Goal: Information Seeking & Learning: Learn about a topic

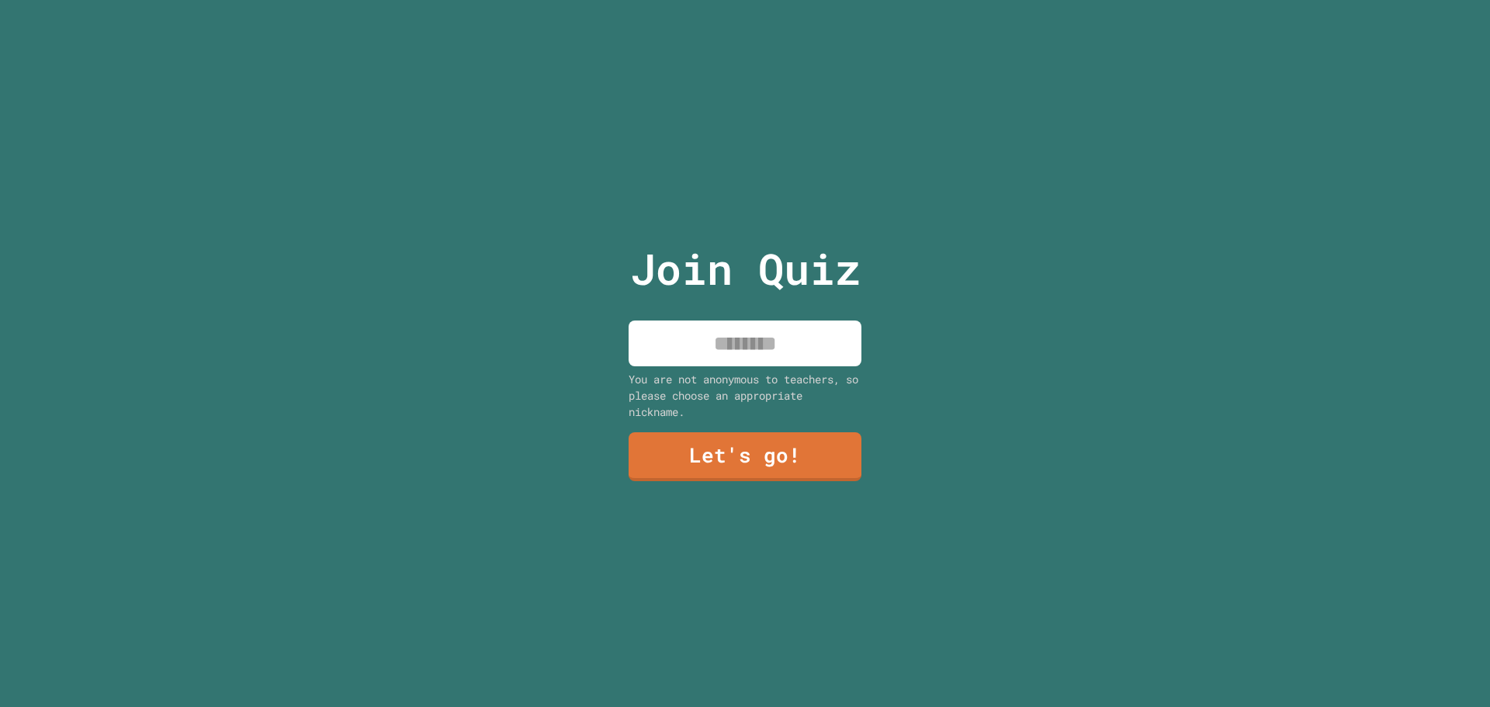
click at [712, 333] on input at bounding box center [745, 344] width 233 height 46
type input "*****"
click at [709, 465] on link "Let's go!" at bounding box center [745, 454] width 213 height 51
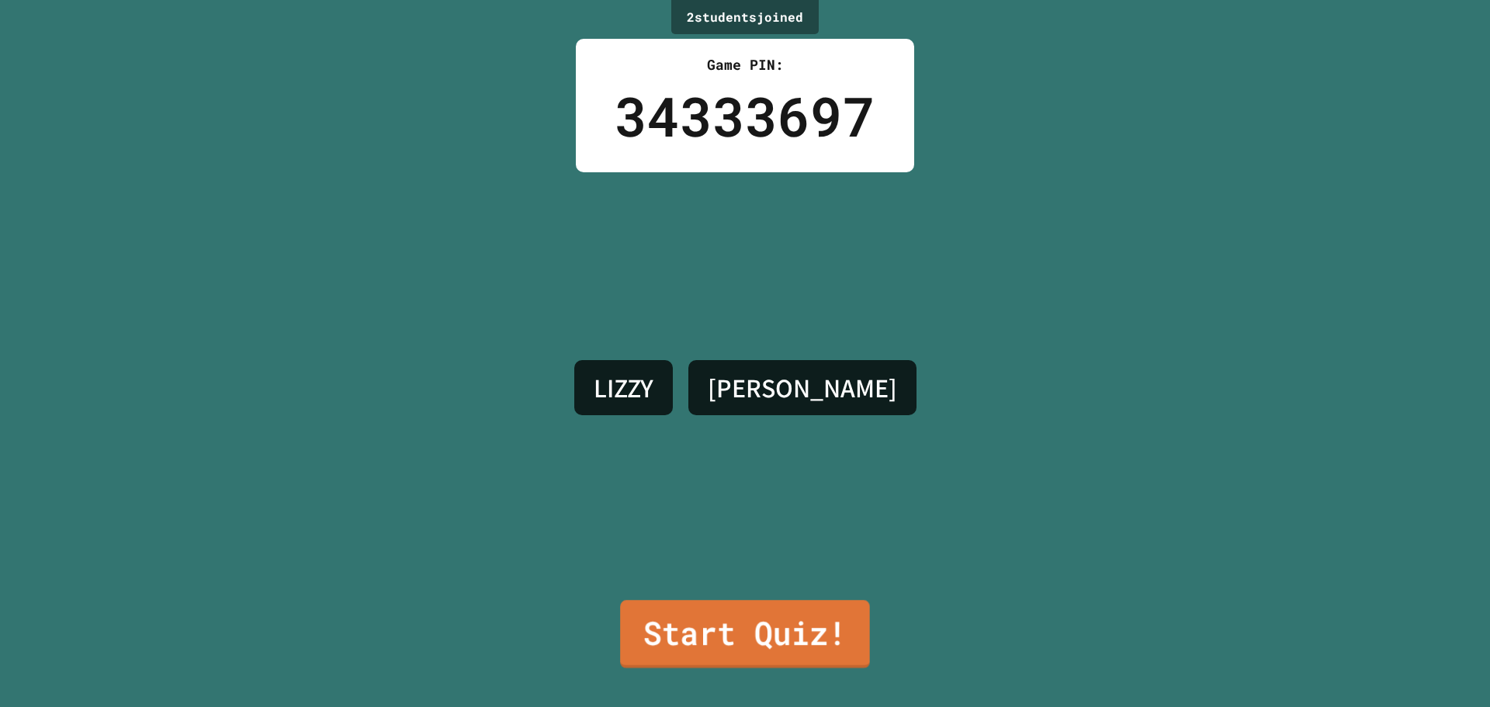
click at [743, 686] on div "2 student s joined Game PIN: 34333697 [PERSON_NAME] S Start Quiz!" at bounding box center [745, 353] width 1490 height 707
click at [765, 652] on link "Start Quiz!" at bounding box center [744, 634] width 241 height 68
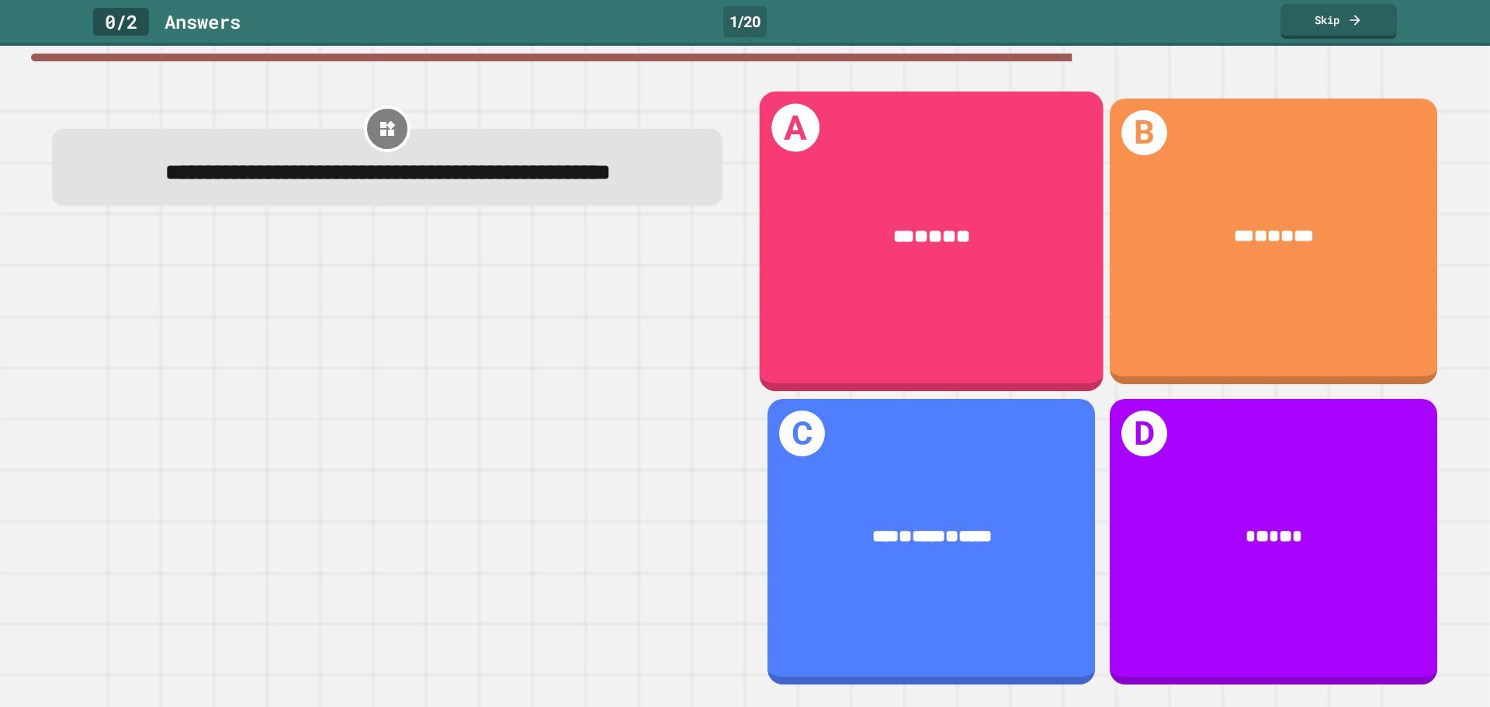
click at [1058, 189] on div "*** * ** * **" at bounding box center [932, 237] width 344 height 100
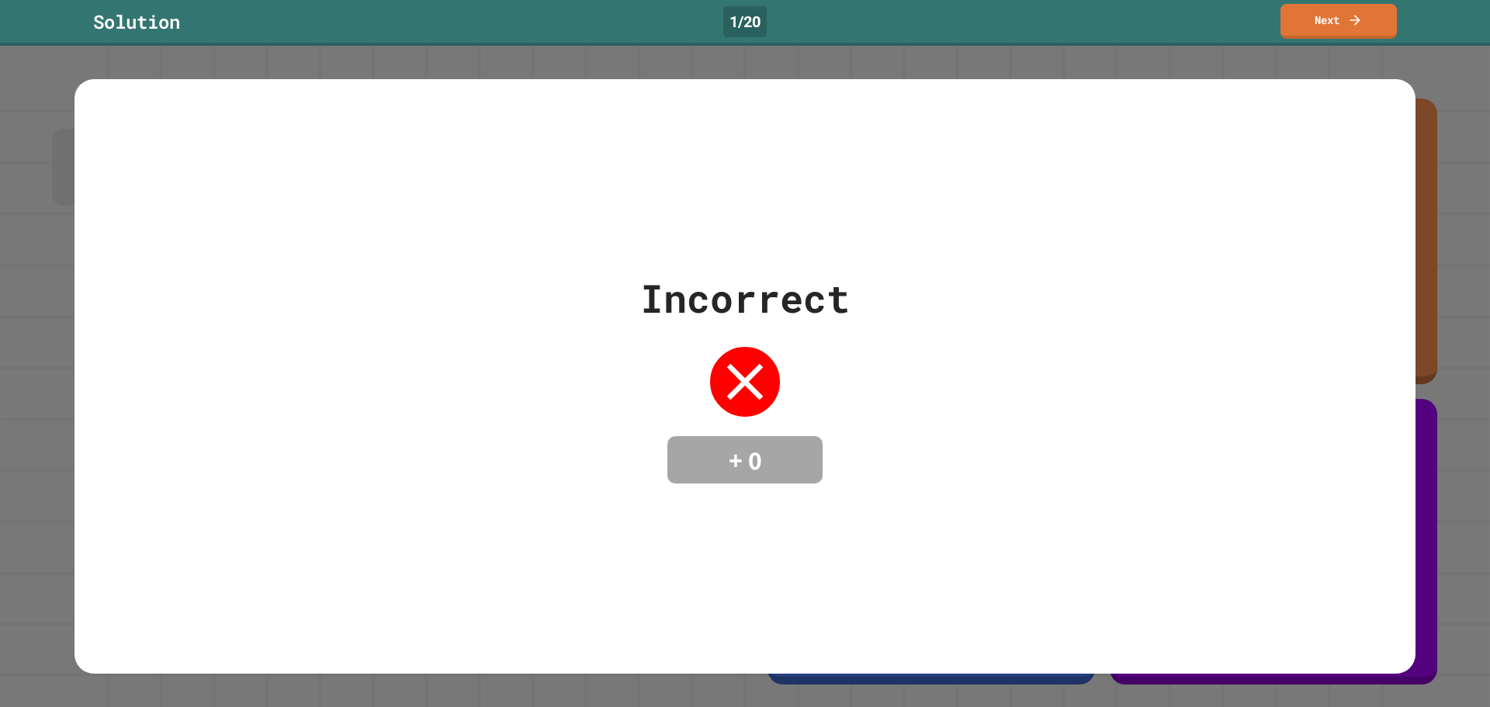
click at [862, 574] on div "Incorrect + 0" at bounding box center [745, 376] width 1341 height 595
click at [1329, 10] on link "Next" at bounding box center [1338, 19] width 107 height 36
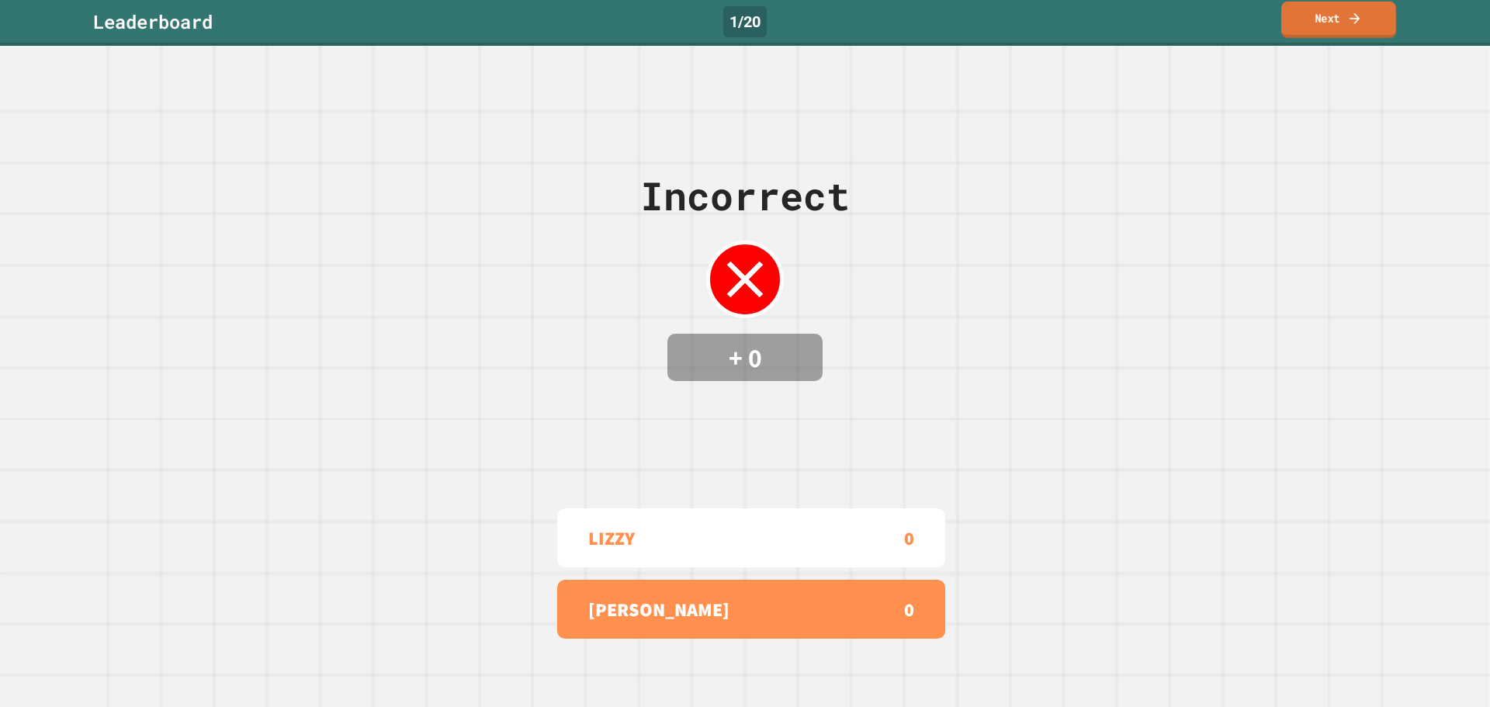
click at [1323, 13] on link "Next" at bounding box center [1338, 20] width 115 height 36
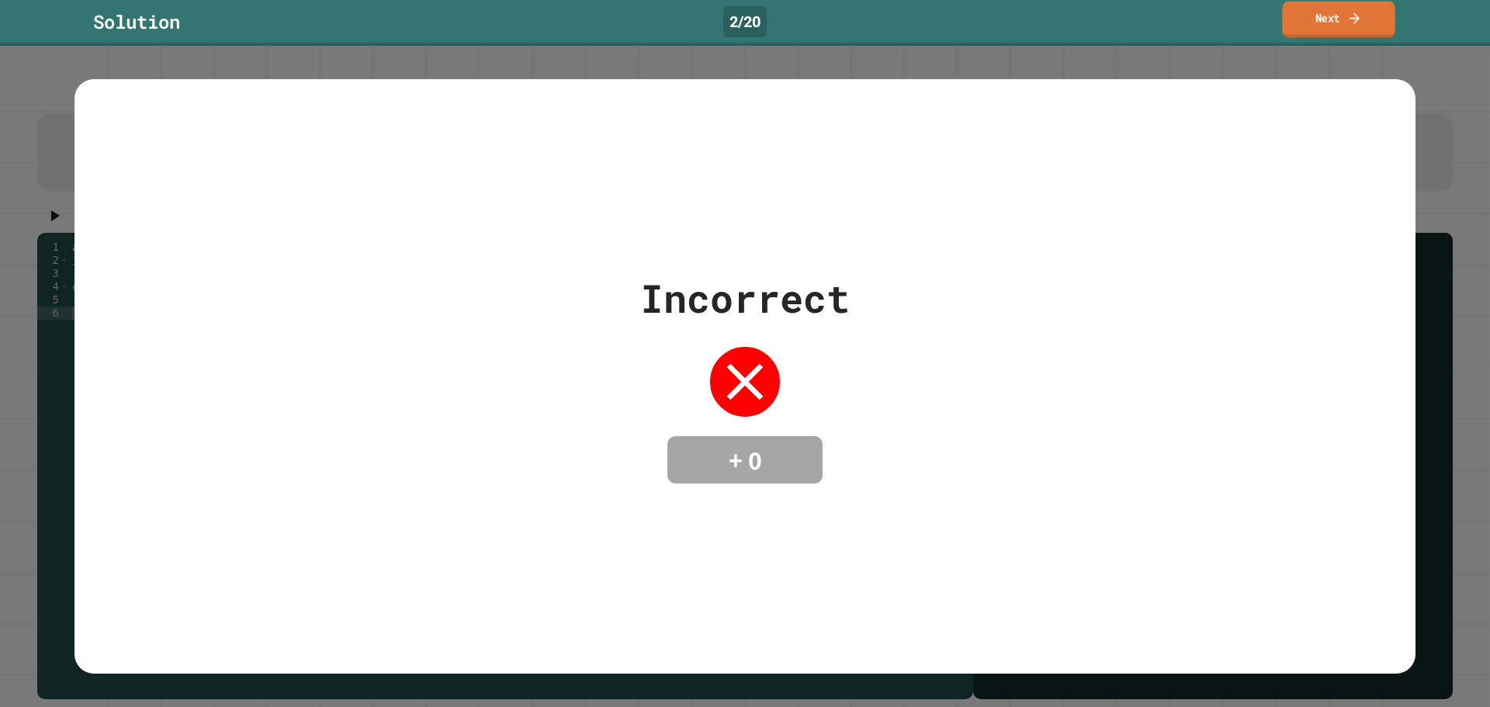
click at [1356, 22] on icon at bounding box center [1354, 18] width 15 height 16
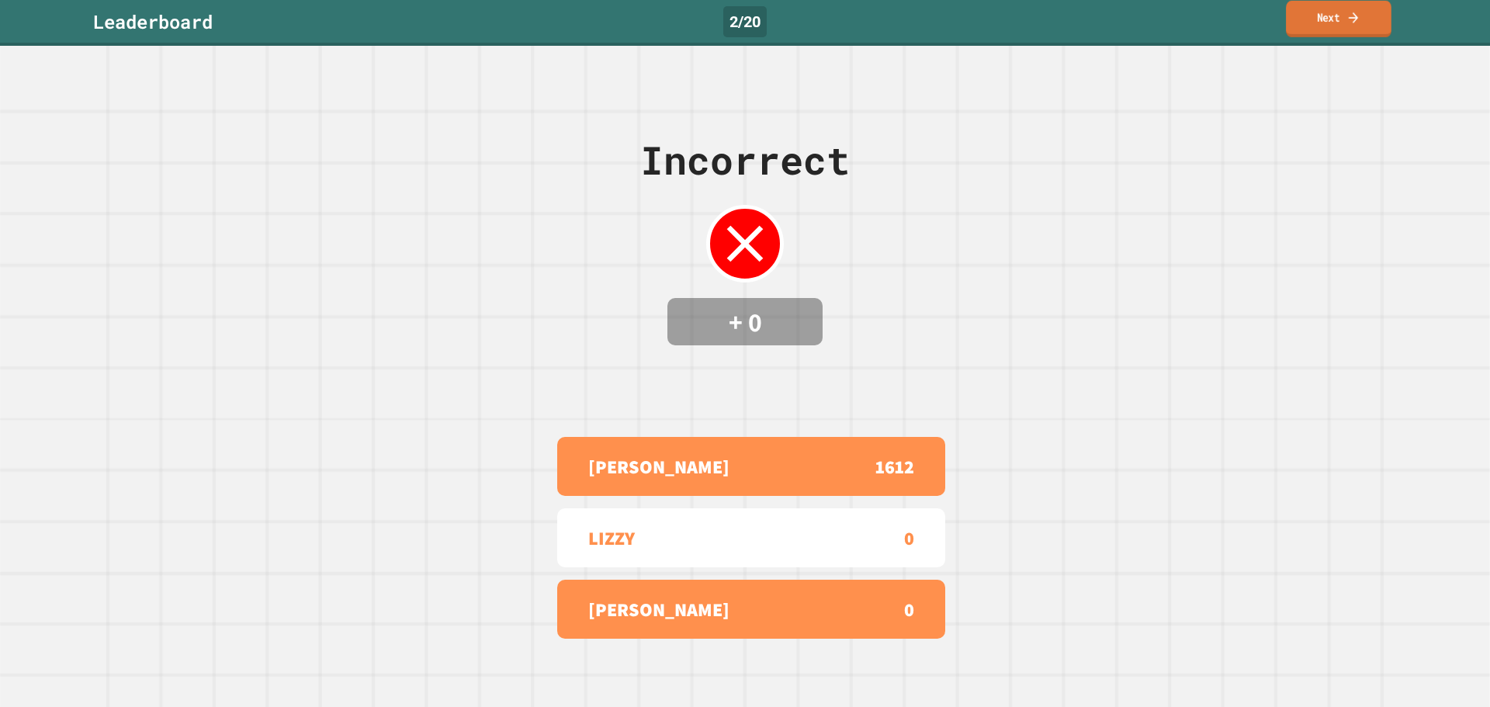
click at [1351, 15] on icon at bounding box center [1353, 17] width 14 height 16
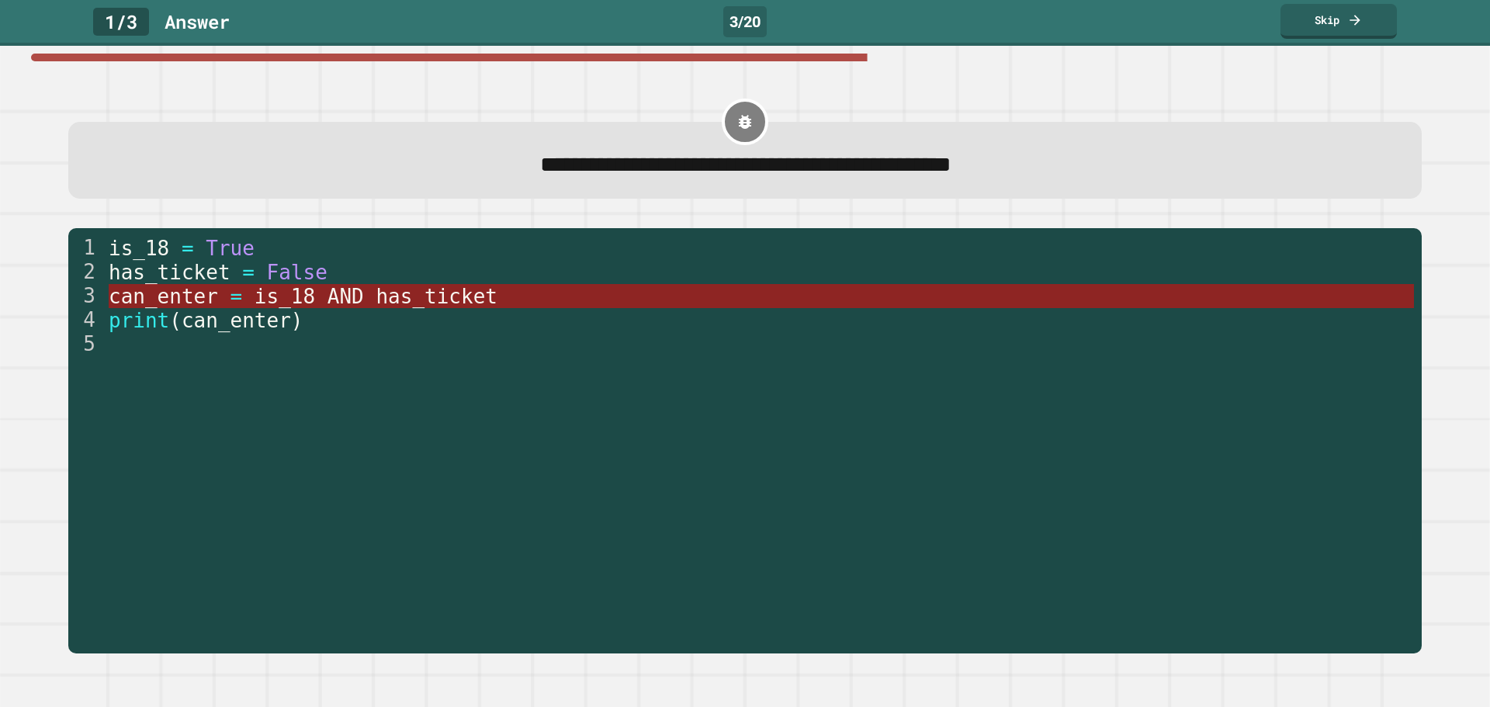
click at [254, 294] on span "is_18" at bounding box center [284, 296] width 61 height 23
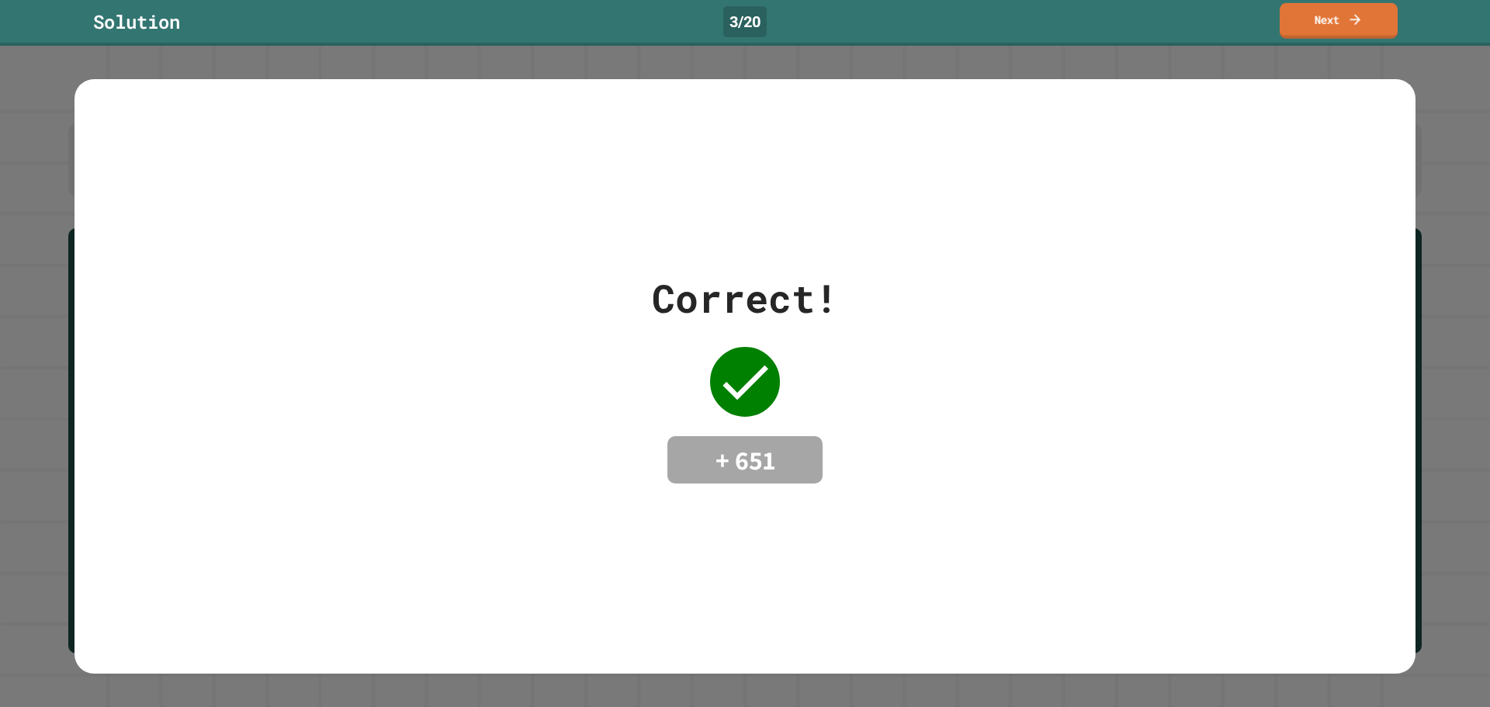
click at [1357, 15] on icon at bounding box center [1355, 20] width 16 height 16
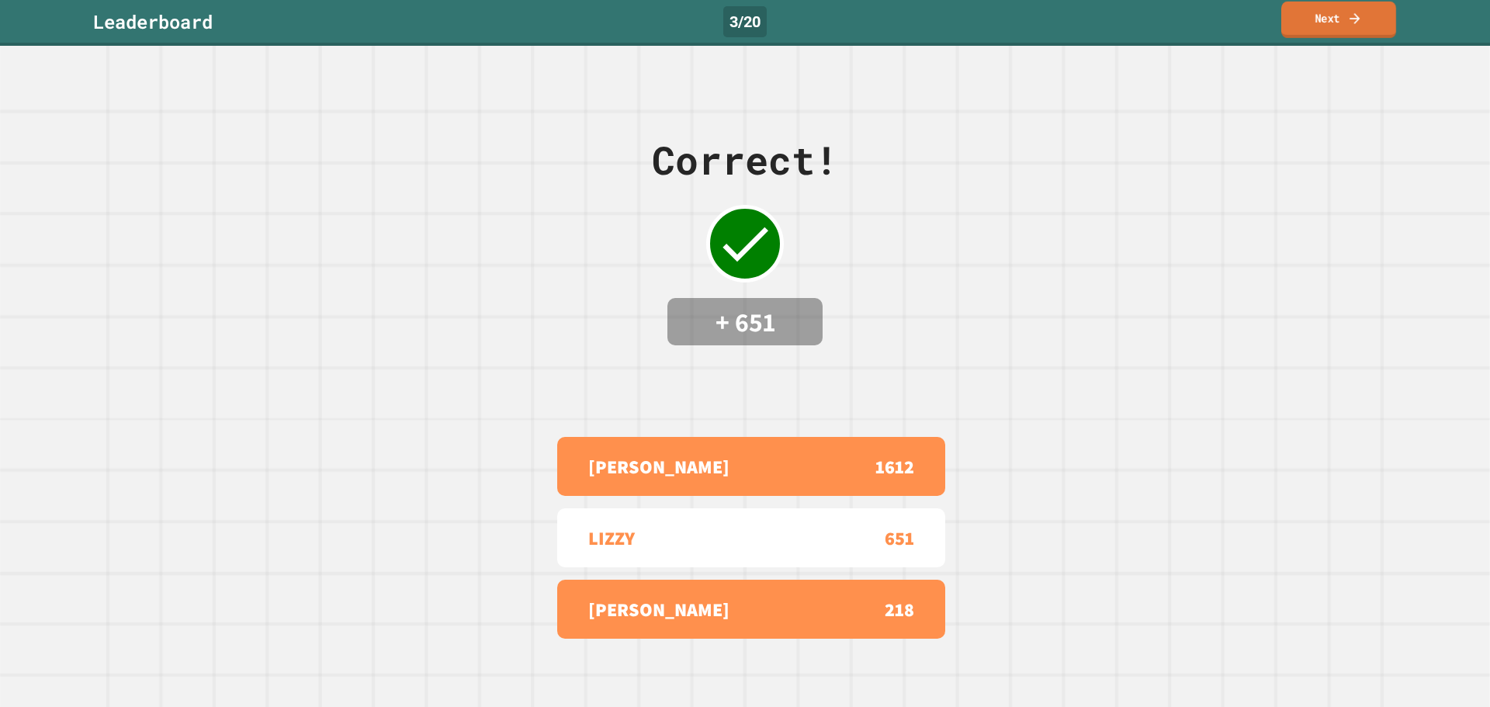
click at [1357, 15] on icon at bounding box center [1355, 18] width 16 height 16
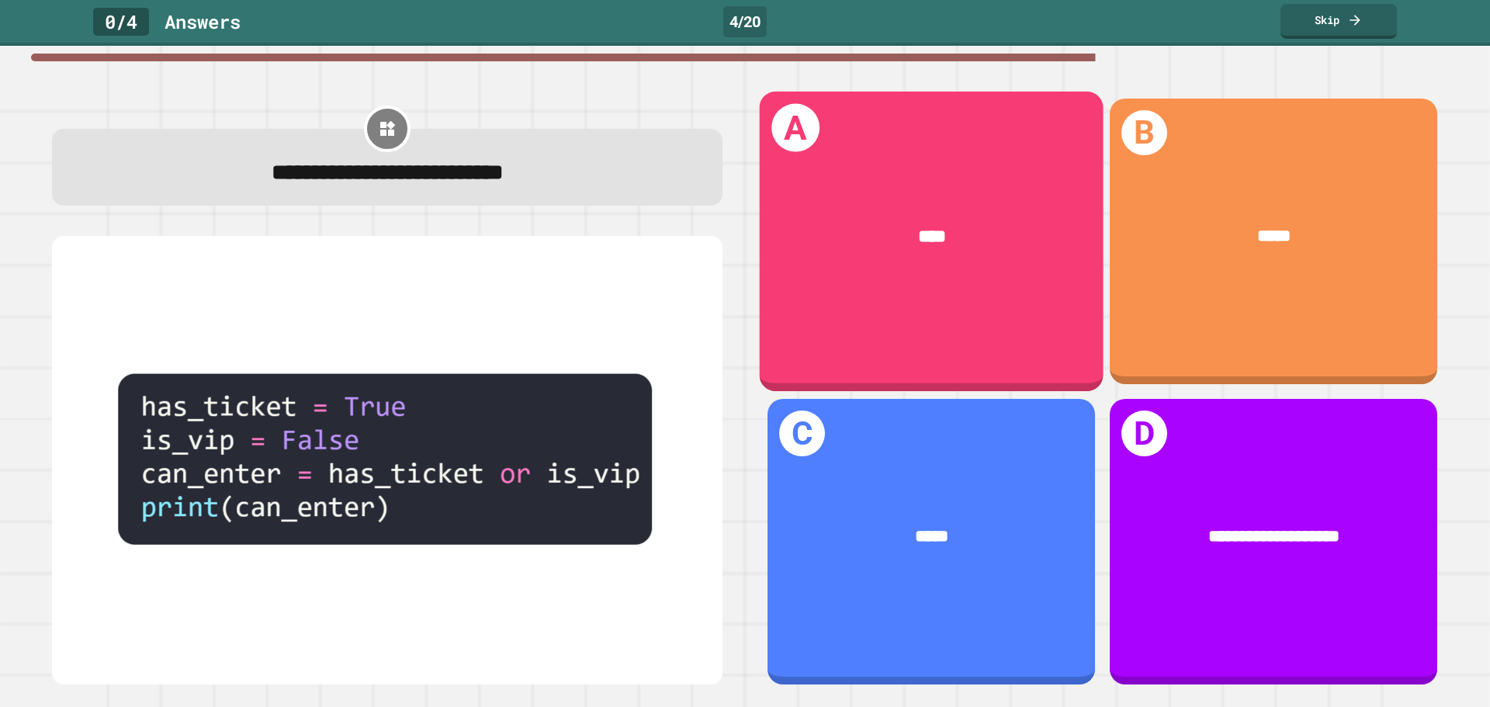
click at [987, 223] on div "****" at bounding box center [931, 237] width 271 height 28
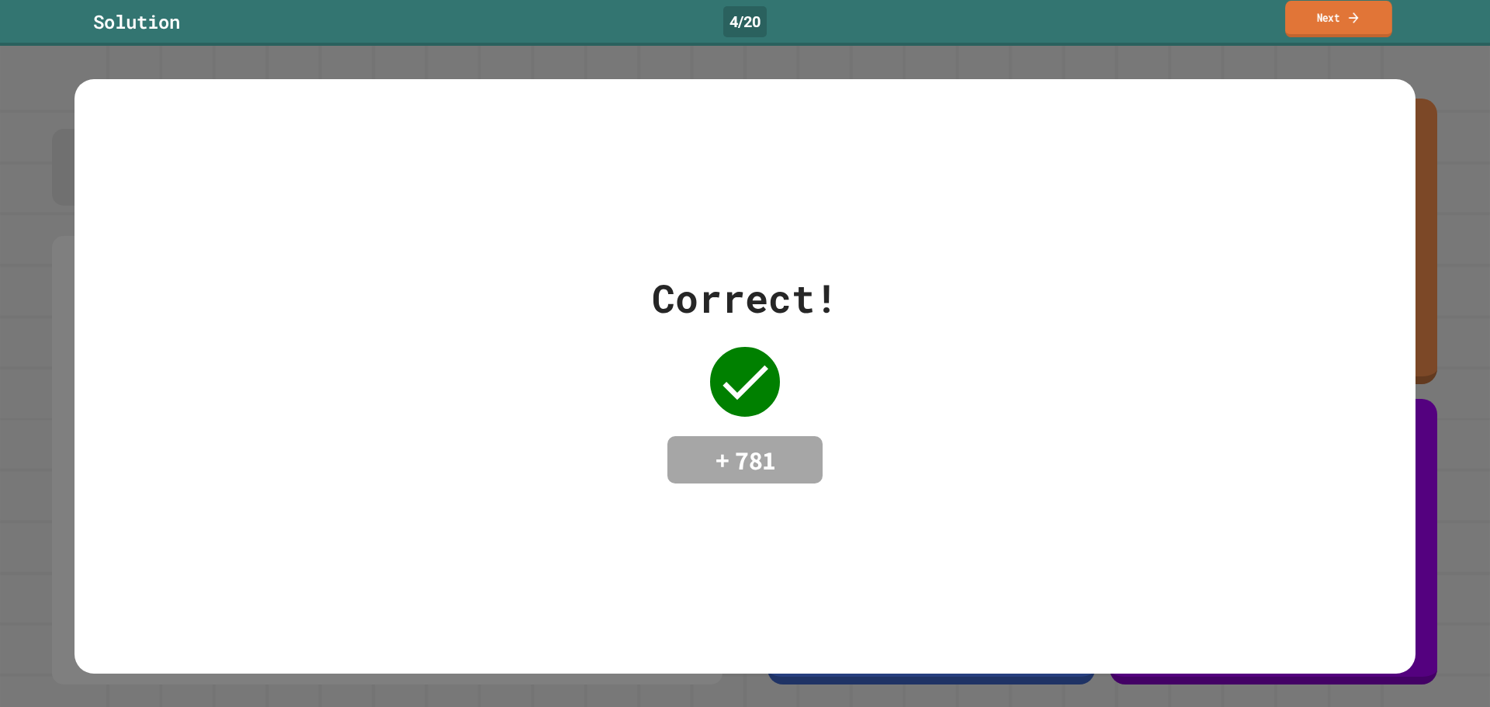
click at [1367, 12] on link "Next" at bounding box center [1338, 19] width 107 height 36
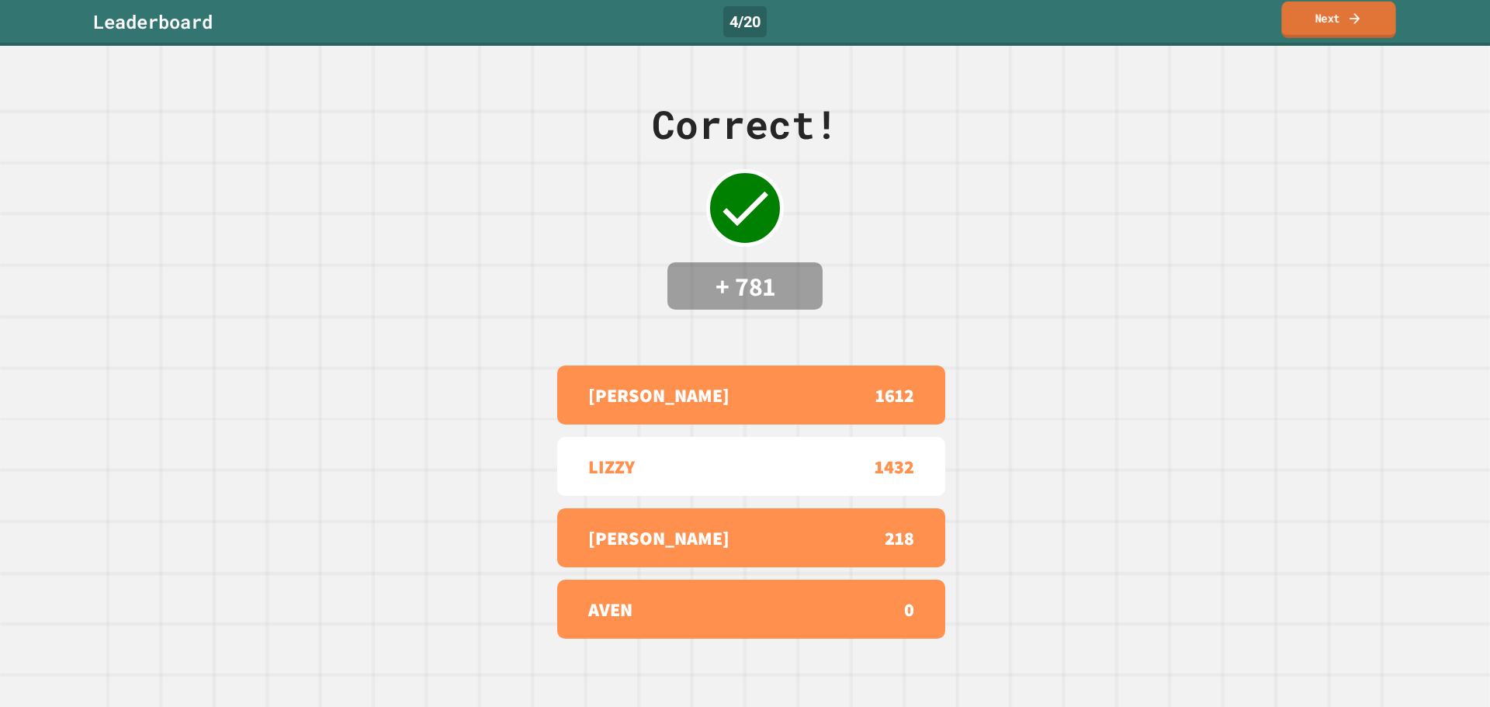
click at [1367, 12] on link "Next" at bounding box center [1338, 20] width 114 height 36
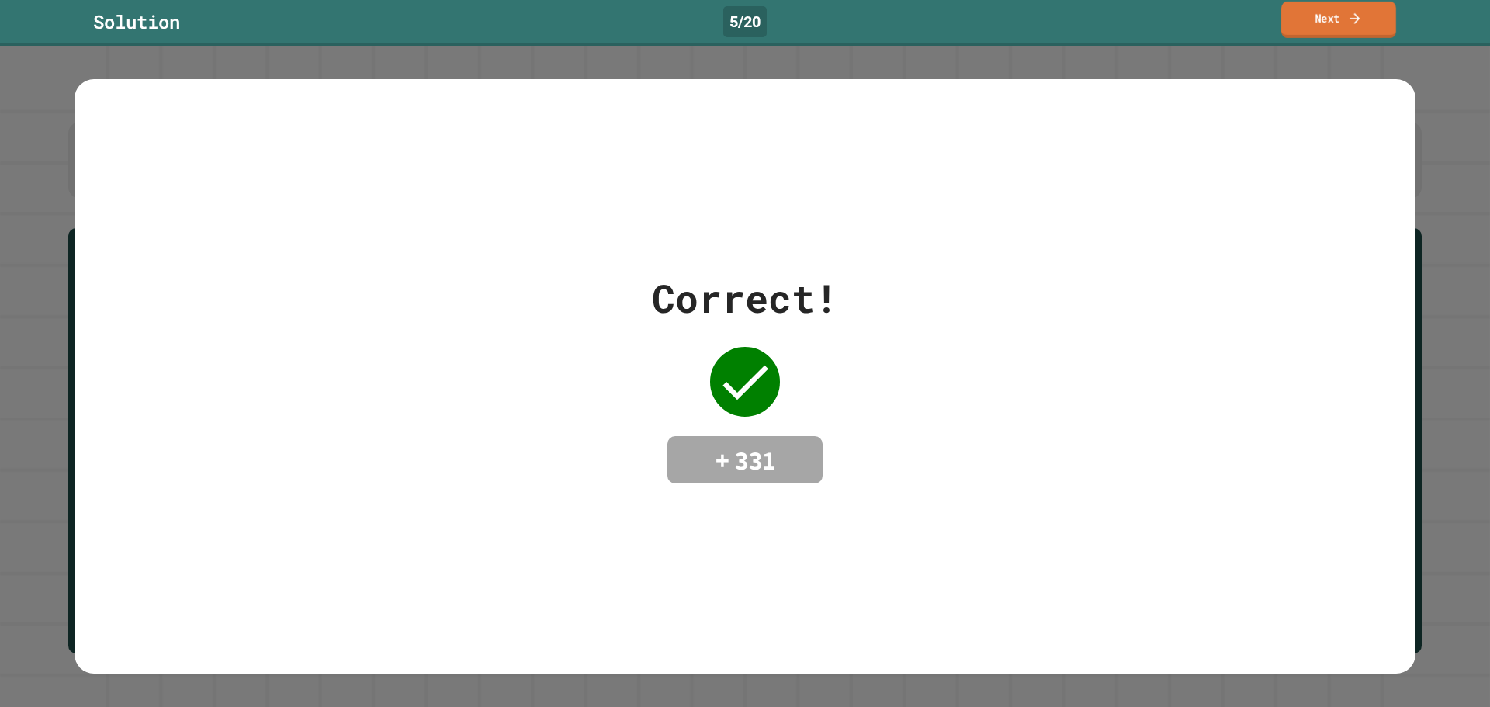
click at [1332, 12] on link "Next" at bounding box center [1338, 20] width 115 height 36
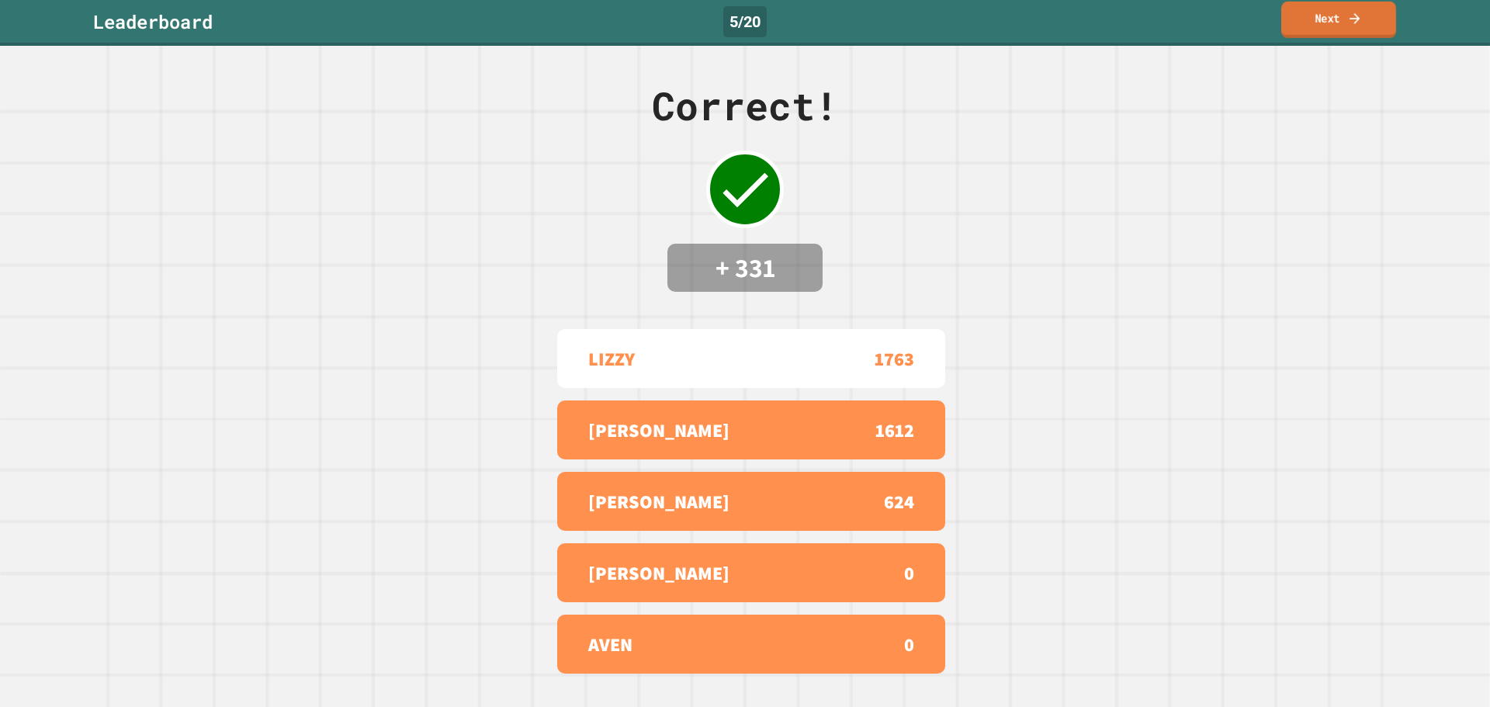
click at [1364, 19] on link "Next" at bounding box center [1338, 20] width 115 height 36
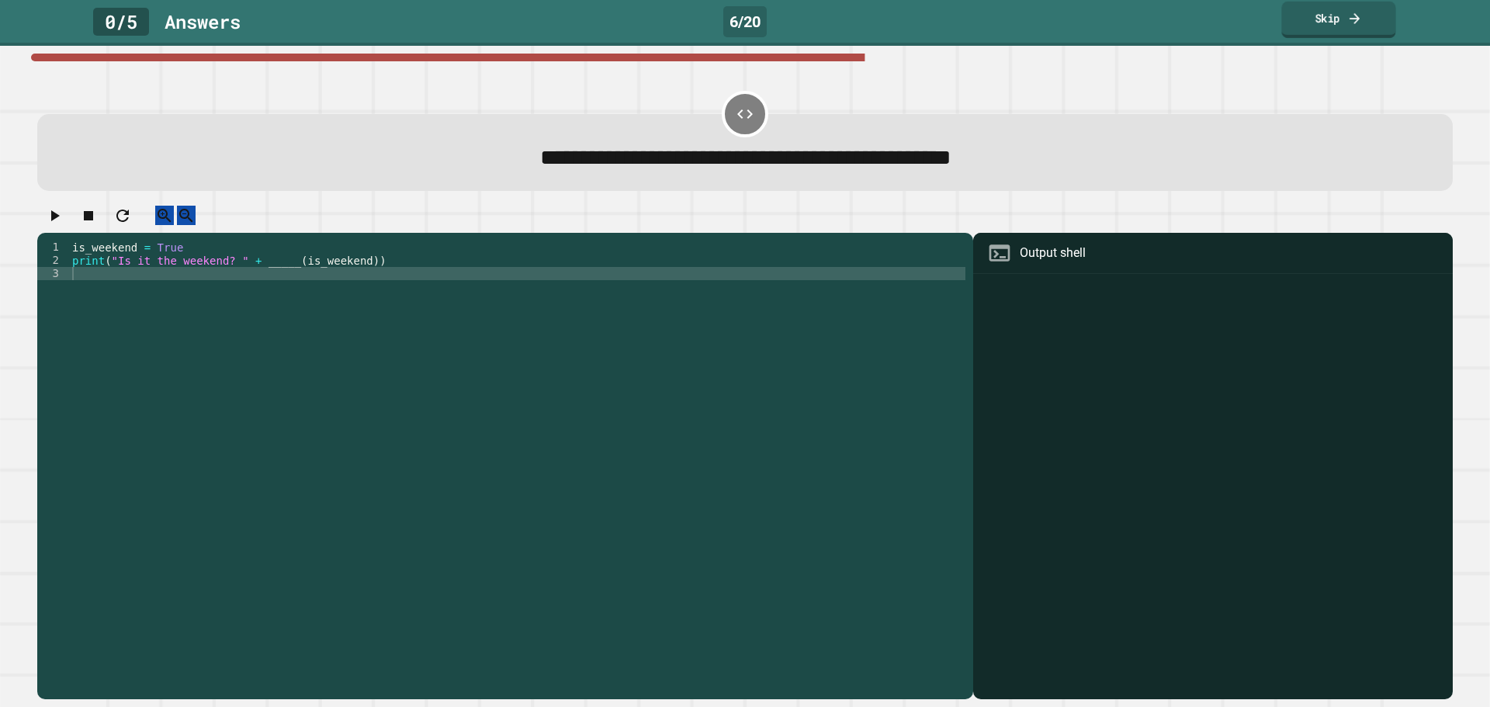
drag, startPoint x: 1312, startPoint y: 30, endPoint x: 1315, endPoint y: 53, distance: 22.6
click at [1314, 38] on link "Skip" at bounding box center [1338, 20] width 114 height 36
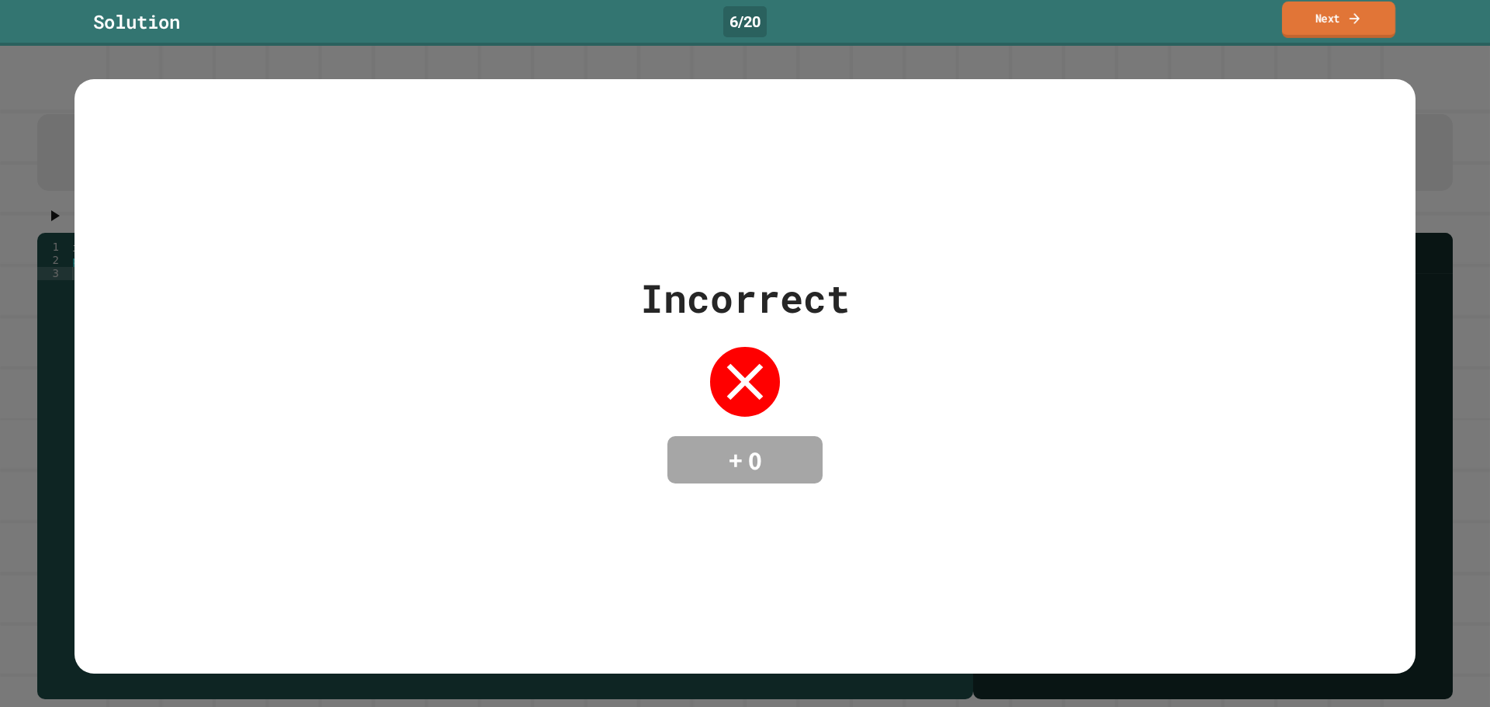
drag, startPoint x: 1339, startPoint y: 8, endPoint x: 1341, endPoint y: 0, distance: 8.1
click at [1341, 4] on link "Next" at bounding box center [1338, 20] width 113 height 36
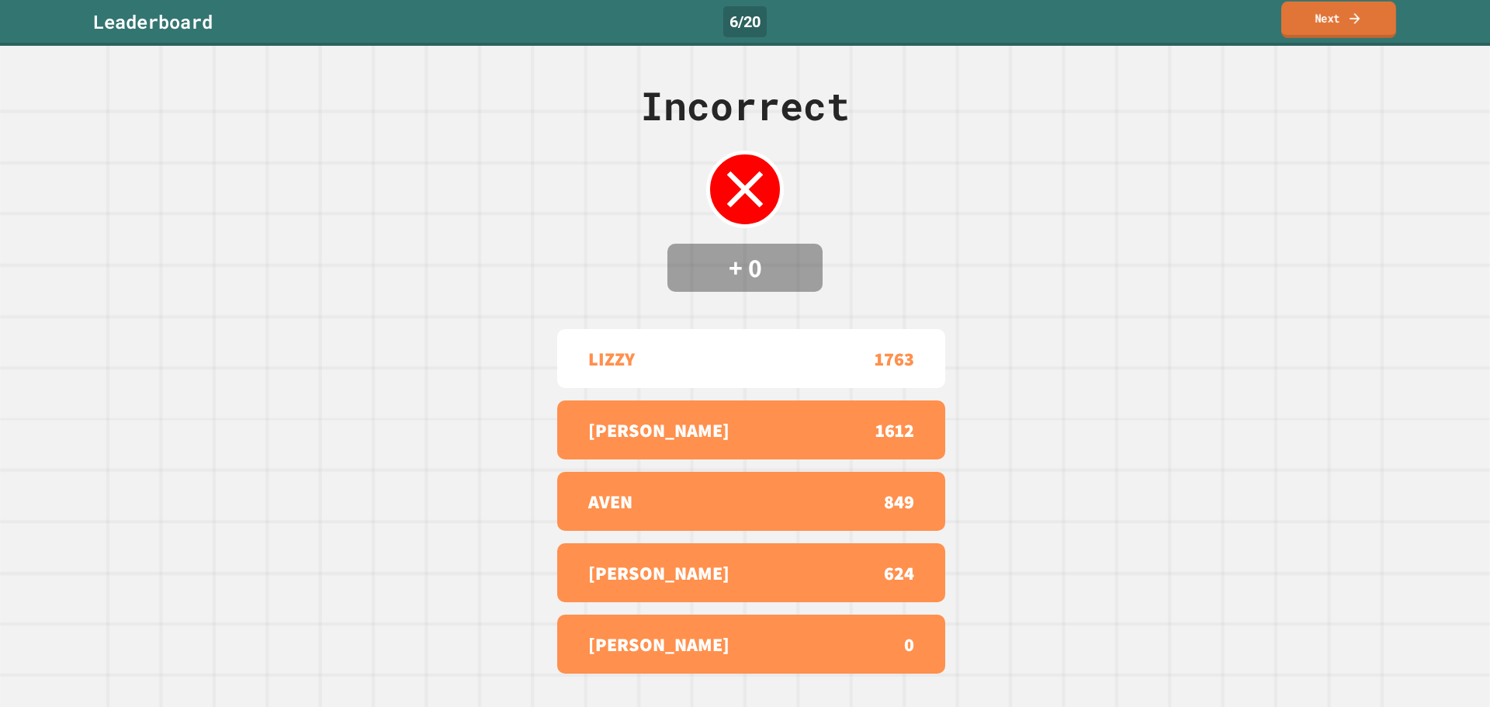
click at [1341, 23] on link "Next" at bounding box center [1338, 20] width 115 height 36
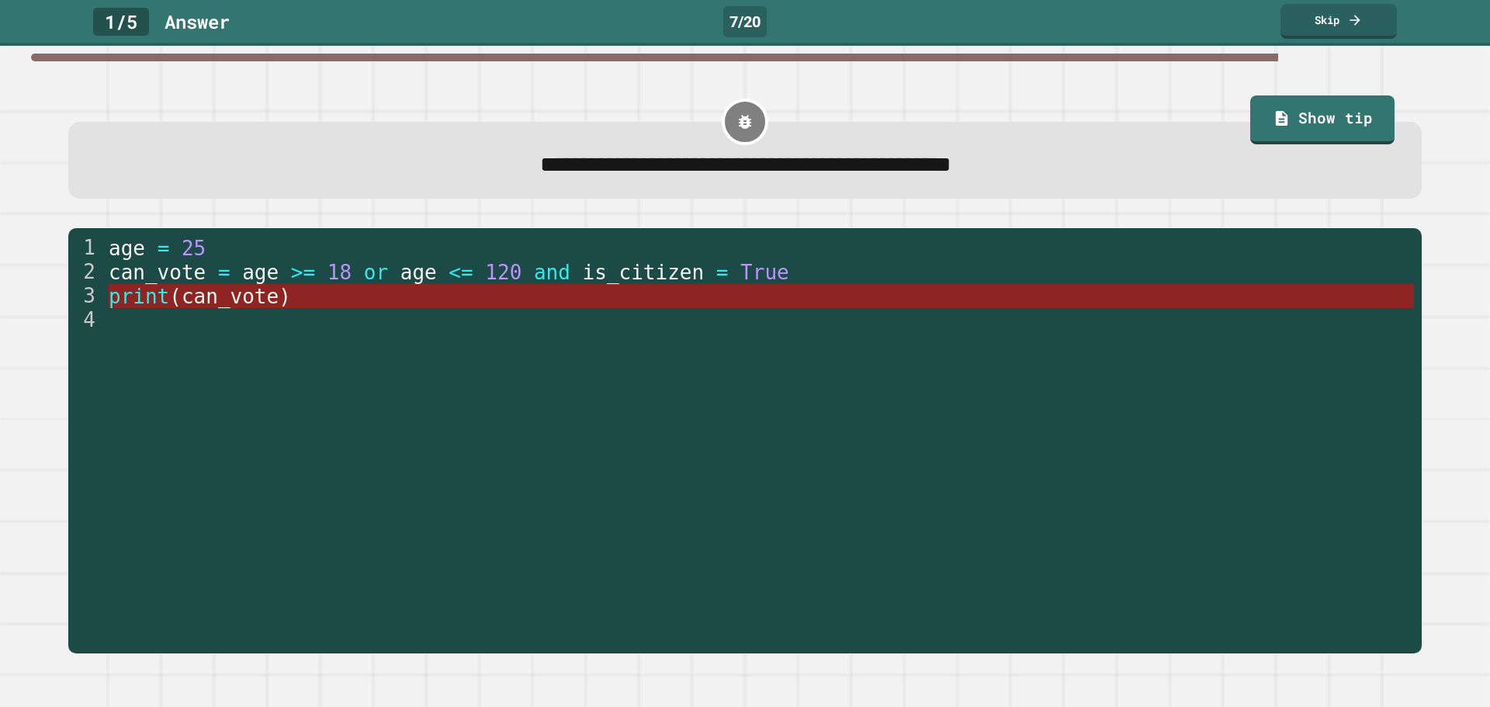
click at [151, 307] on span "print" at bounding box center [139, 296] width 61 height 23
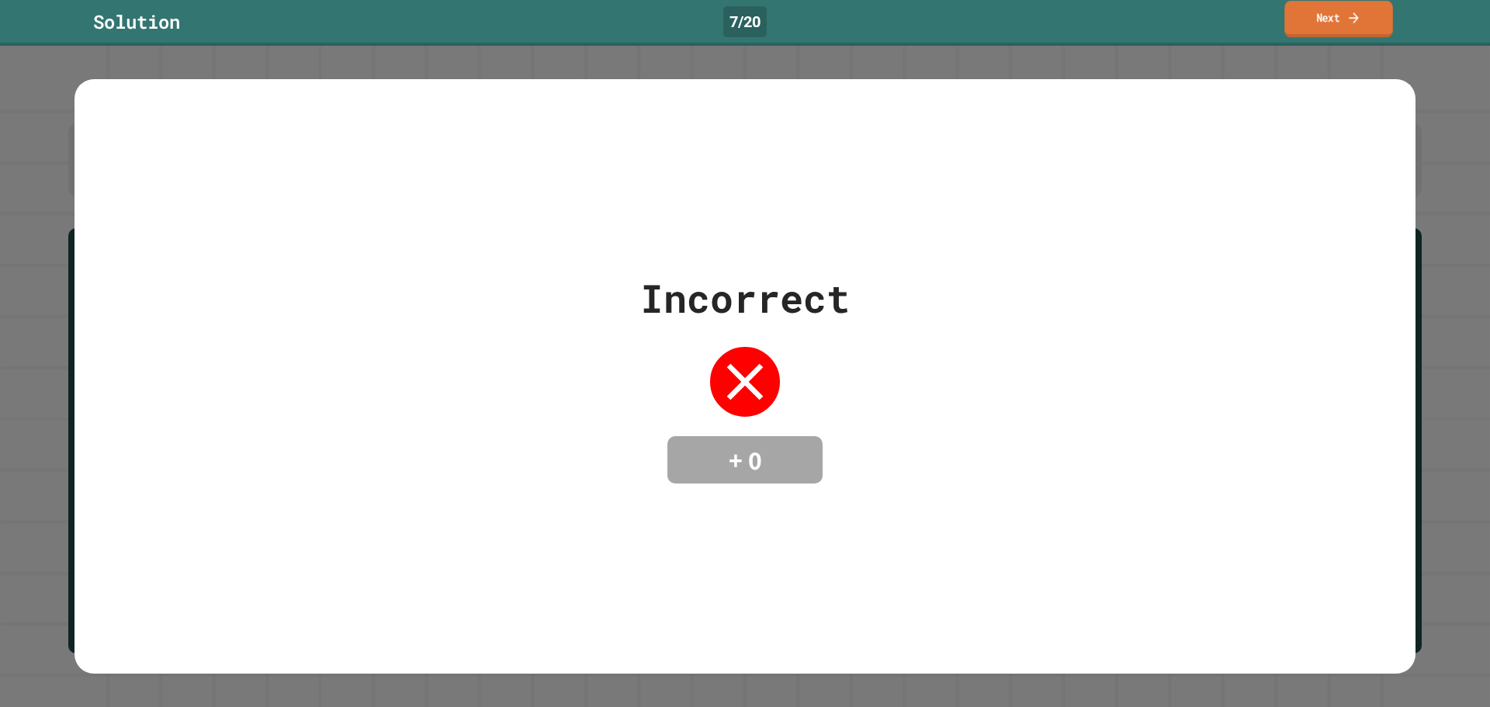
click at [1352, 19] on icon at bounding box center [1353, 17] width 9 height 11
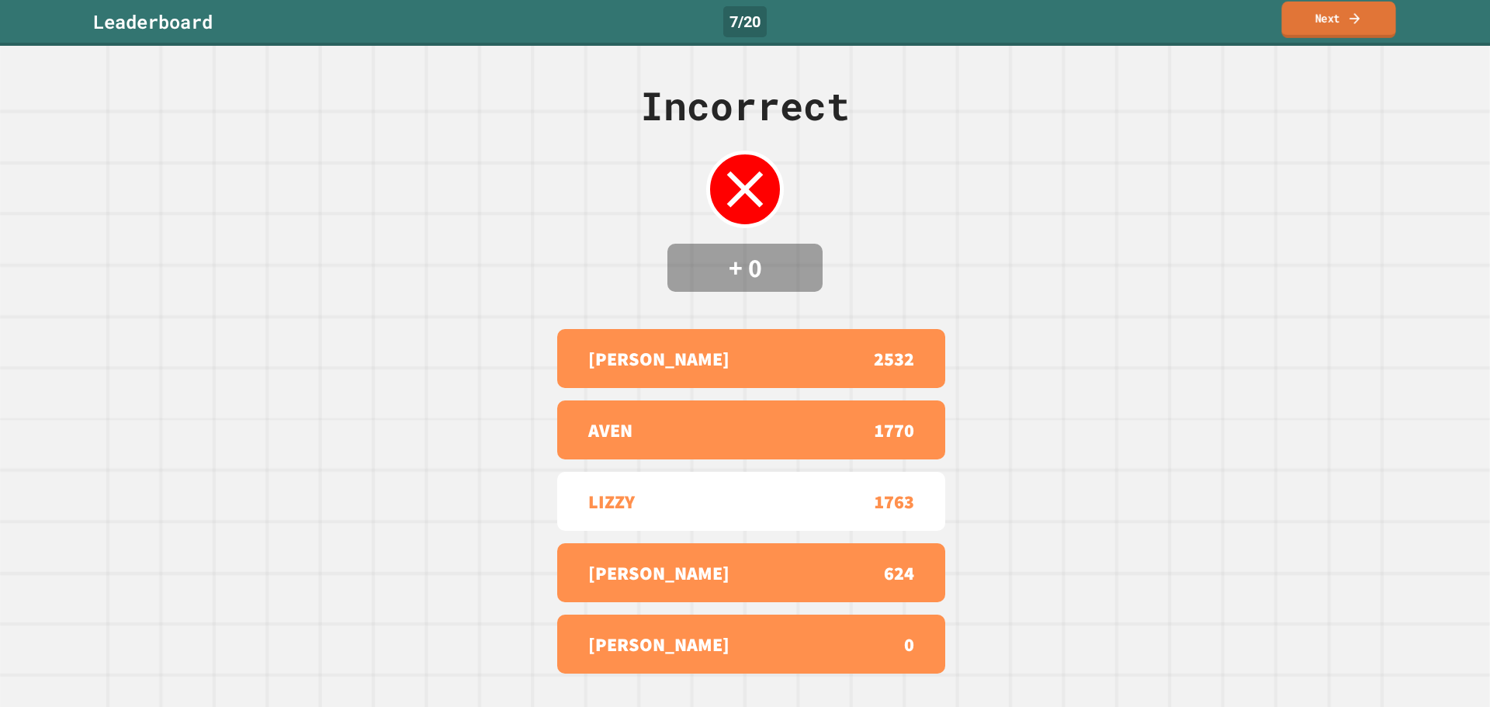
click at [1339, 23] on link "Next" at bounding box center [1338, 20] width 114 height 36
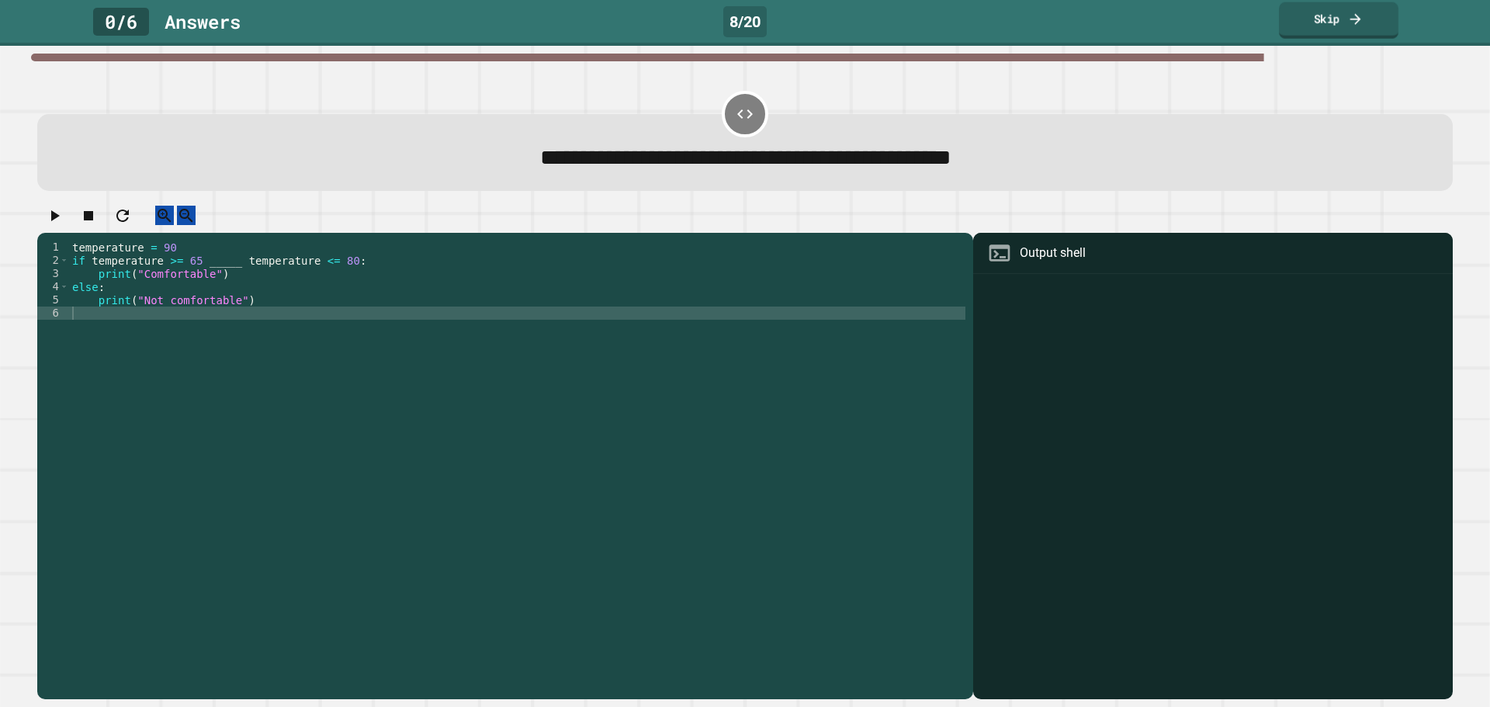
click at [1333, 12] on link "Skip" at bounding box center [1339, 20] width 120 height 36
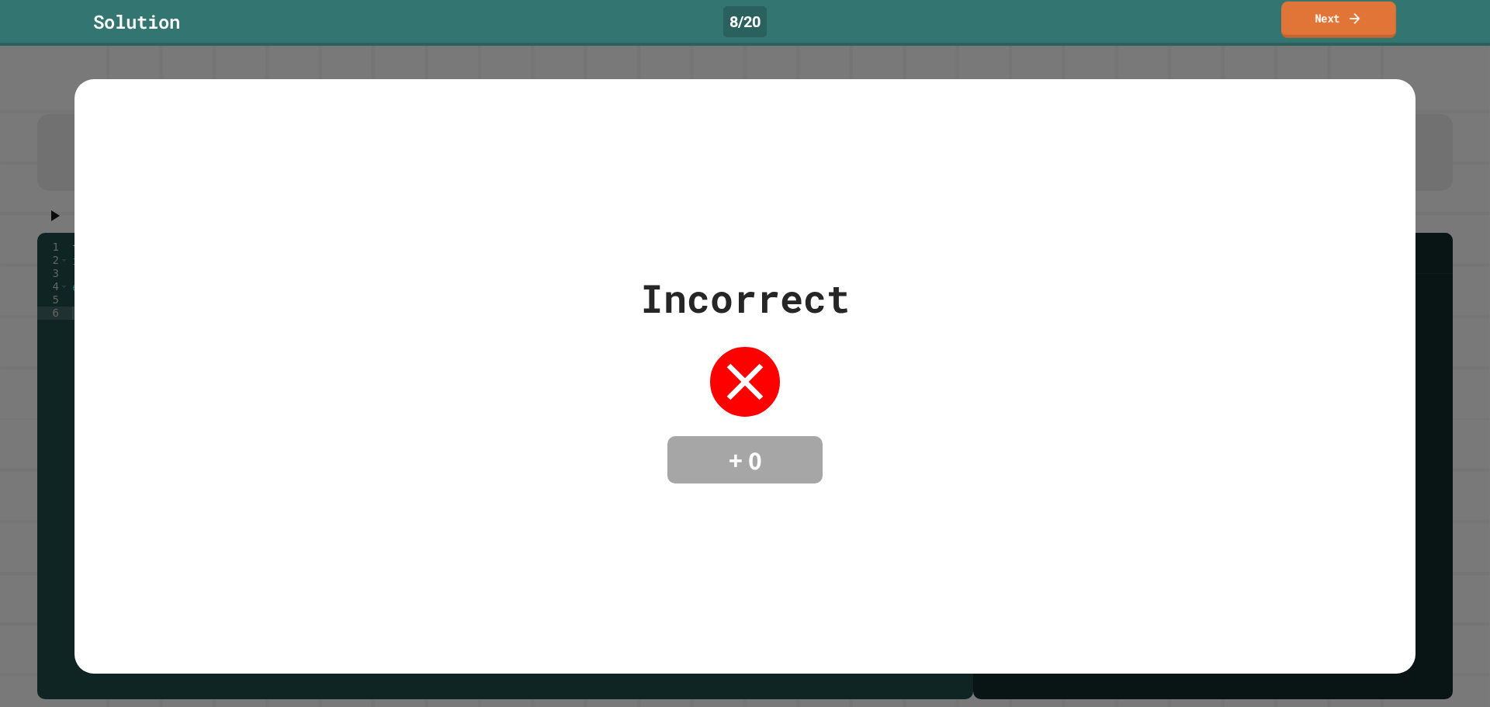
drag, startPoint x: 1335, startPoint y: 9, endPoint x: 1190, endPoint y: 127, distance: 186.9
click at [1237, 120] on div "**********" at bounding box center [745, 353] width 1490 height 707
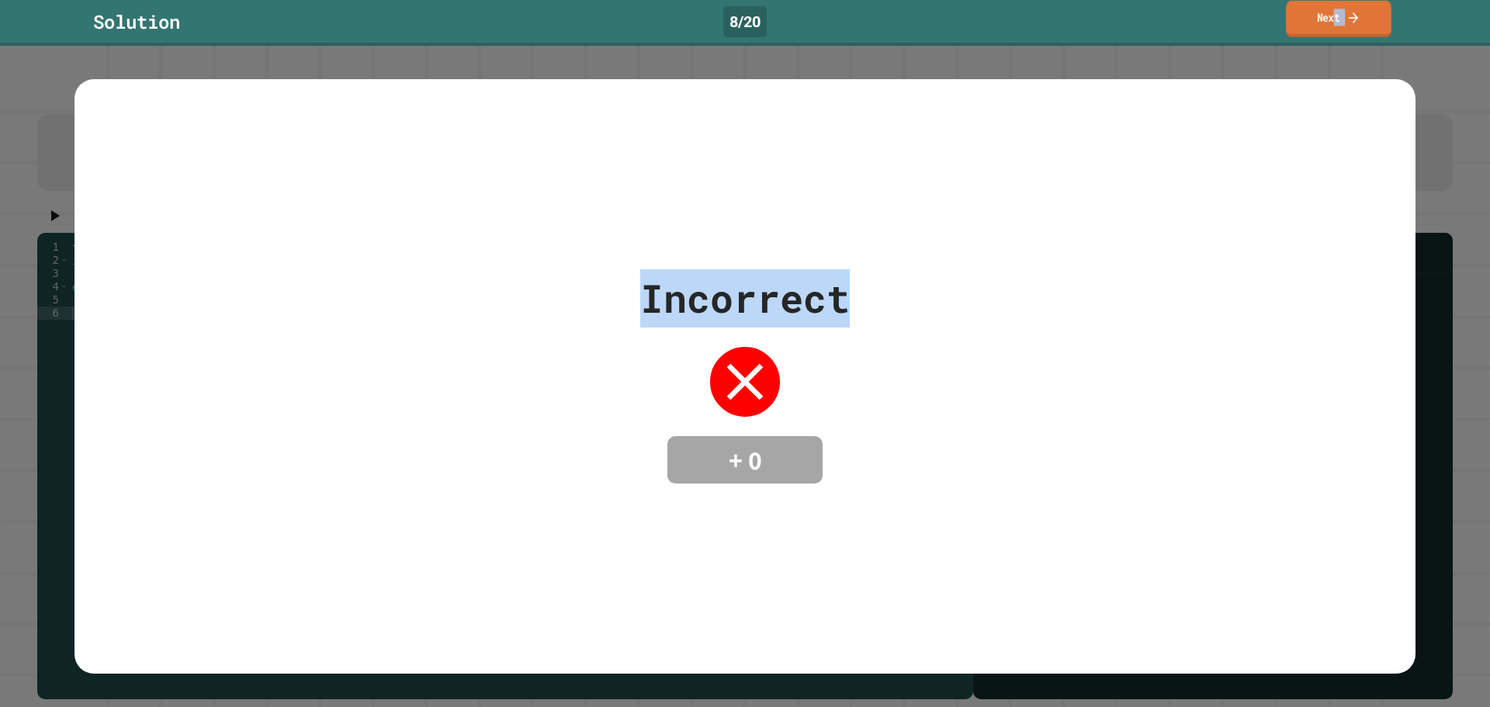
click at [1341, 23] on link "Next" at bounding box center [1339, 19] width 106 height 36
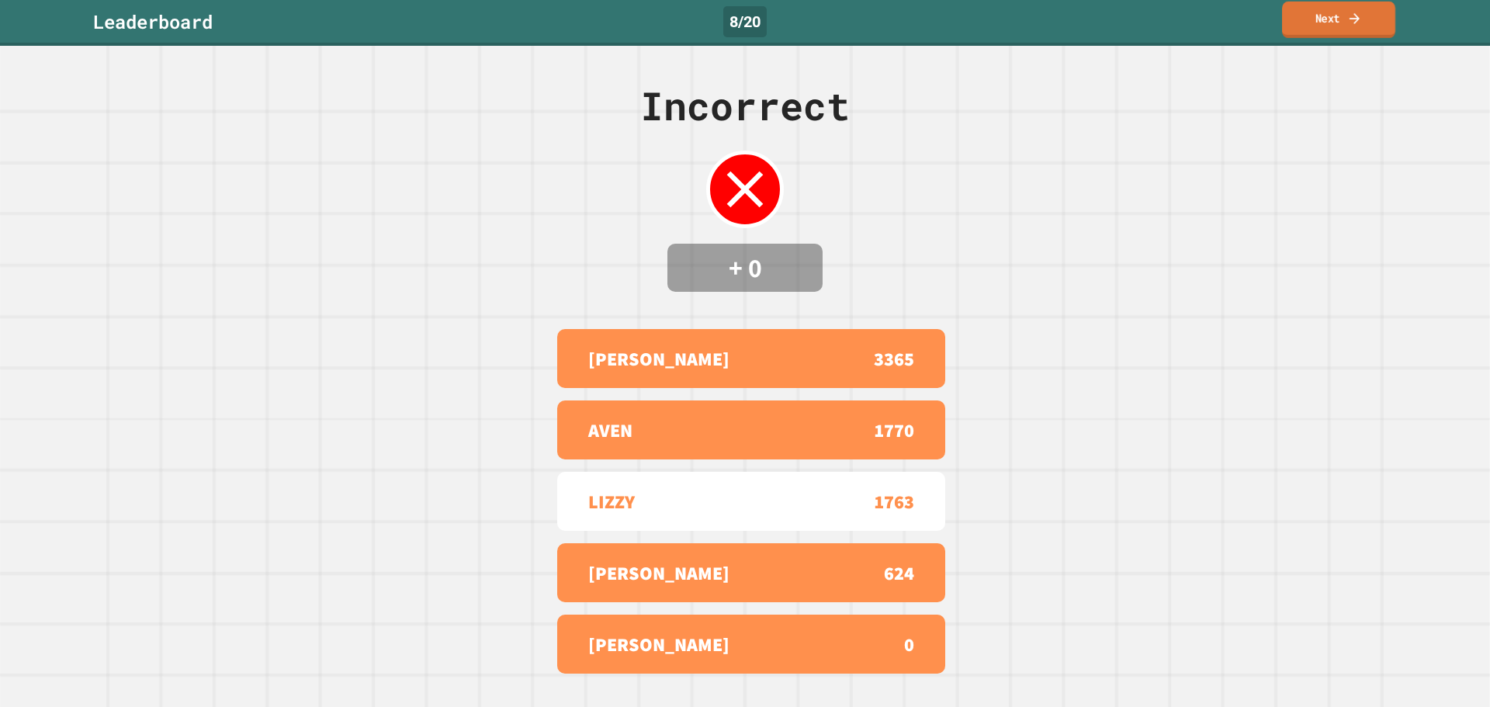
click at [1341, 23] on link "Next" at bounding box center [1338, 20] width 113 height 36
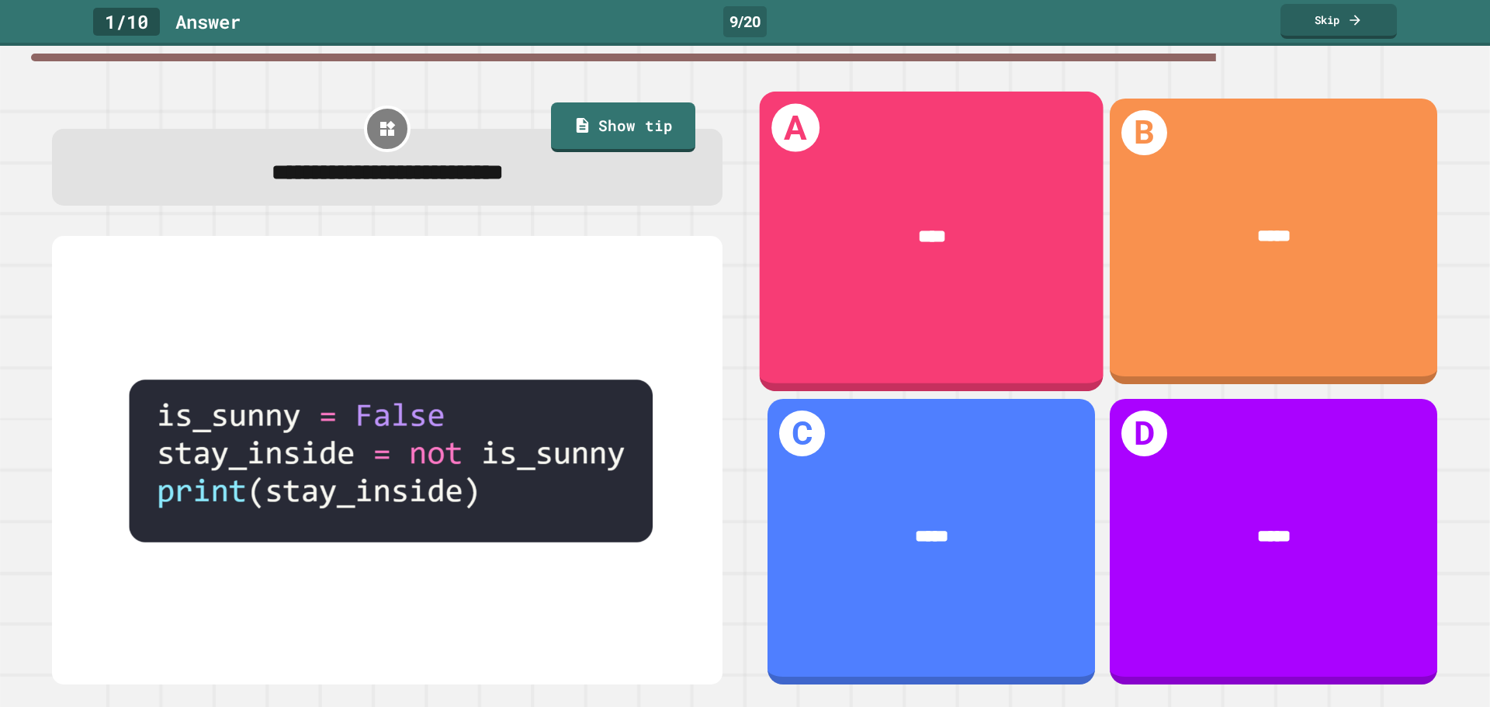
click at [847, 211] on div "****" at bounding box center [932, 237] width 344 height 100
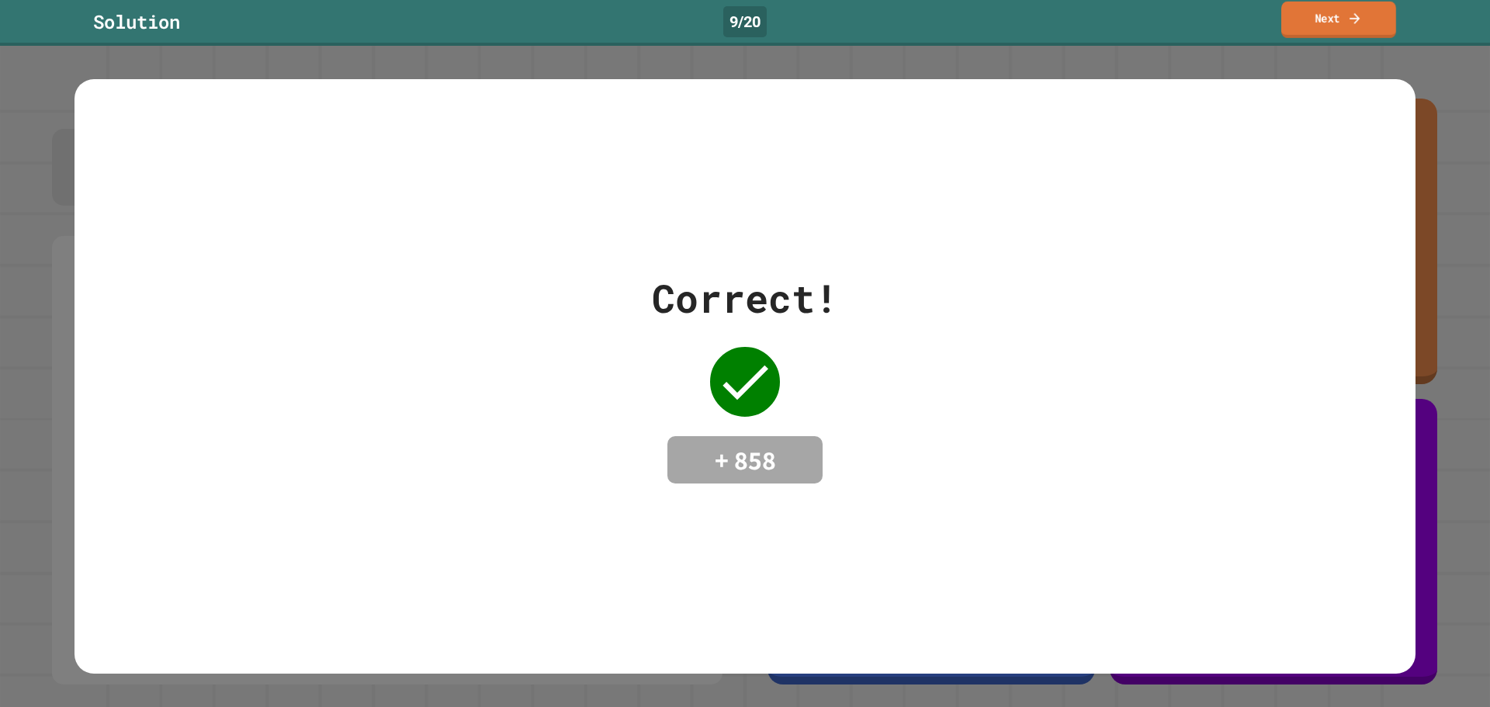
click at [1333, 6] on link "Next" at bounding box center [1338, 20] width 115 height 36
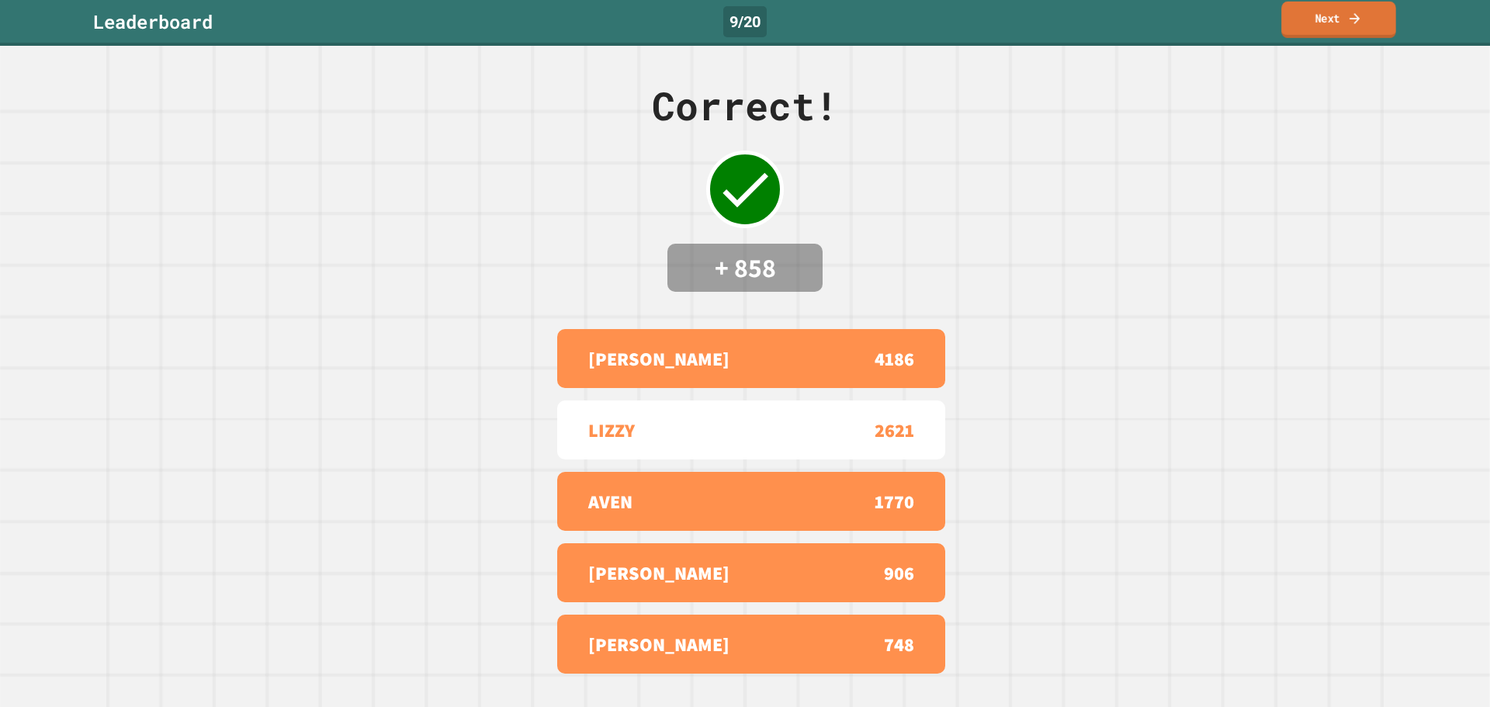
click at [1333, 2] on link "Next" at bounding box center [1338, 20] width 115 height 36
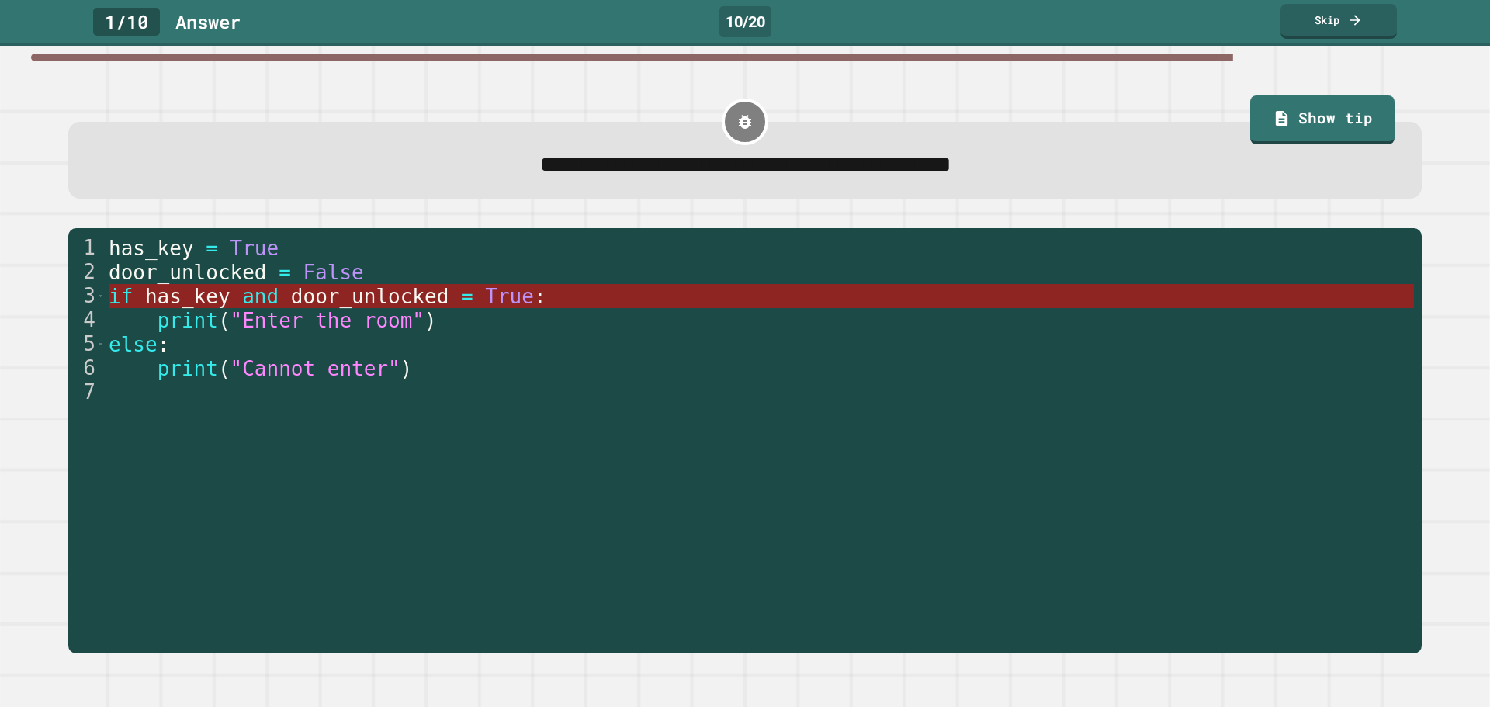
click at [534, 300] on span ":" at bounding box center [540, 296] width 12 height 23
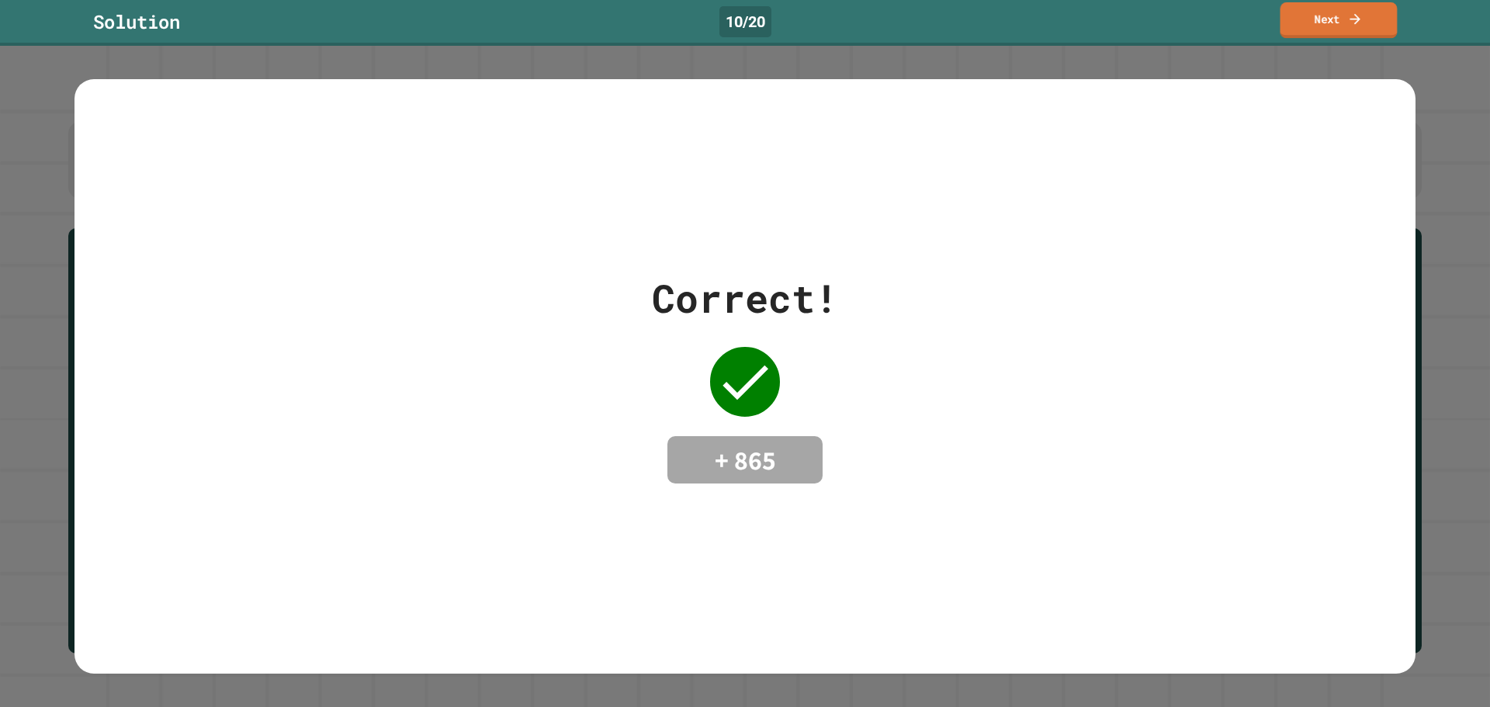
click at [1310, 12] on link "Next" at bounding box center [1339, 20] width 117 height 36
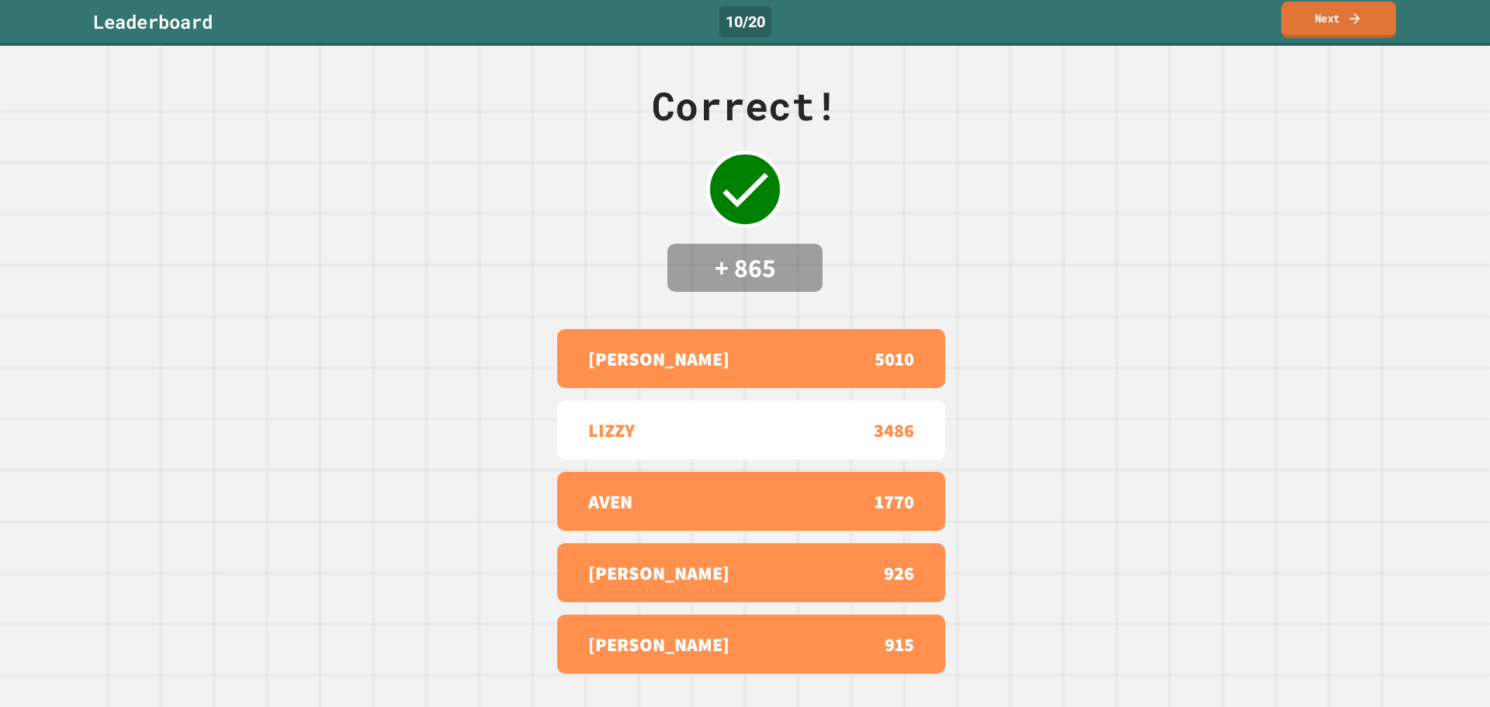
click at [1310, 12] on link "Next" at bounding box center [1338, 20] width 115 height 36
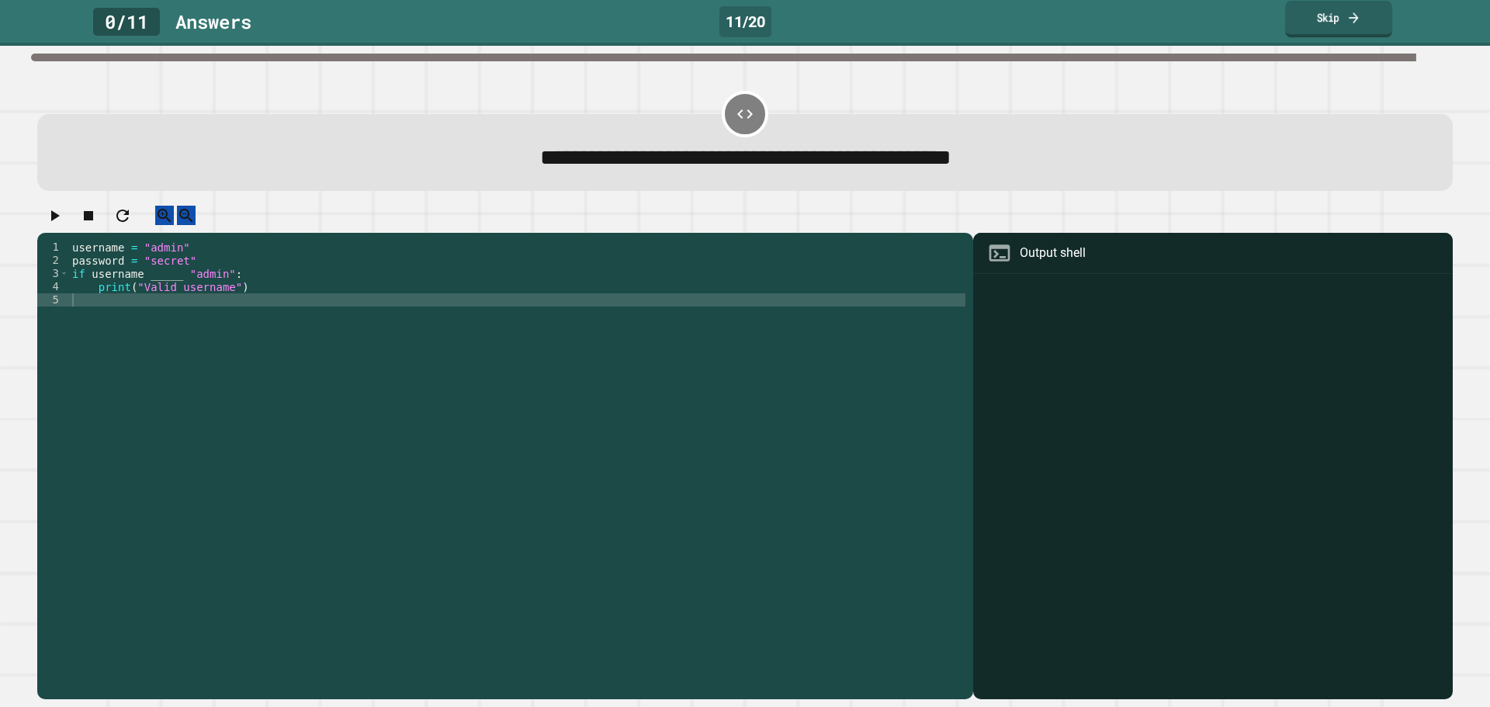
click at [1312, 33] on link "Skip" at bounding box center [1338, 19] width 107 height 36
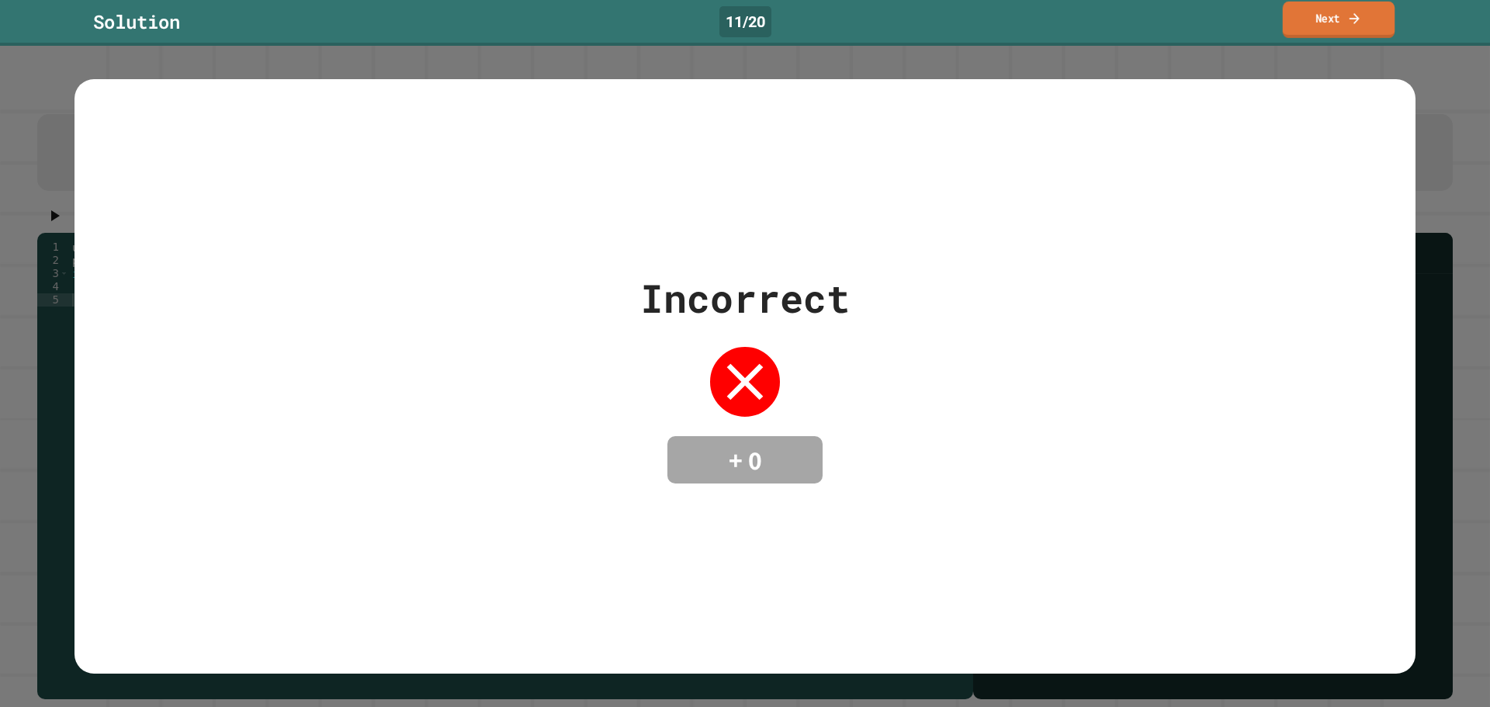
click at [1336, 24] on link "Next" at bounding box center [1339, 20] width 112 height 36
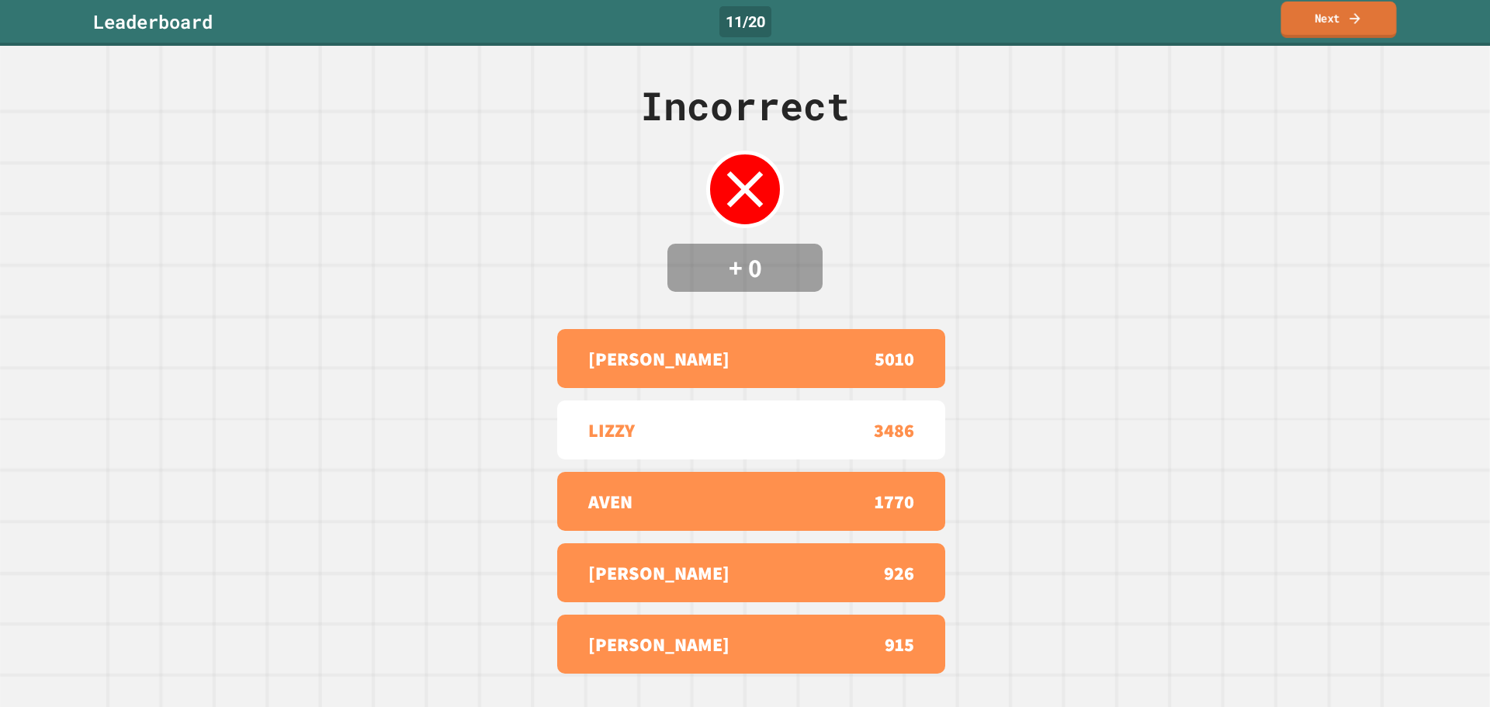
click at [1336, 23] on link "Next" at bounding box center [1339, 20] width 116 height 36
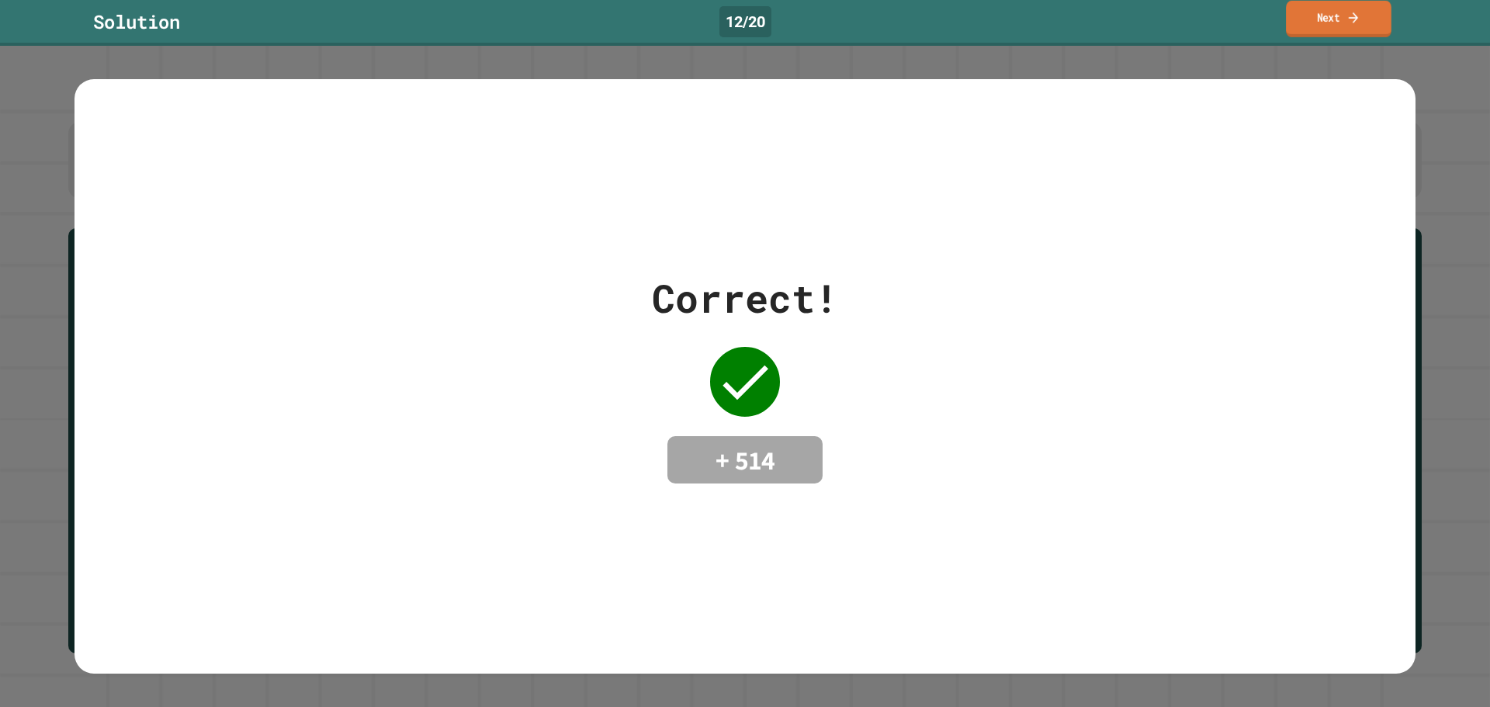
click at [1347, 23] on icon at bounding box center [1353, 17] width 14 height 16
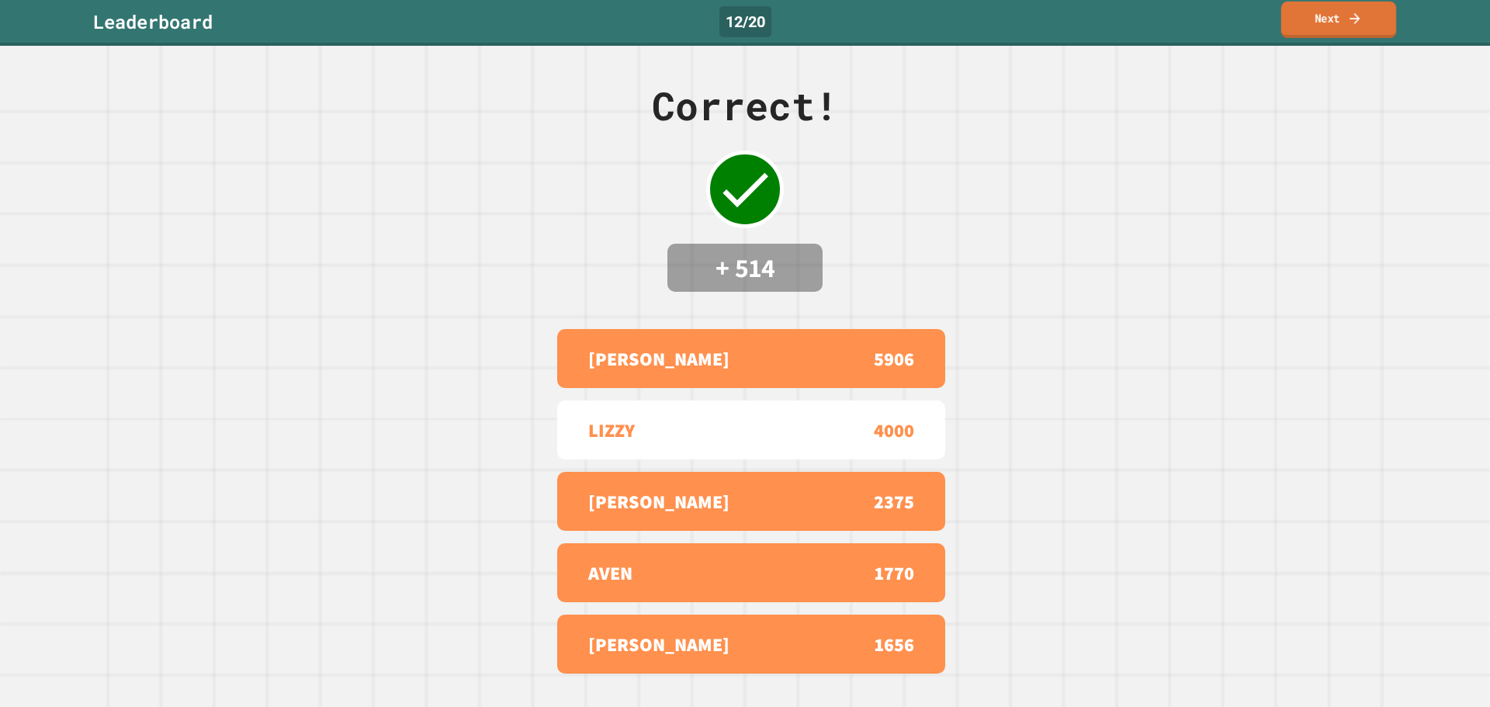
click at [1351, 15] on icon at bounding box center [1355, 18] width 16 height 16
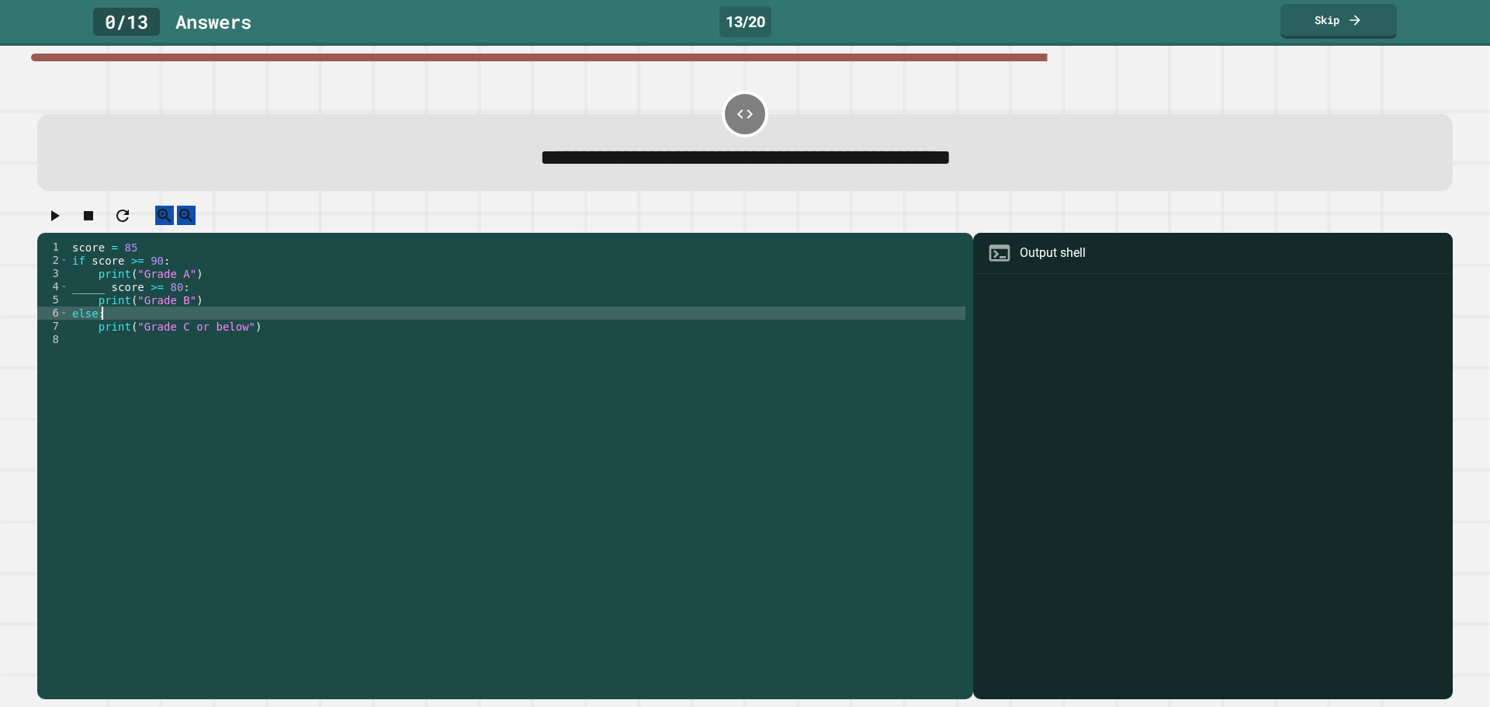
click at [156, 324] on div "score = 85 if score >= 90 : print ( "Grade A" ) _____ score >= 80 : print ( "Gr…" at bounding box center [517, 452] width 896 height 422
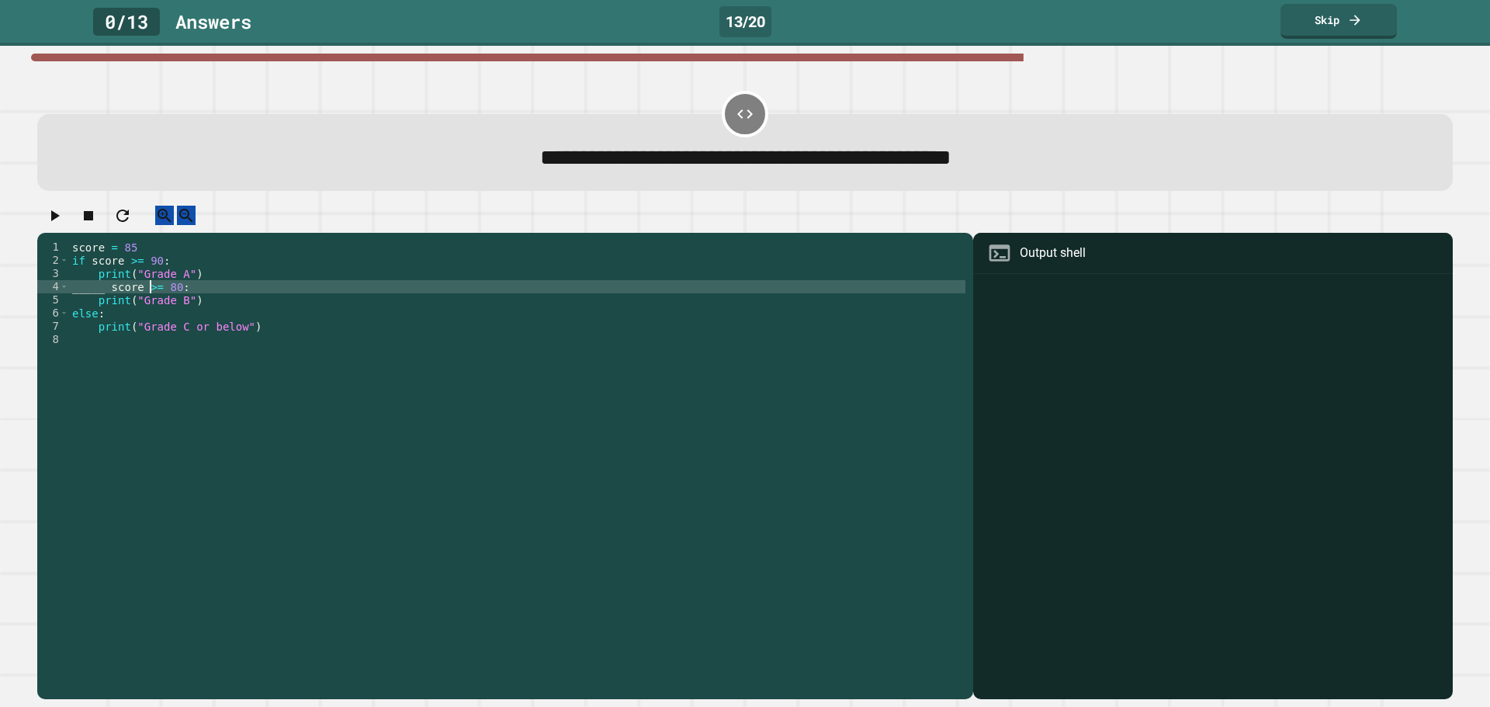
click at [150, 299] on div "score = 85 if score >= 90 : print ( "Grade A" ) _____ score >= 80 : print ( "Gr…" at bounding box center [517, 452] width 896 height 422
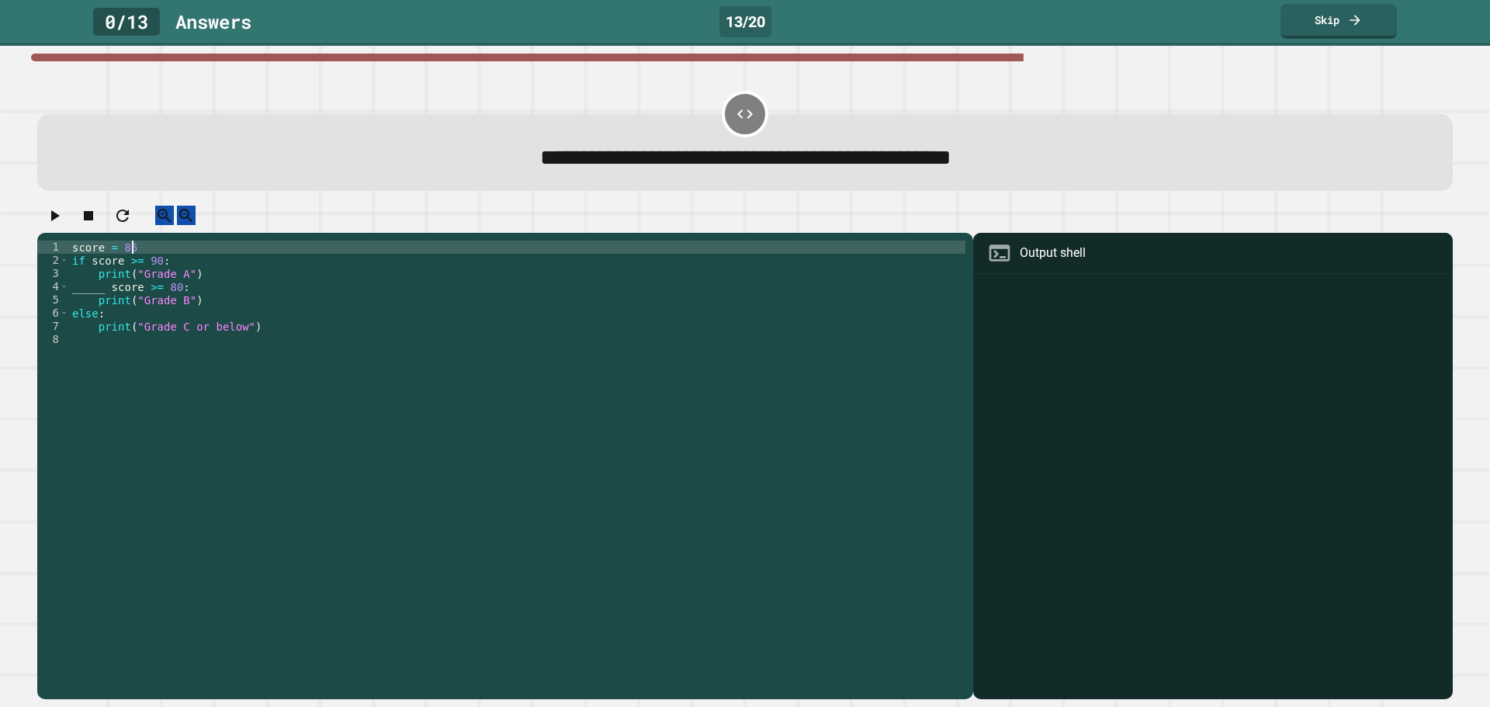
click at [143, 267] on div "score = 85 if score >= 90 : print ( "Grade A" ) _____ score >= 80 : print ( "Gr…" at bounding box center [517, 452] width 896 height 422
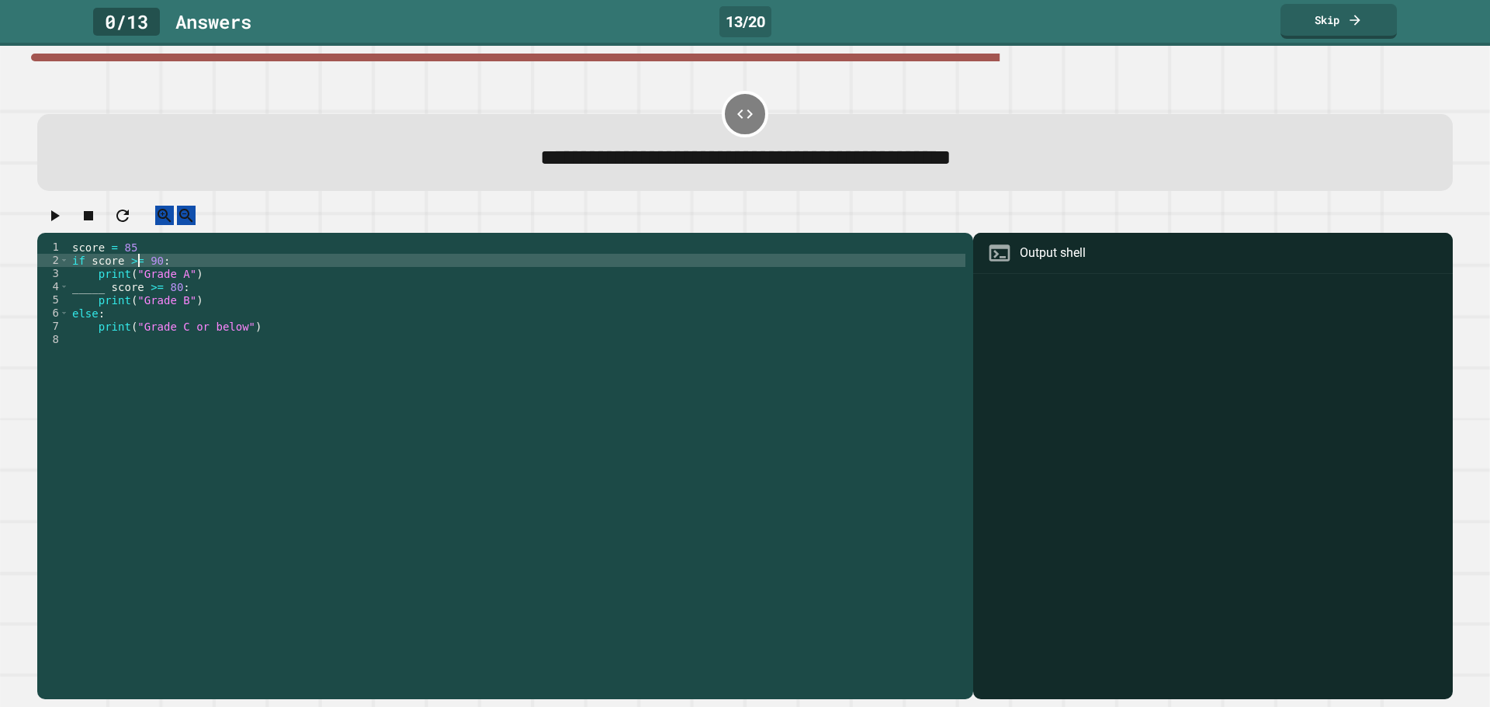
click at [141, 279] on div "score = 85 if score >= 90 : print ( "Grade A" ) _____ score >= 80 : print ( "Gr…" at bounding box center [517, 452] width 896 height 422
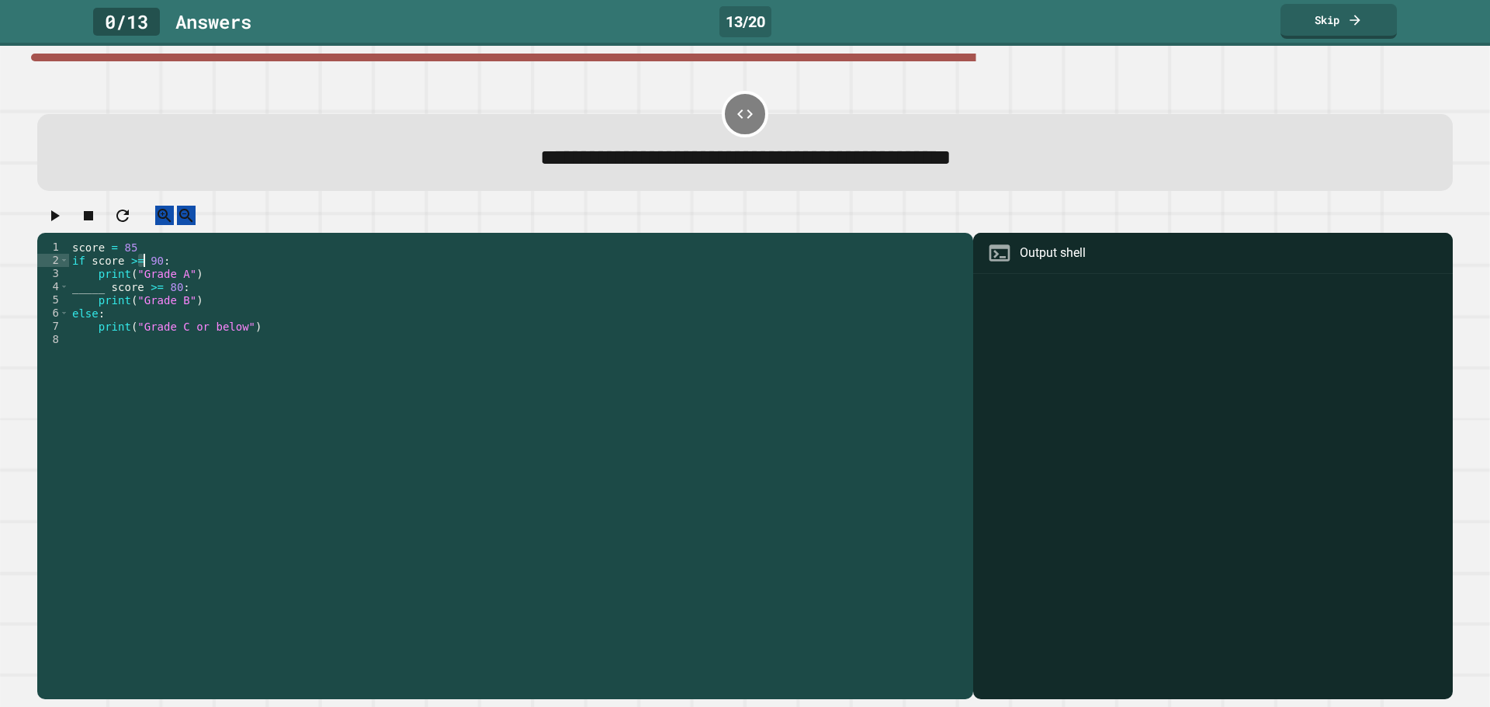
click at [141, 303] on div "score = 85 if score >= 90 : print ( "Grade A" ) _____ score >= 80 : print ( "Gr…" at bounding box center [517, 452] width 896 height 422
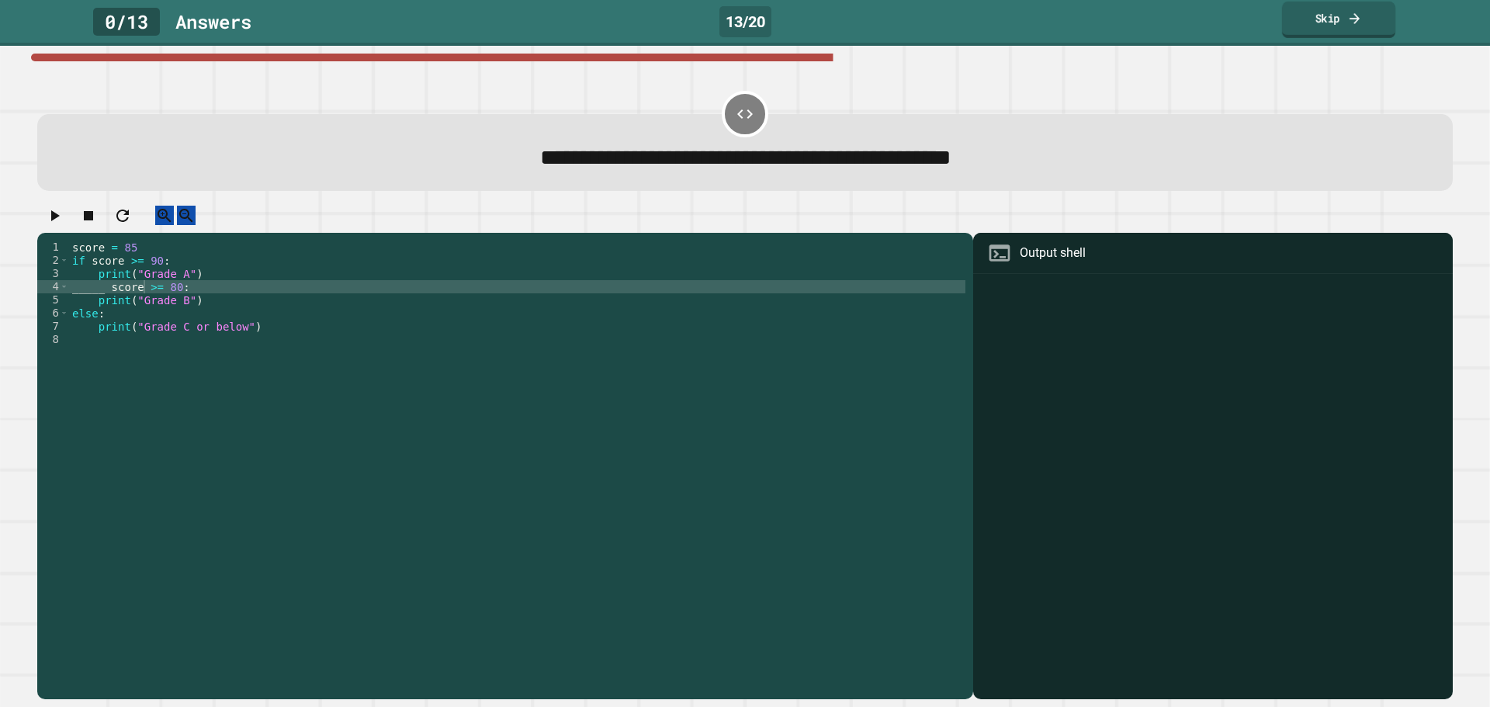
click at [1349, 19] on icon at bounding box center [1355, 18] width 16 height 16
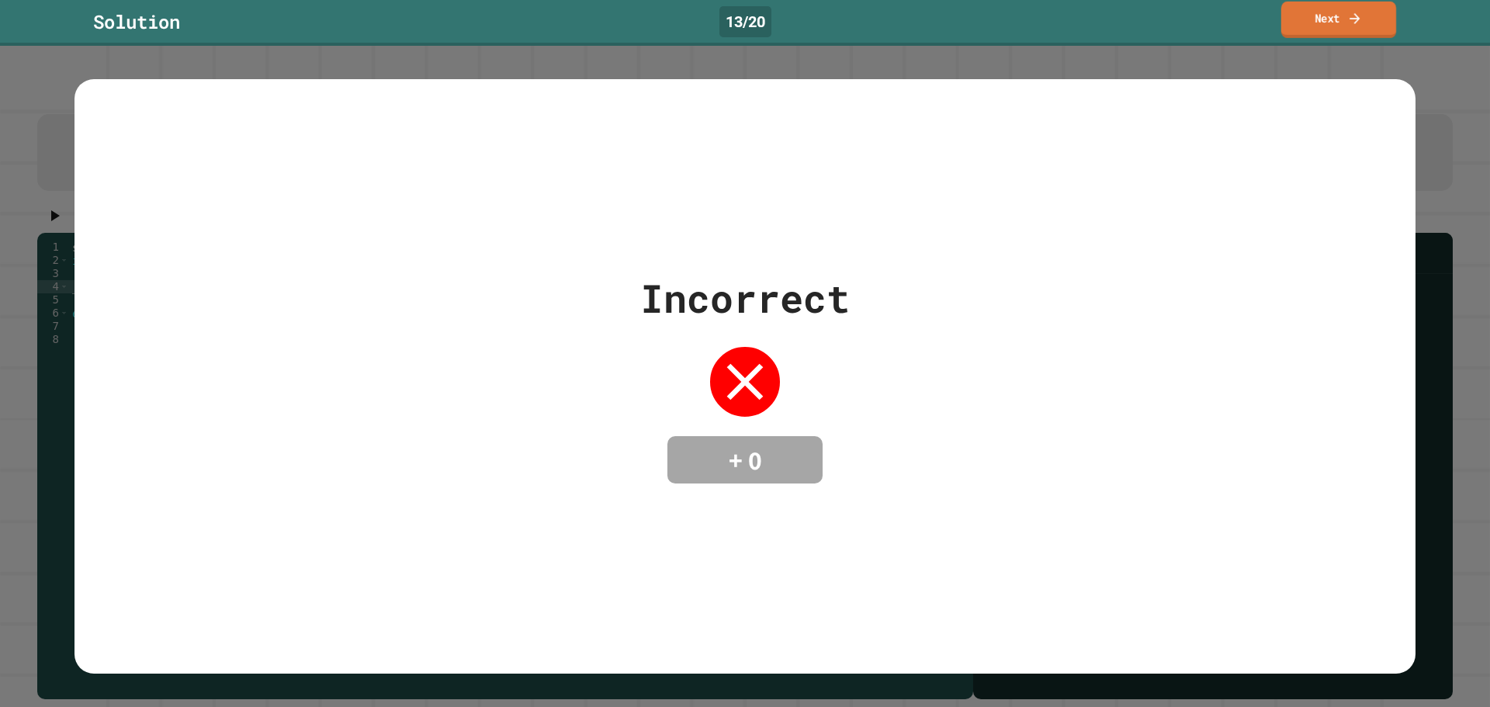
click at [1352, 19] on icon at bounding box center [1355, 17] width 10 height 11
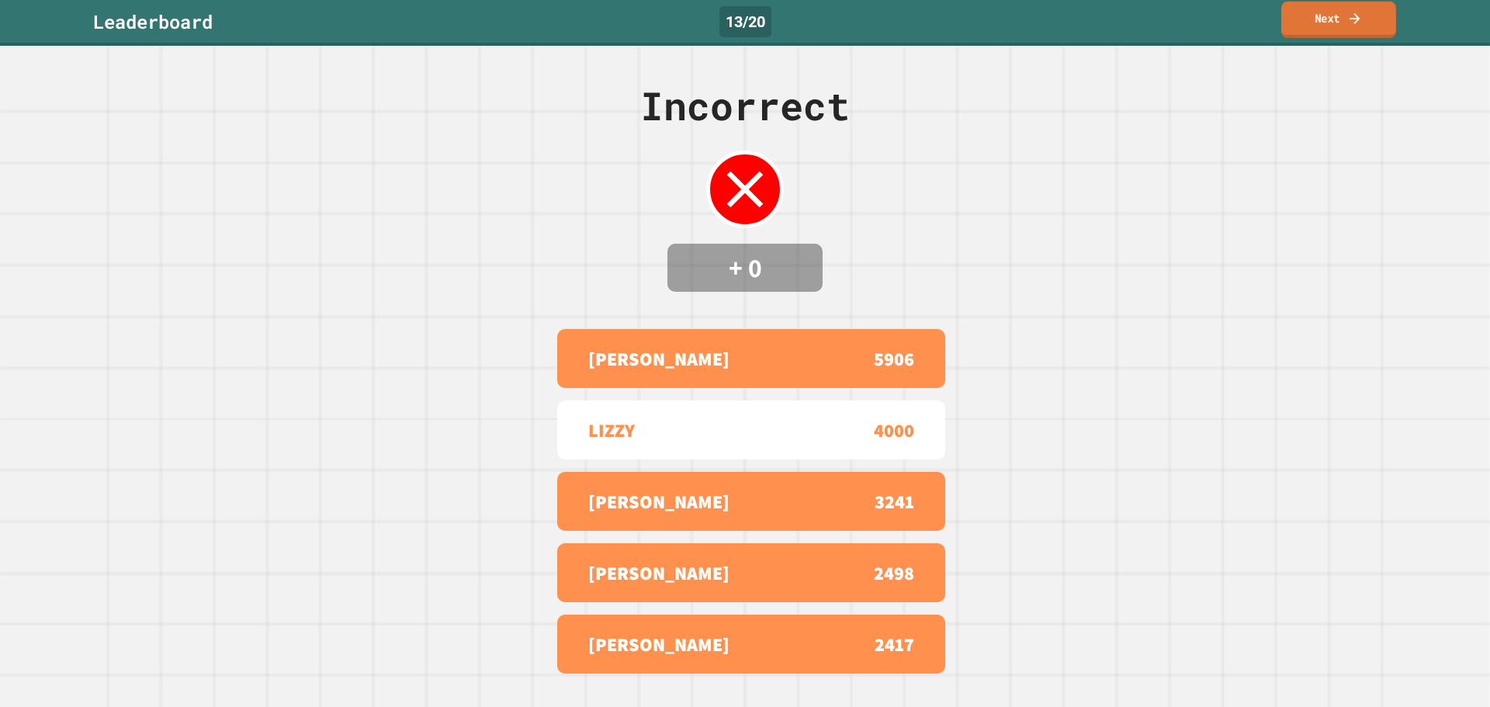
click at [1352, 19] on icon at bounding box center [1355, 17] width 10 height 11
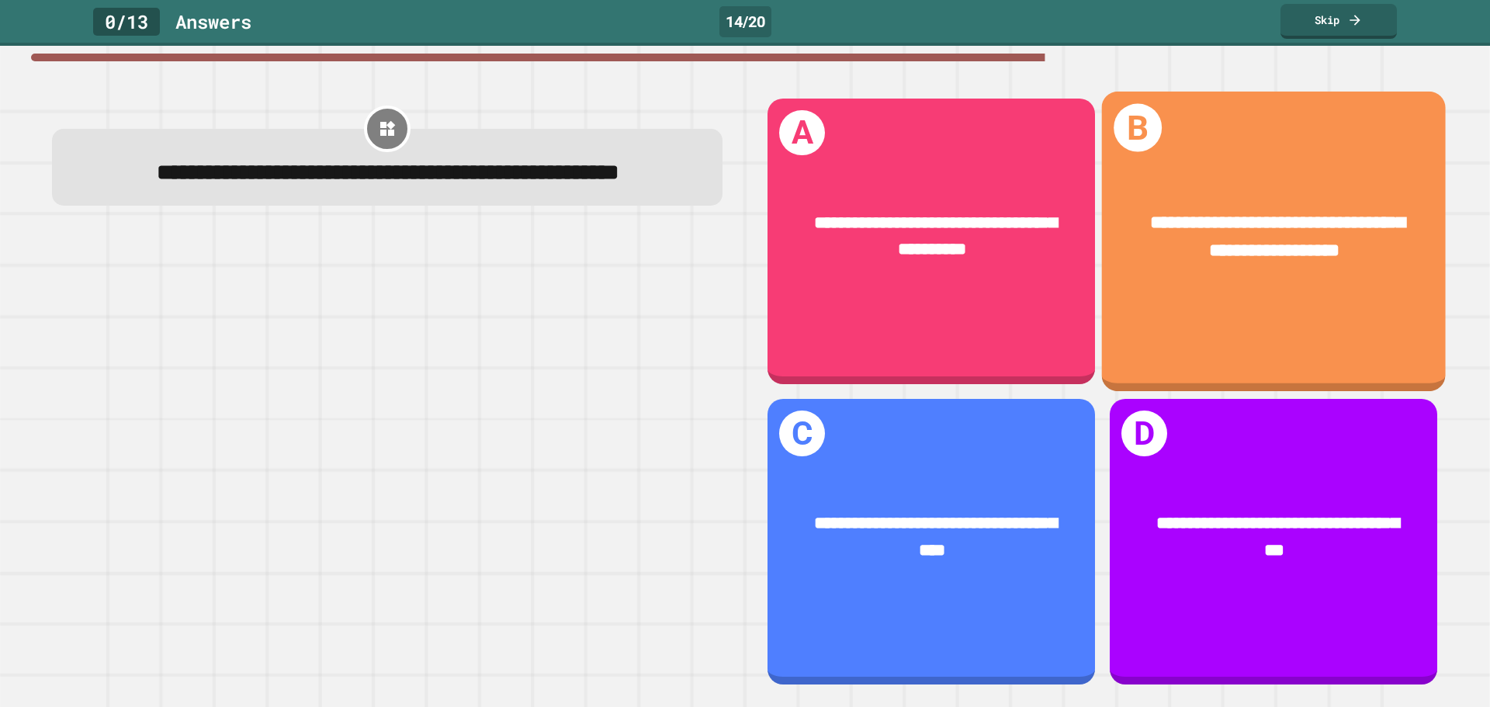
click at [1241, 269] on div "**********" at bounding box center [1274, 236] width 344 height 127
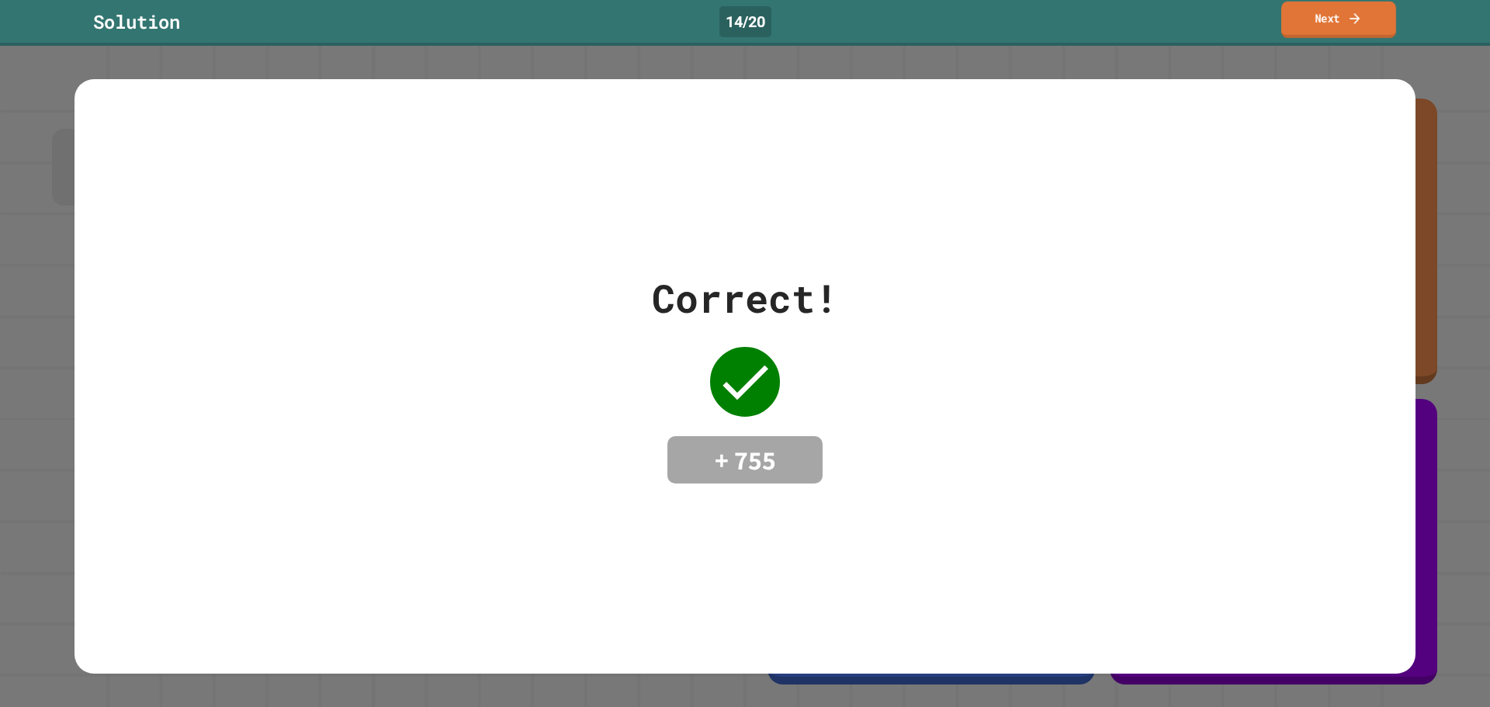
drag, startPoint x: 1357, startPoint y: 31, endPoint x: 1381, endPoint y: 104, distance: 76.8
click at [1360, 42] on div "Solution 14 / 20 Next" at bounding box center [745, 23] width 1490 height 46
click at [1355, 19] on icon at bounding box center [1355, 18] width 11 height 11
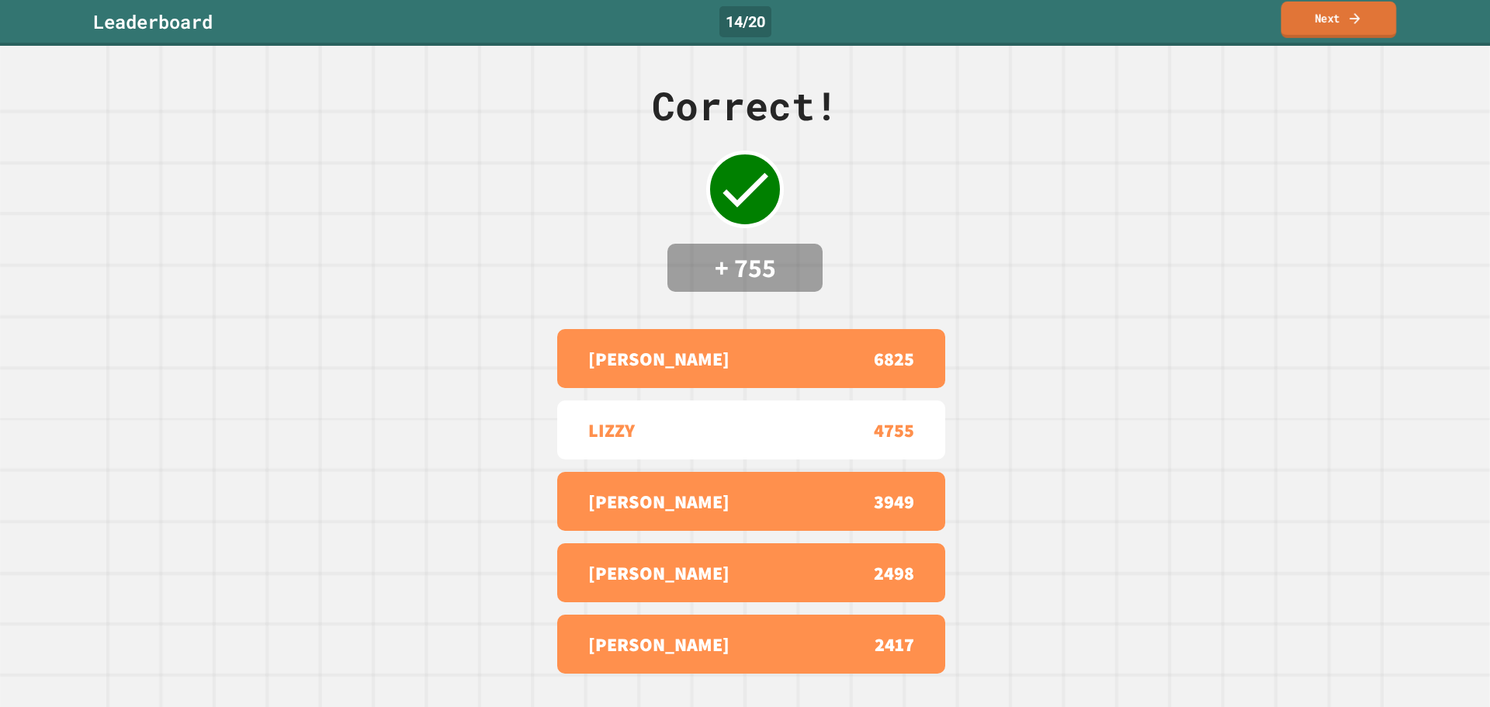
click at [1358, 19] on icon at bounding box center [1355, 17] width 10 height 11
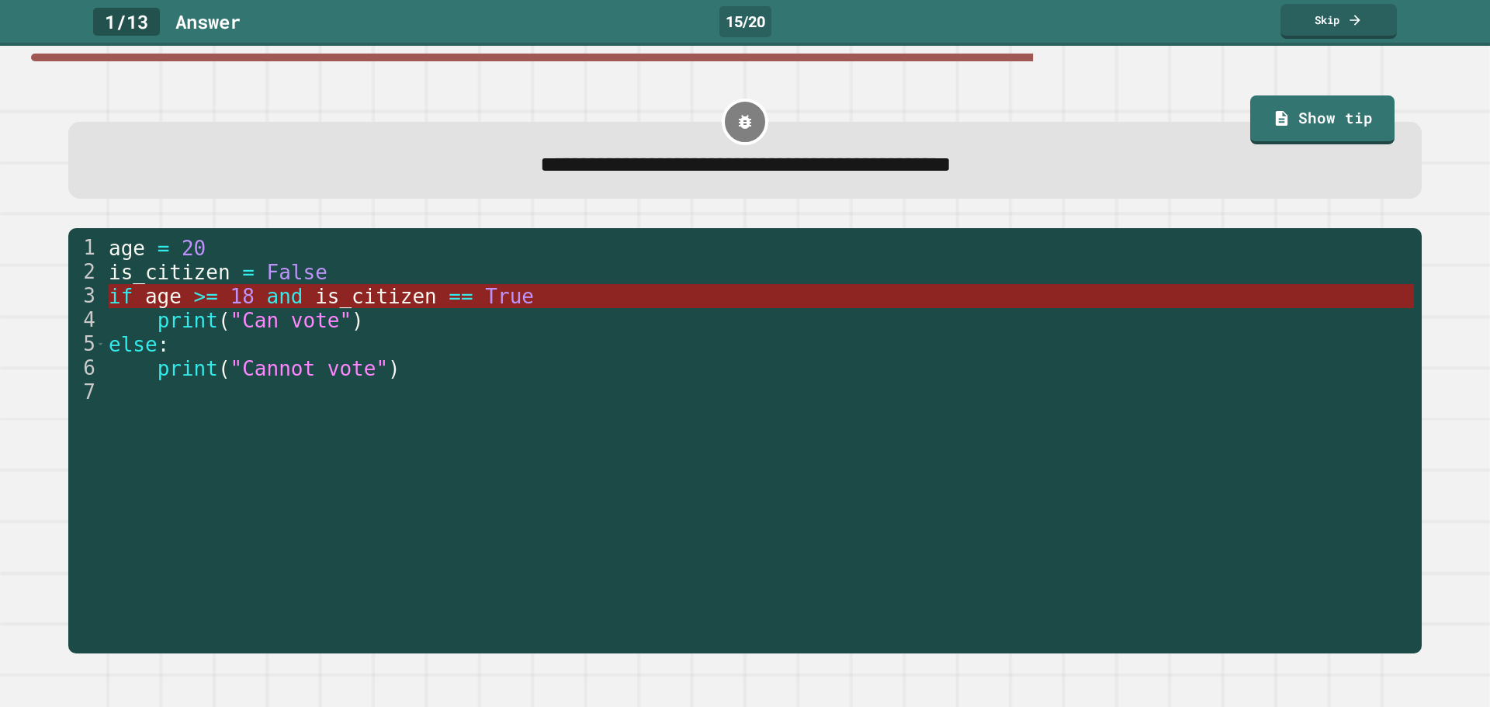
click at [400, 302] on span "is_citizen" at bounding box center [376, 296] width 122 height 23
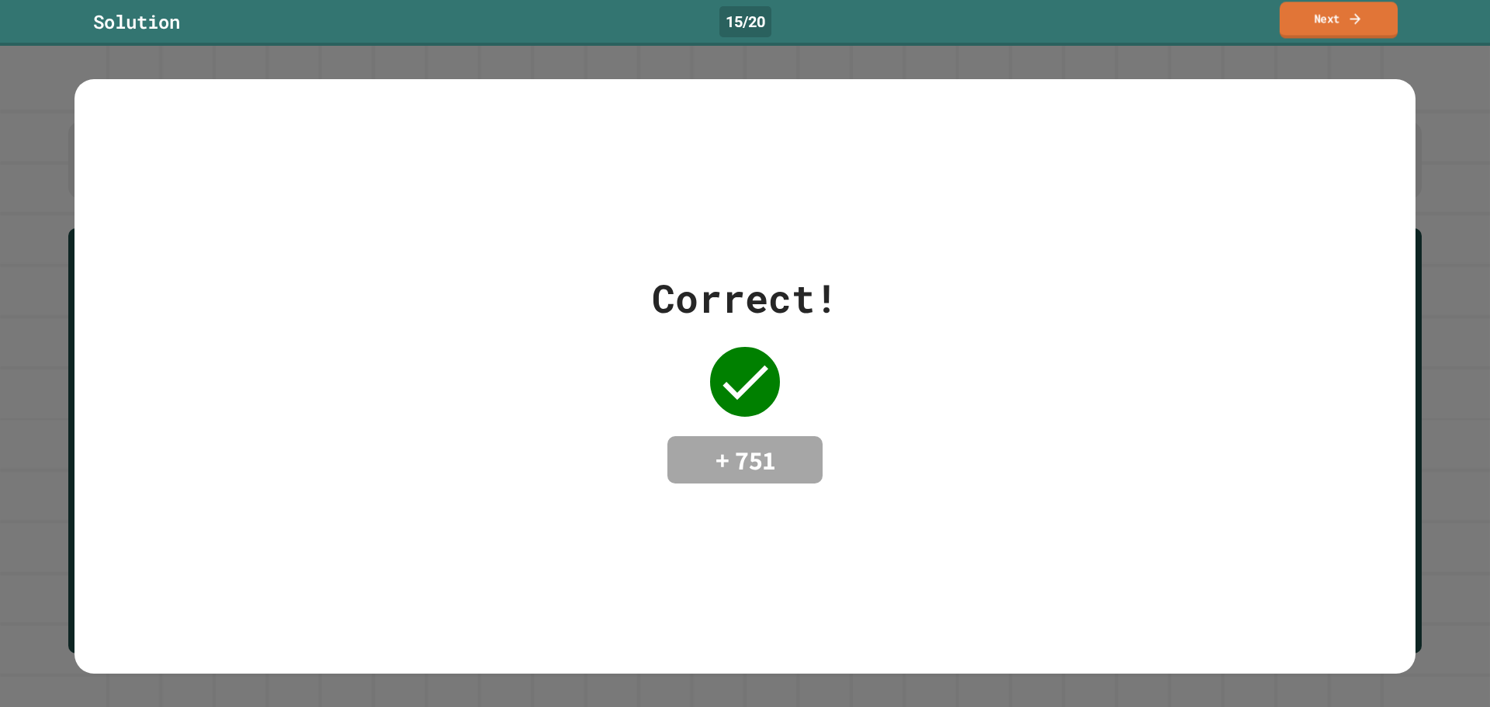
click at [1334, 16] on link "Next" at bounding box center [1339, 20] width 118 height 36
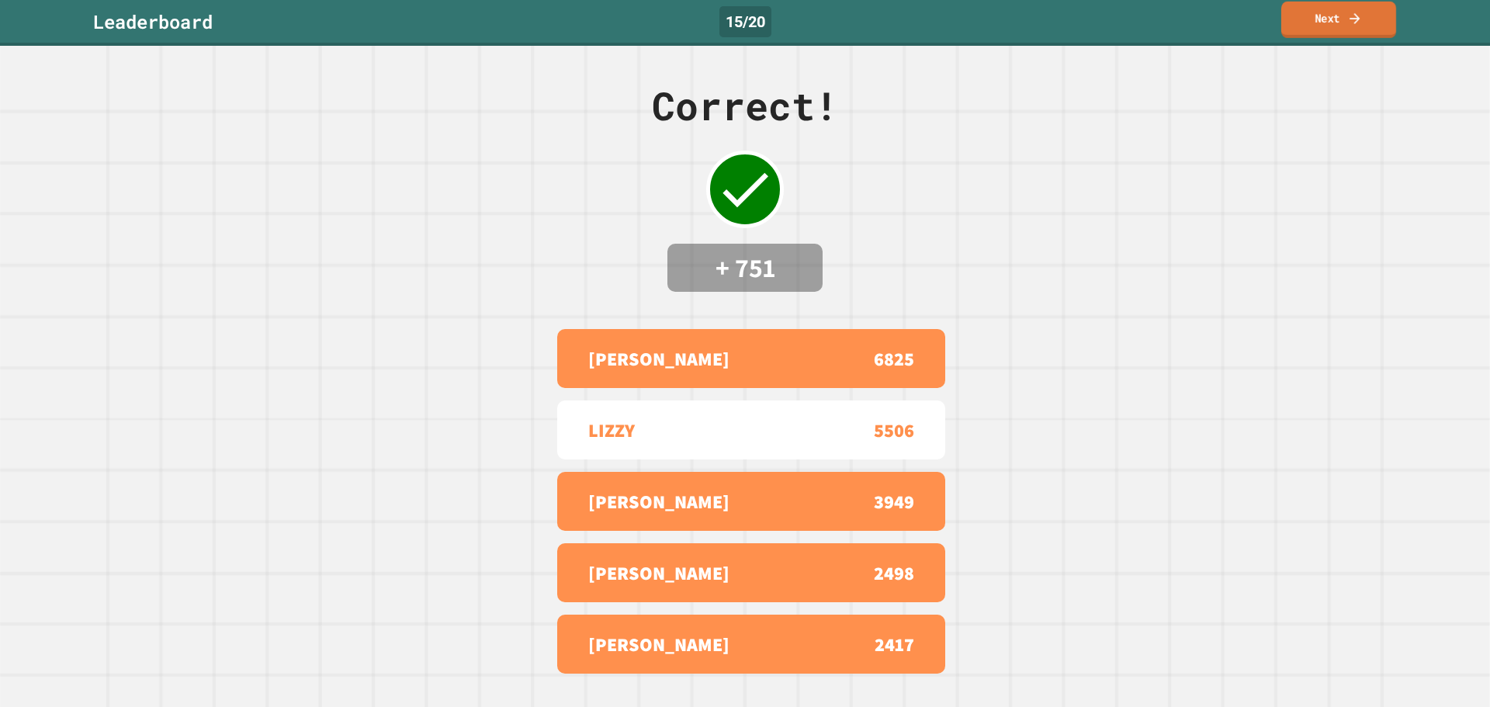
click at [1335, 24] on link "Next" at bounding box center [1338, 20] width 115 height 36
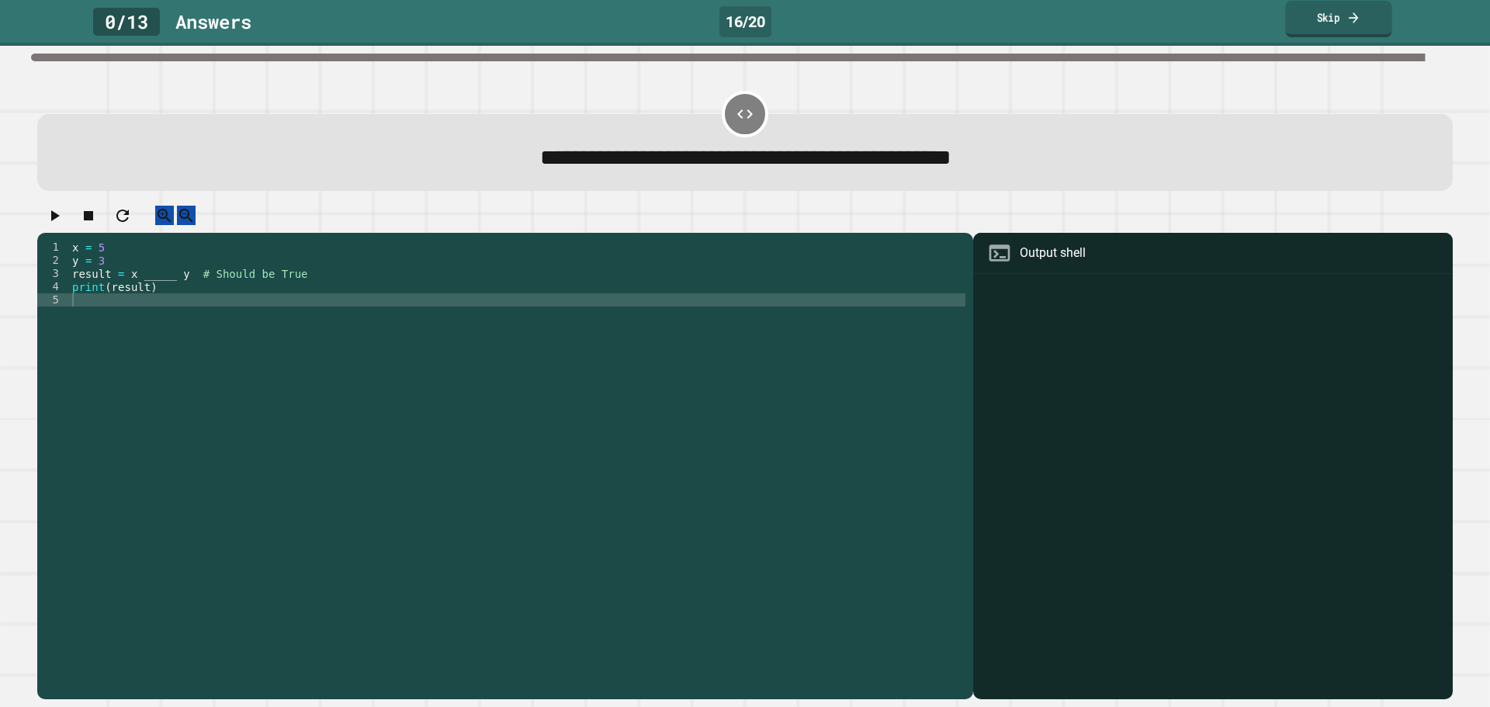
click at [1297, 17] on link "Skip" at bounding box center [1338, 19] width 106 height 36
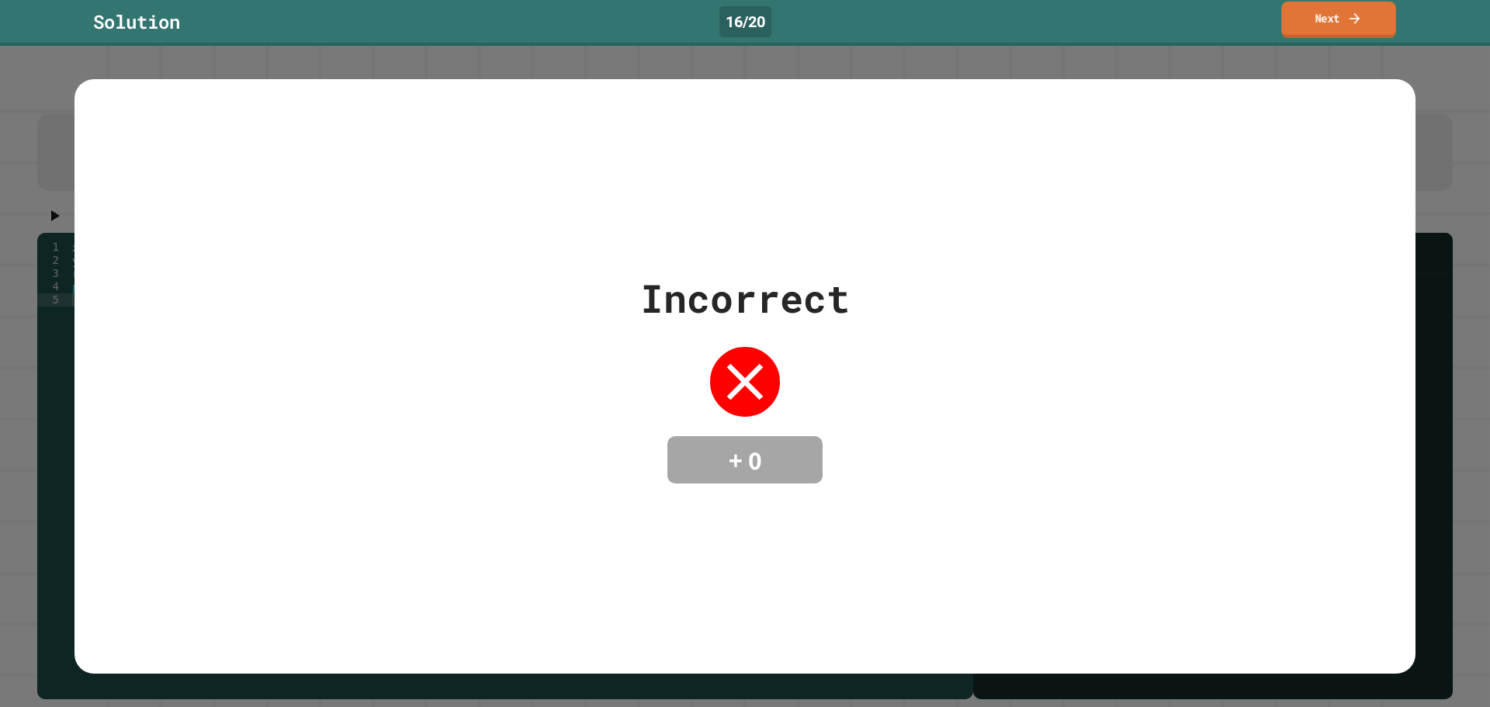
click at [1297, 19] on link "Next" at bounding box center [1338, 20] width 115 height 36
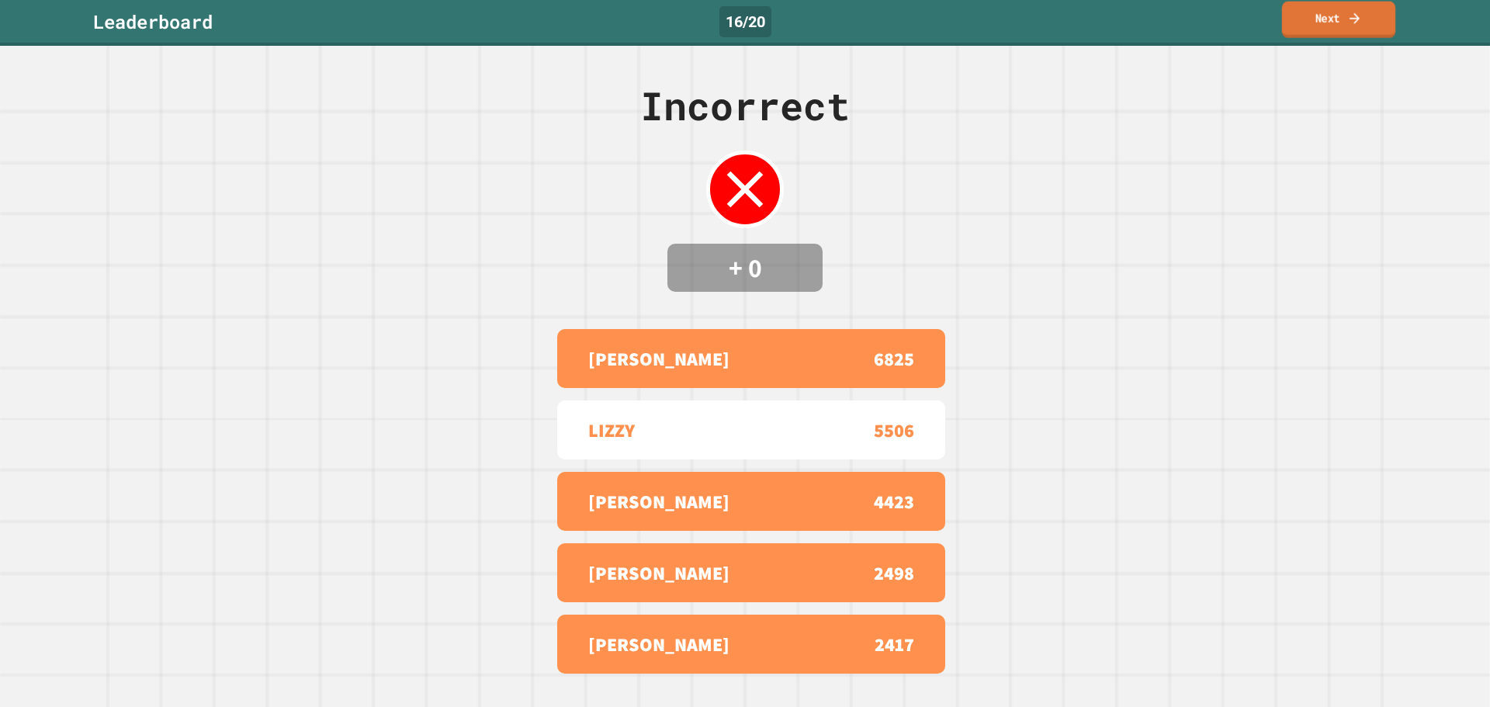
click at [1297, 23] on link "Next" at bounding box center [1338, 20] width 113 height 36
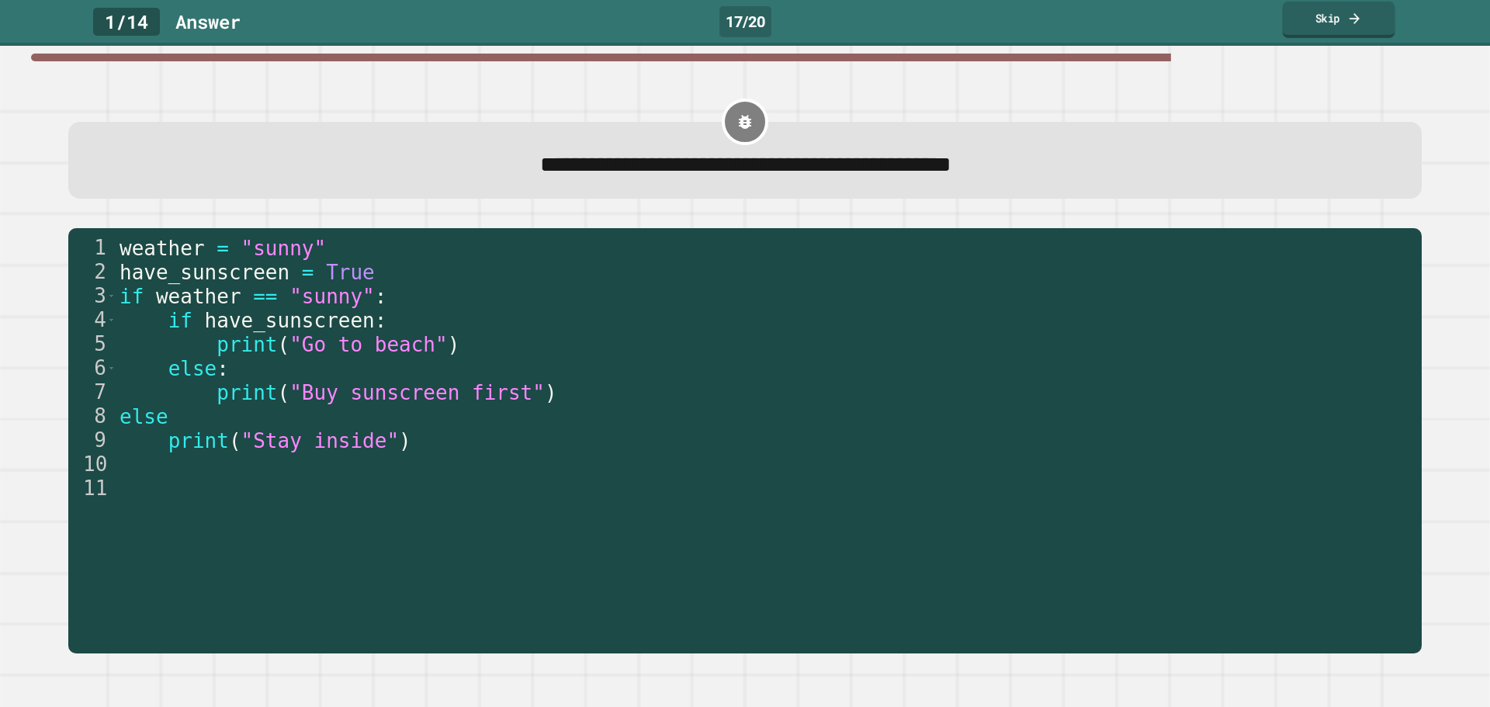
click at [1313, 26] on link "Skip" at bounding box center [1338, 20] width 113 height 36
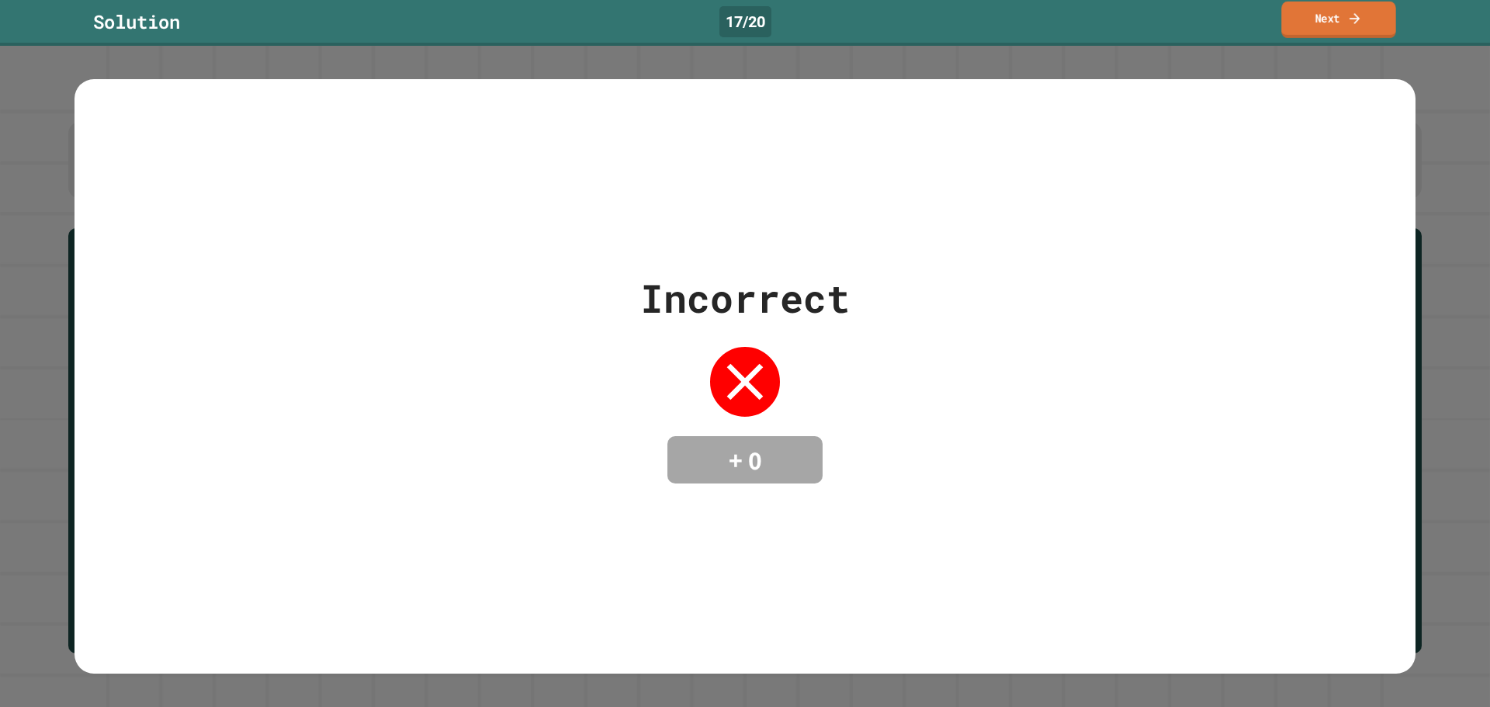
click at [1313, 26] on link "Next" at bounding box center [1338, 20] width 114 height 36
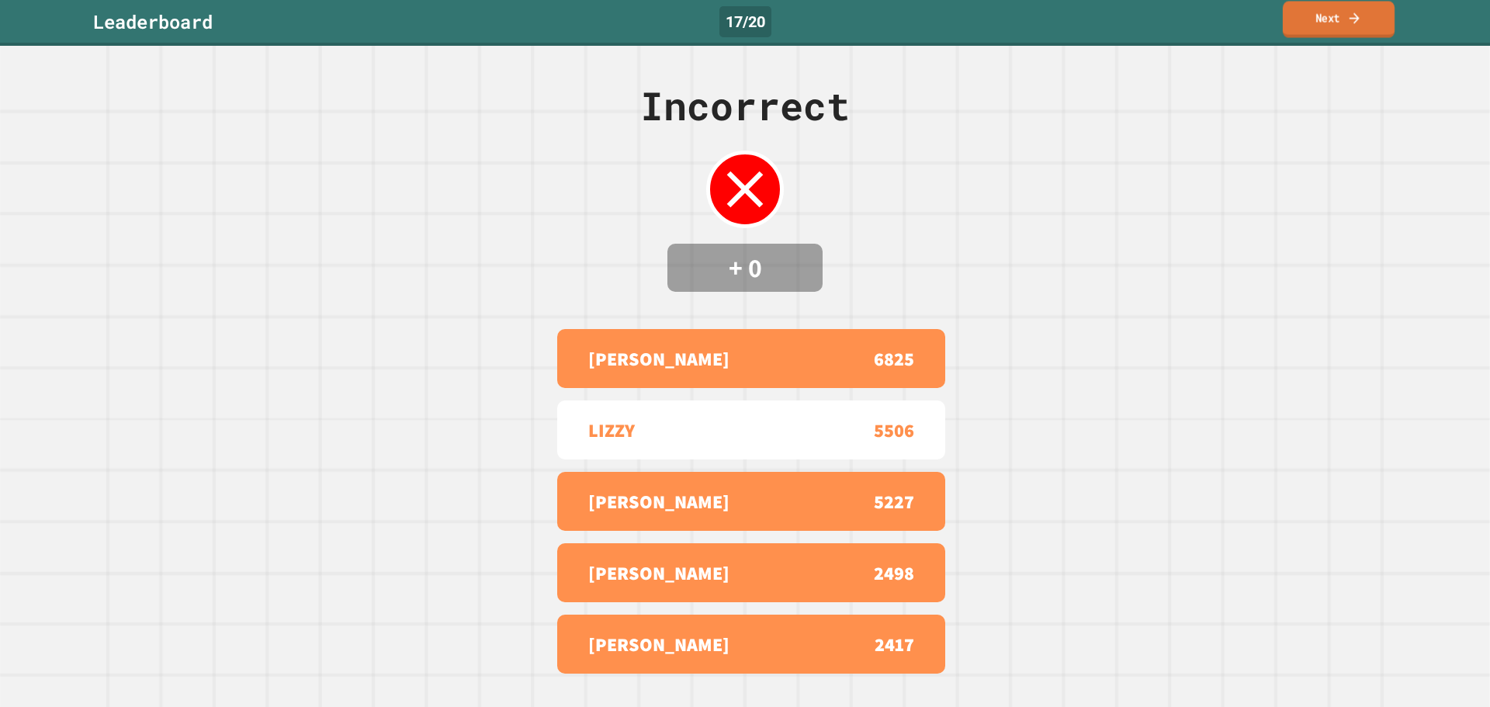
click at [1313, 26] on link "Next" at bounding box center [1339, 20] width 112 height 36
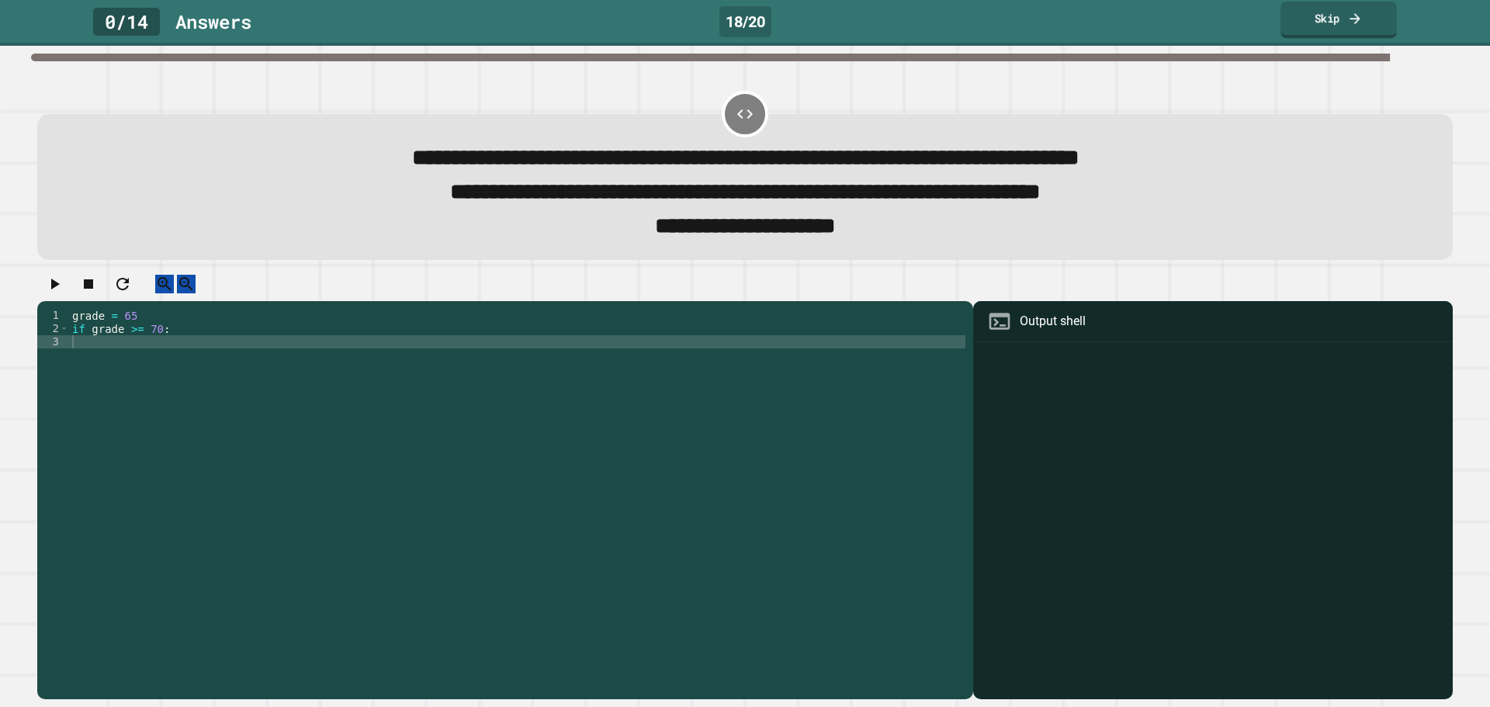
click at [1363, 20] on link "Skip" at bounding box center [1339, 20] width 116 height 36
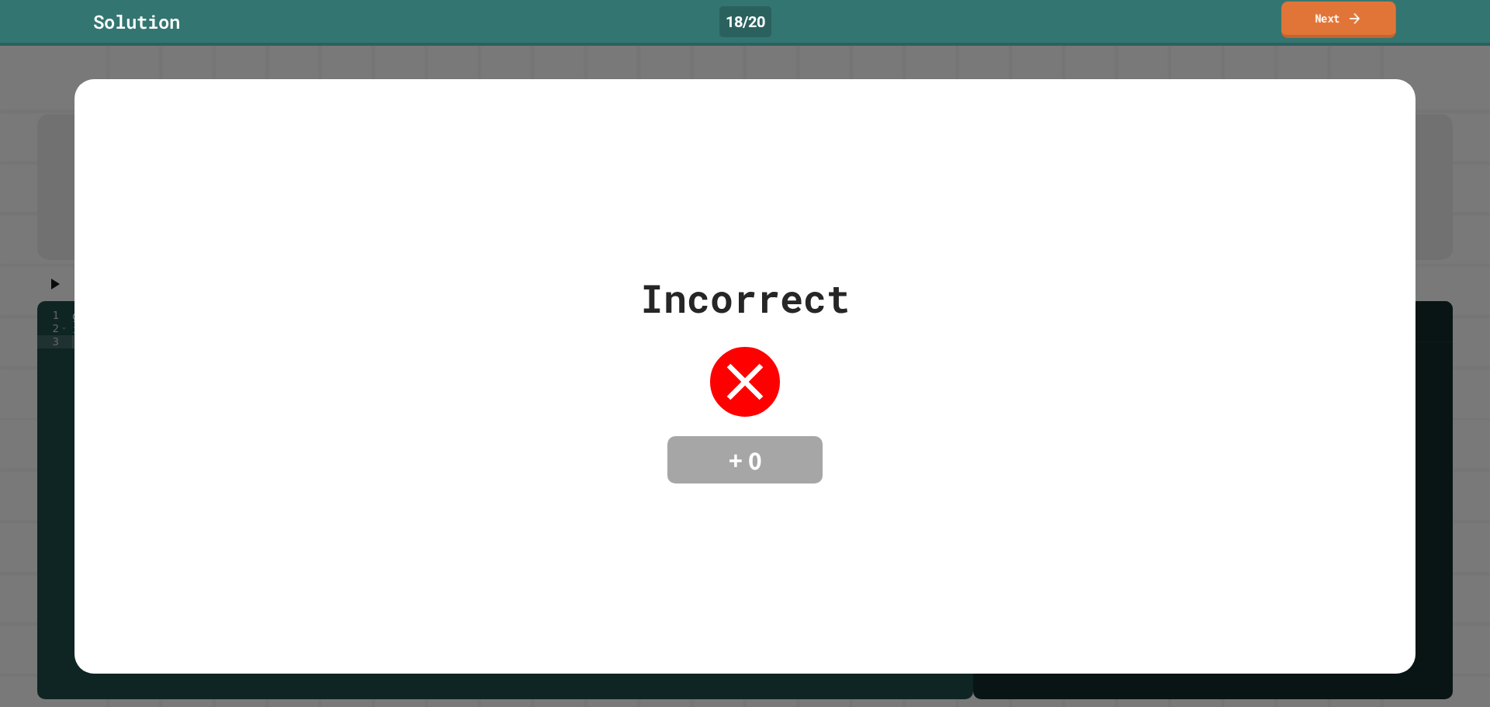
click at [1332, 29] on link "Next" at bounding box center [1338, 20] width 115 height 36
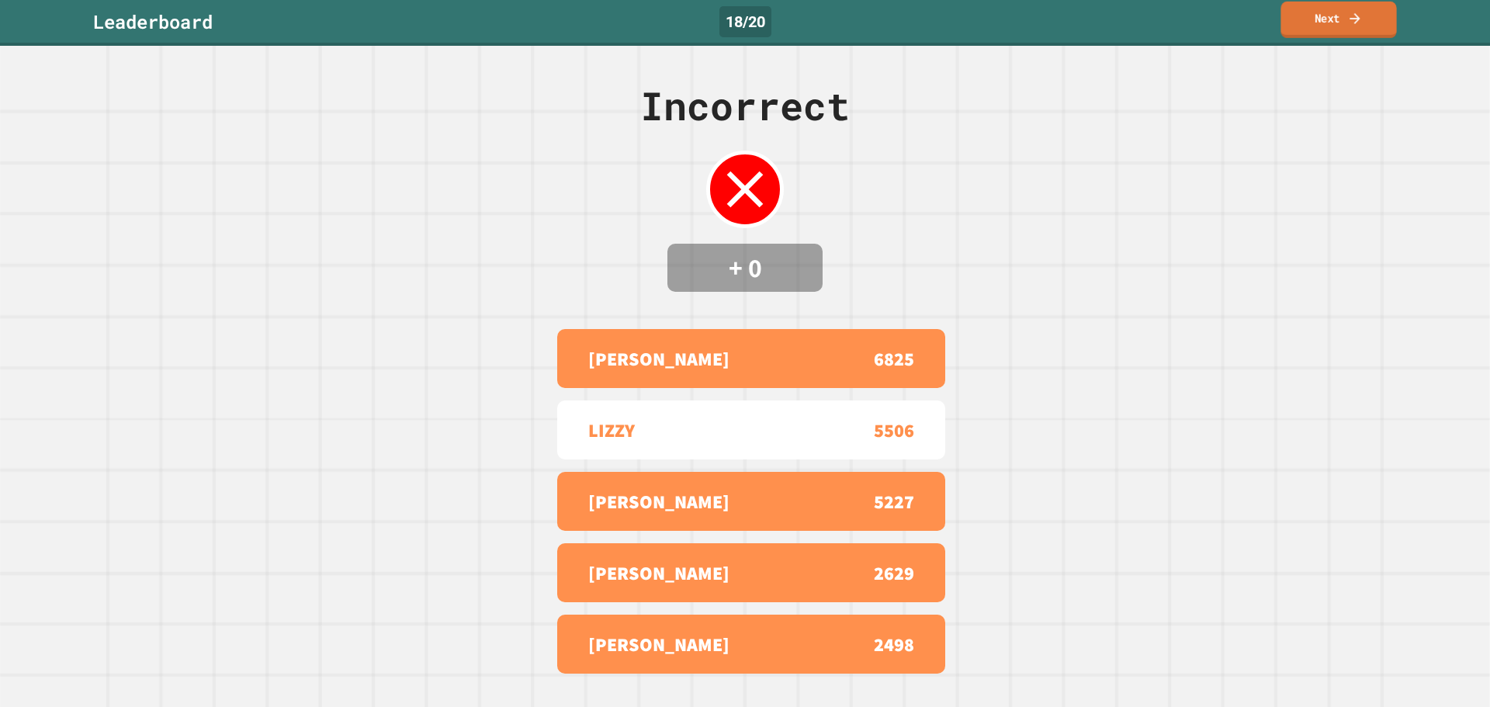
click at [1331, 27] on link "Next" at bounding box center [1339, 20] width 116 height 36
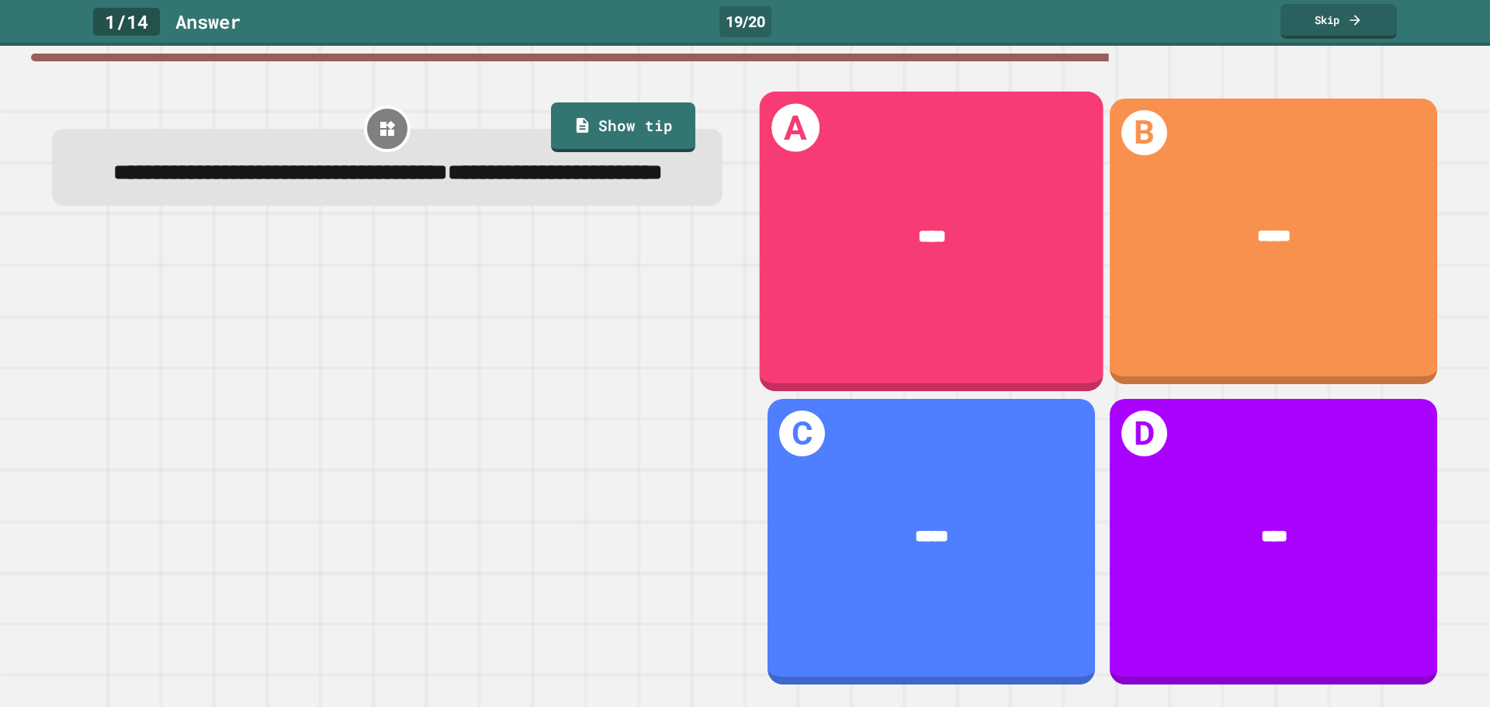
click at [798, 255] on div "****" at bounding box center [932, 237] width 344 height 100
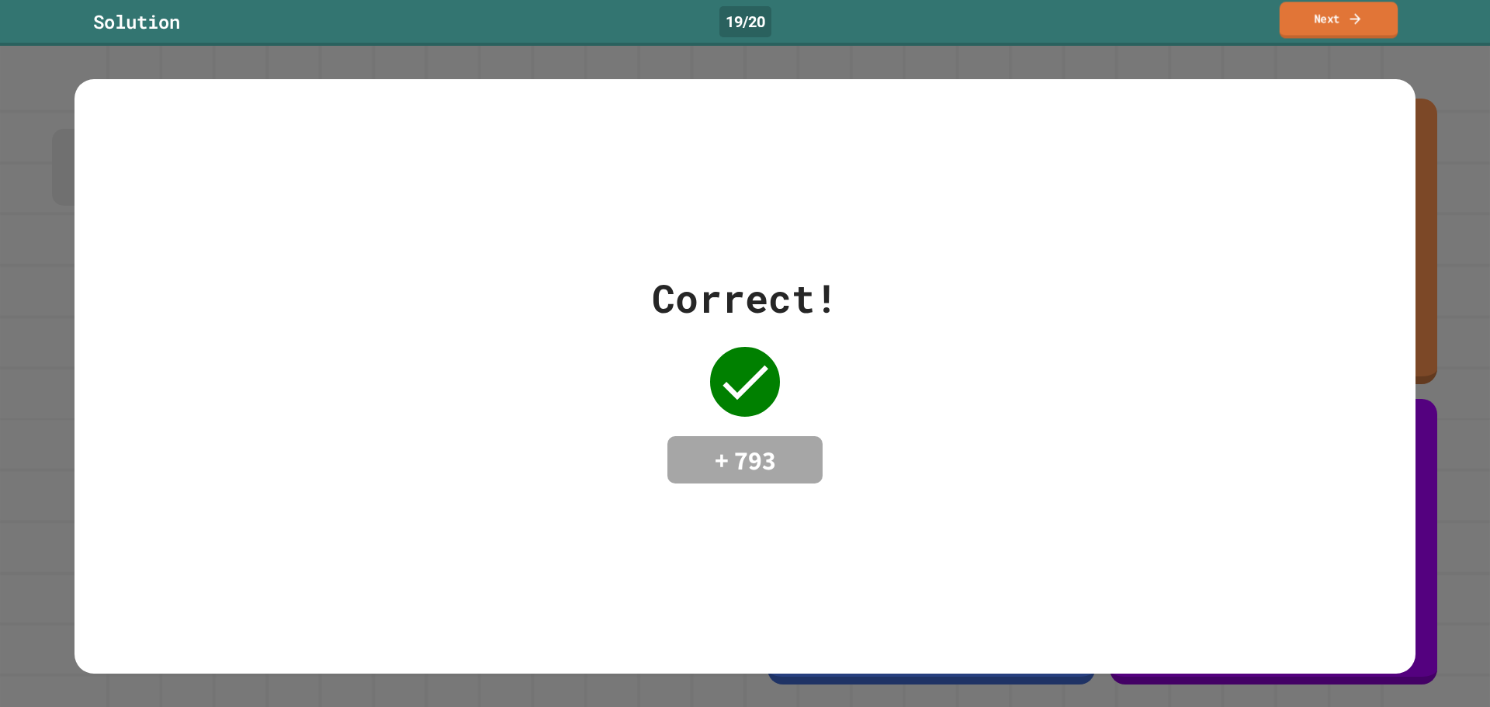
click at [1374, 4] on link "Next" at bounding box center [1339, 20] width 119 height 36
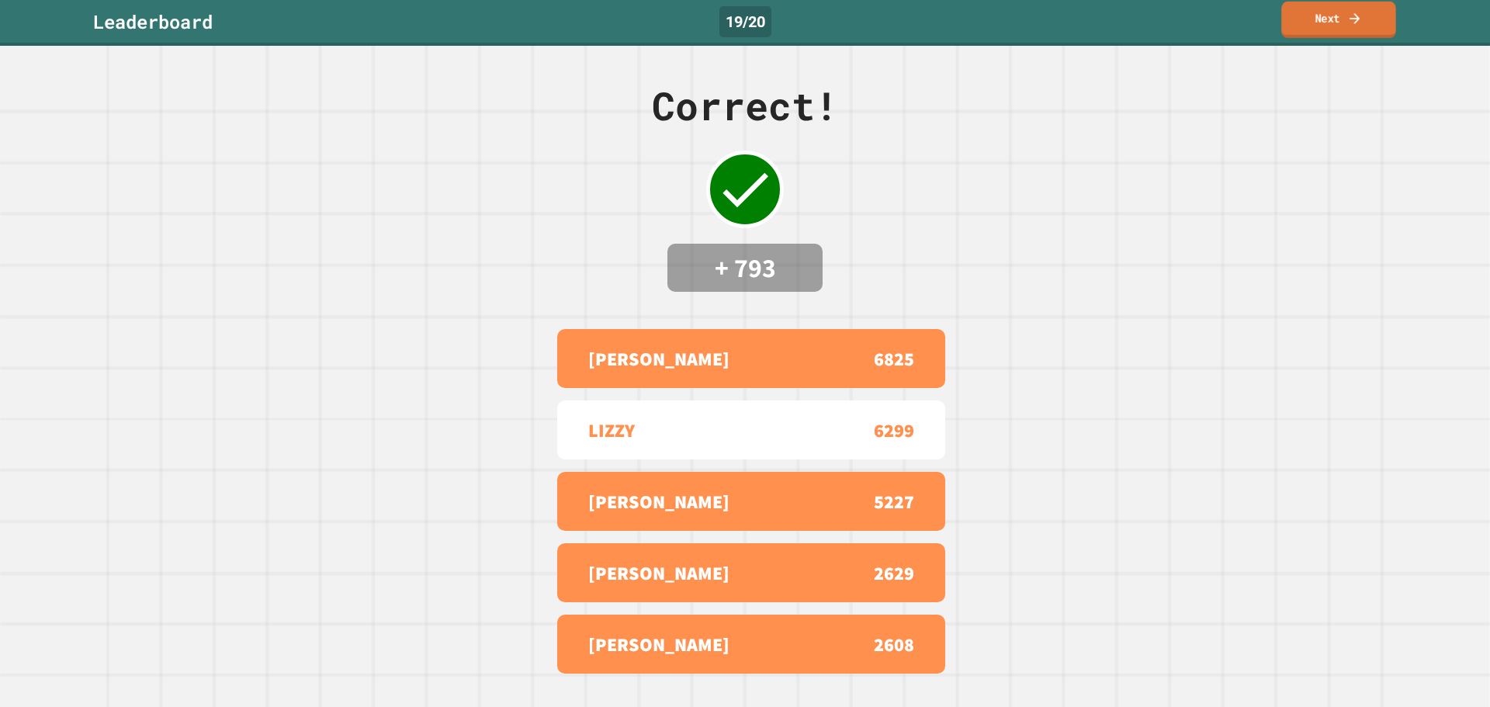
click at [1365, 9] on link "Next" at bounding box center [1338, 20] width 115 height 36
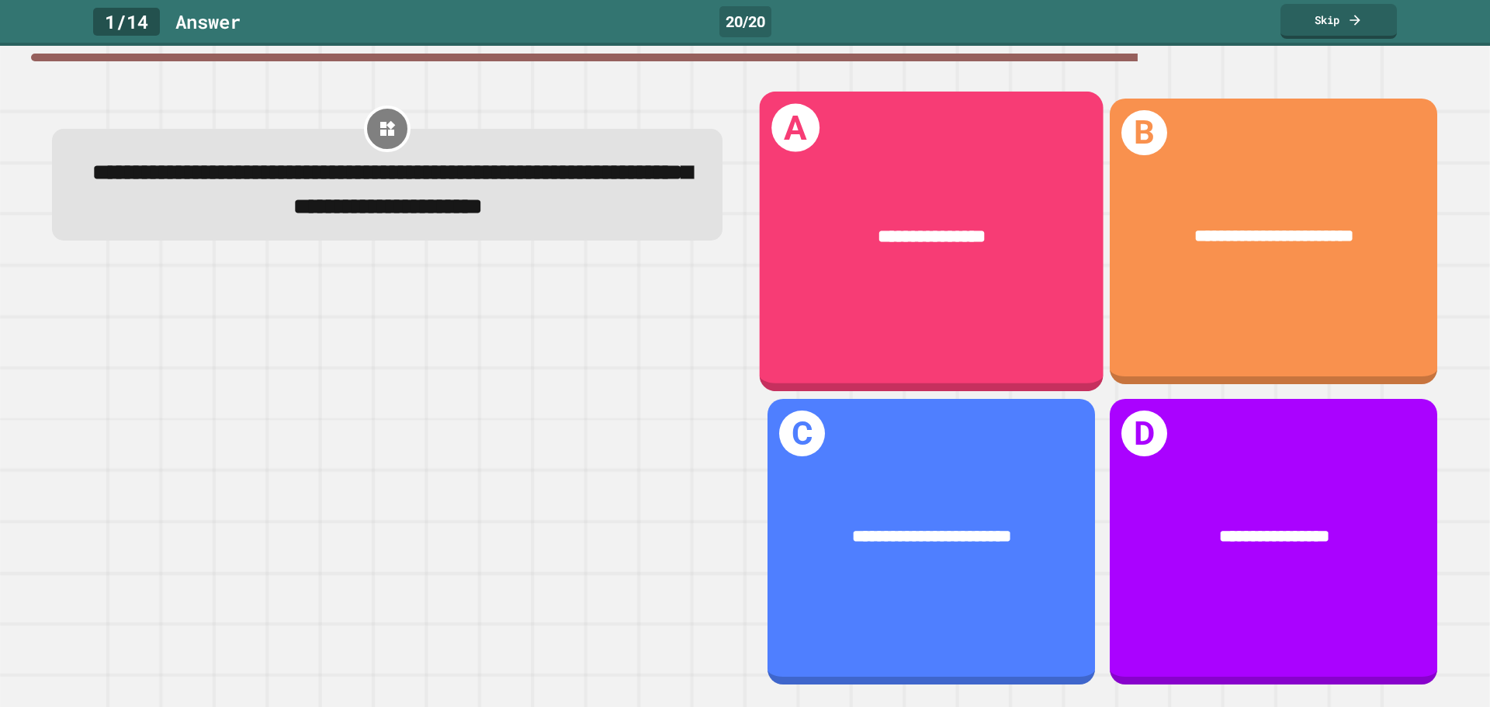
click at [1000, 236] on div "**********" at bounding box center [931, 237] width 271 height 28
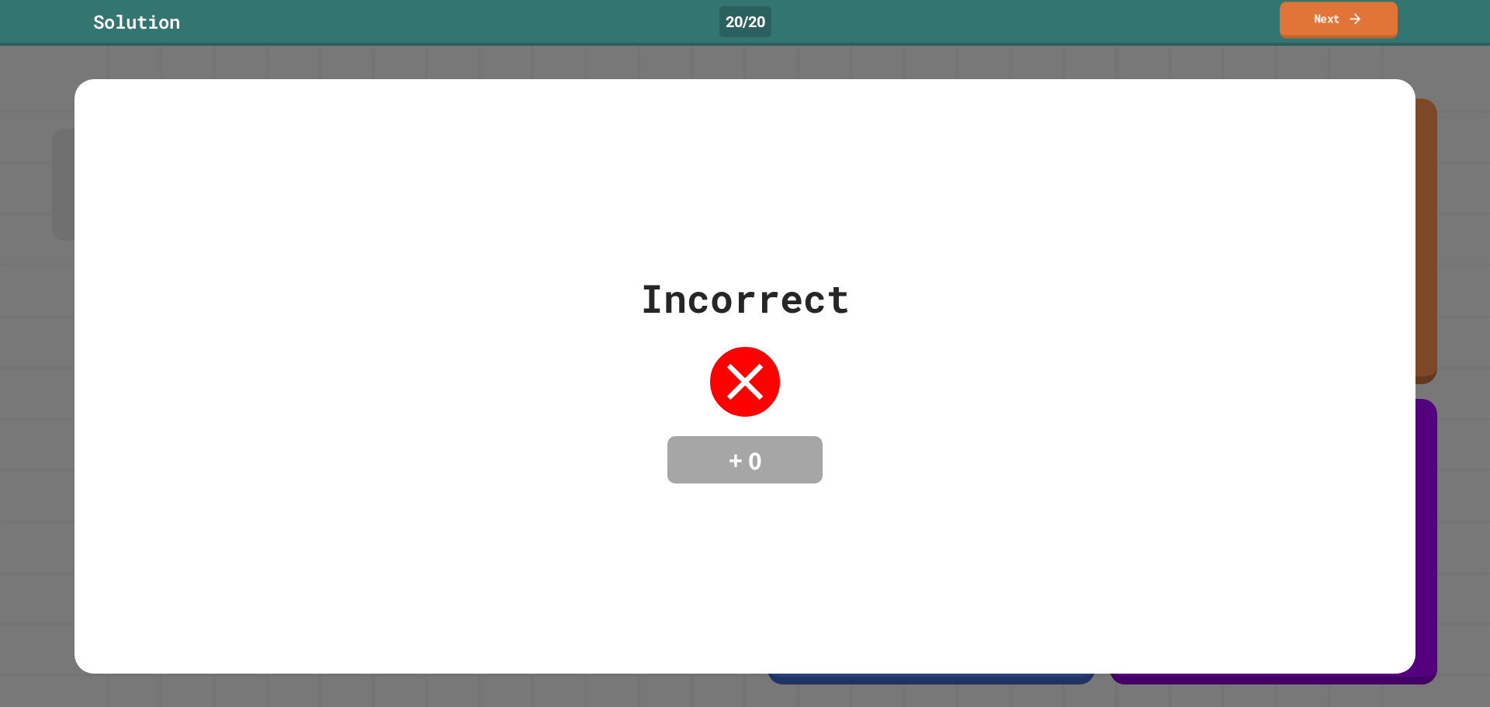
click at [1340, 2] on link "Next" at bounding box center [1339, 20] width 118 height 36
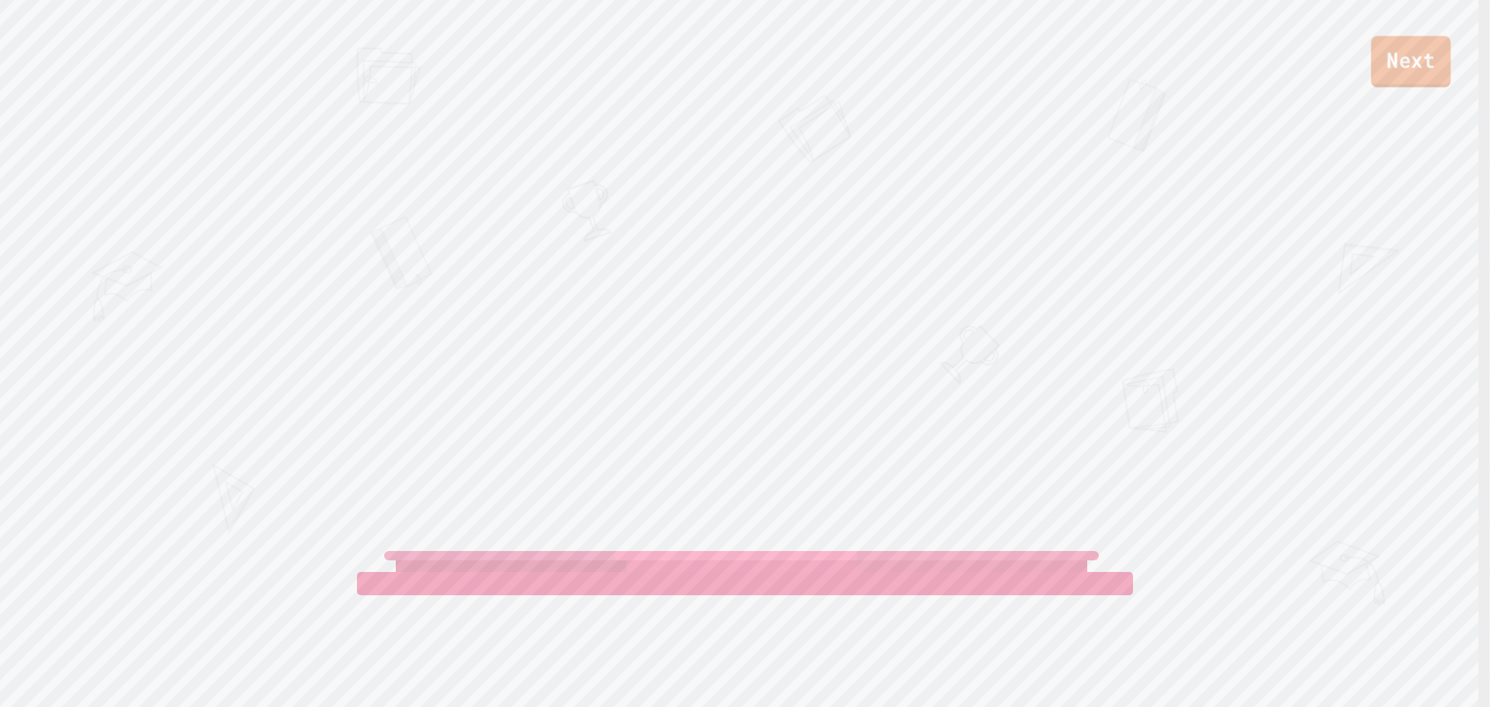
click at [1429, 43] on link "Next" at bounding box center [1411, 61] width 80 height 51
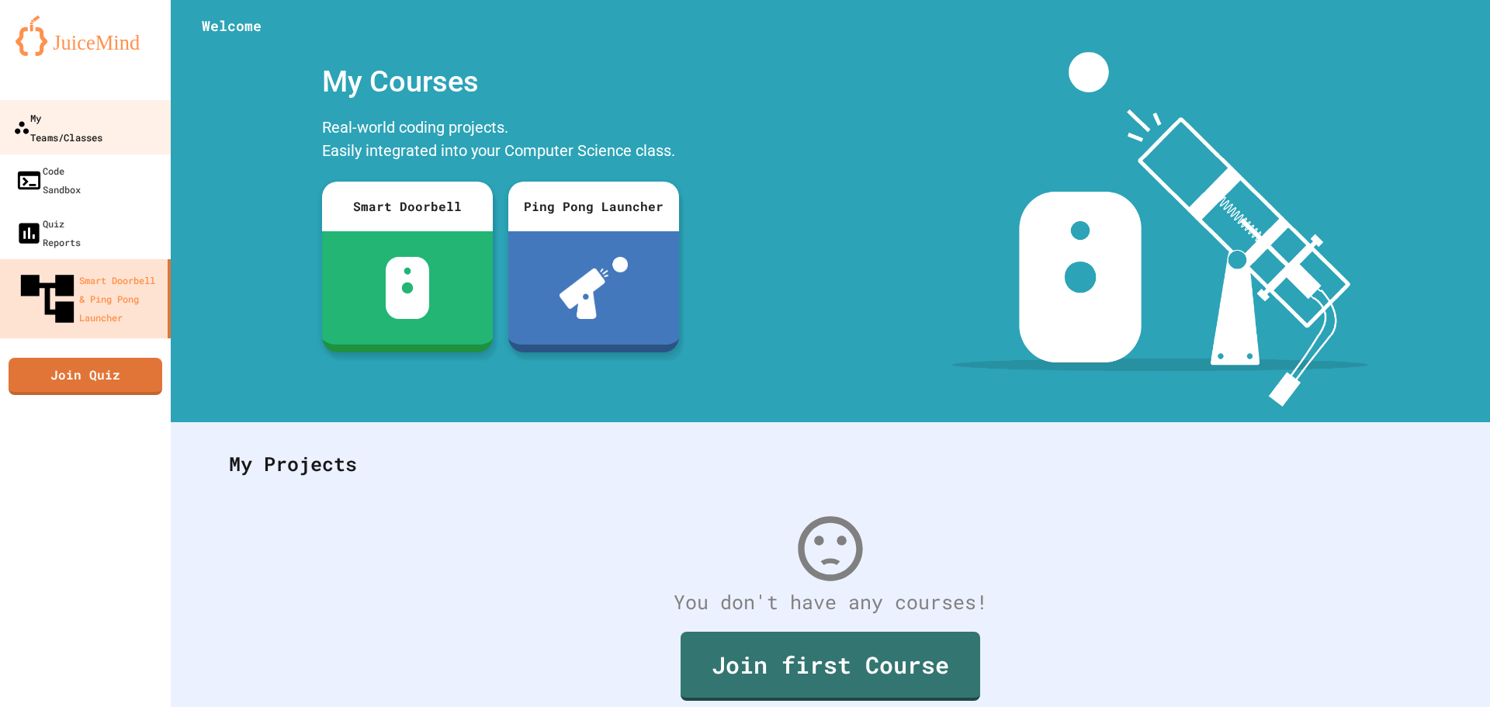
click at [47, 123] on div "My Teams/Classes" at bounding box center [57, 127] width 89 height 38
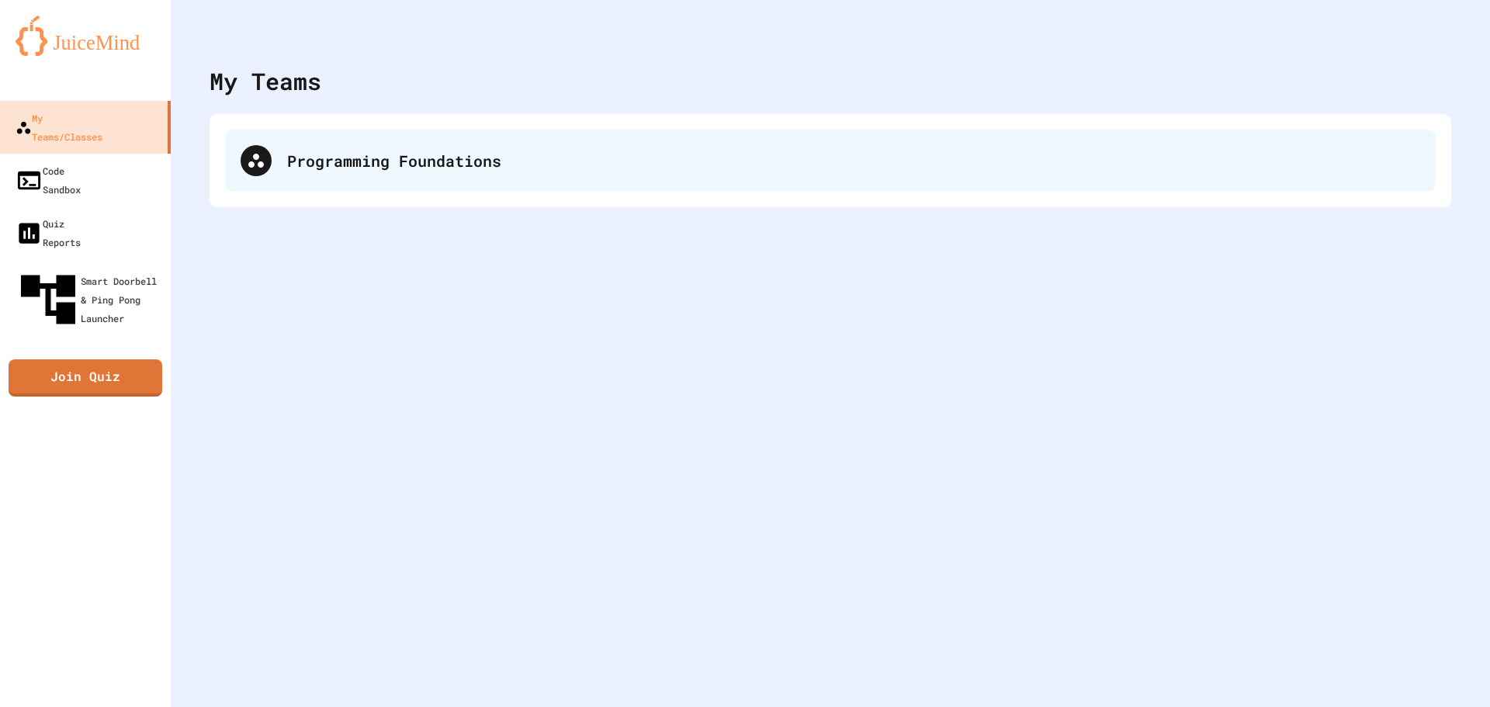
click at [276, 161] on div "Programming Foundations" at bounding box center [830, 161] width 1211 height 62
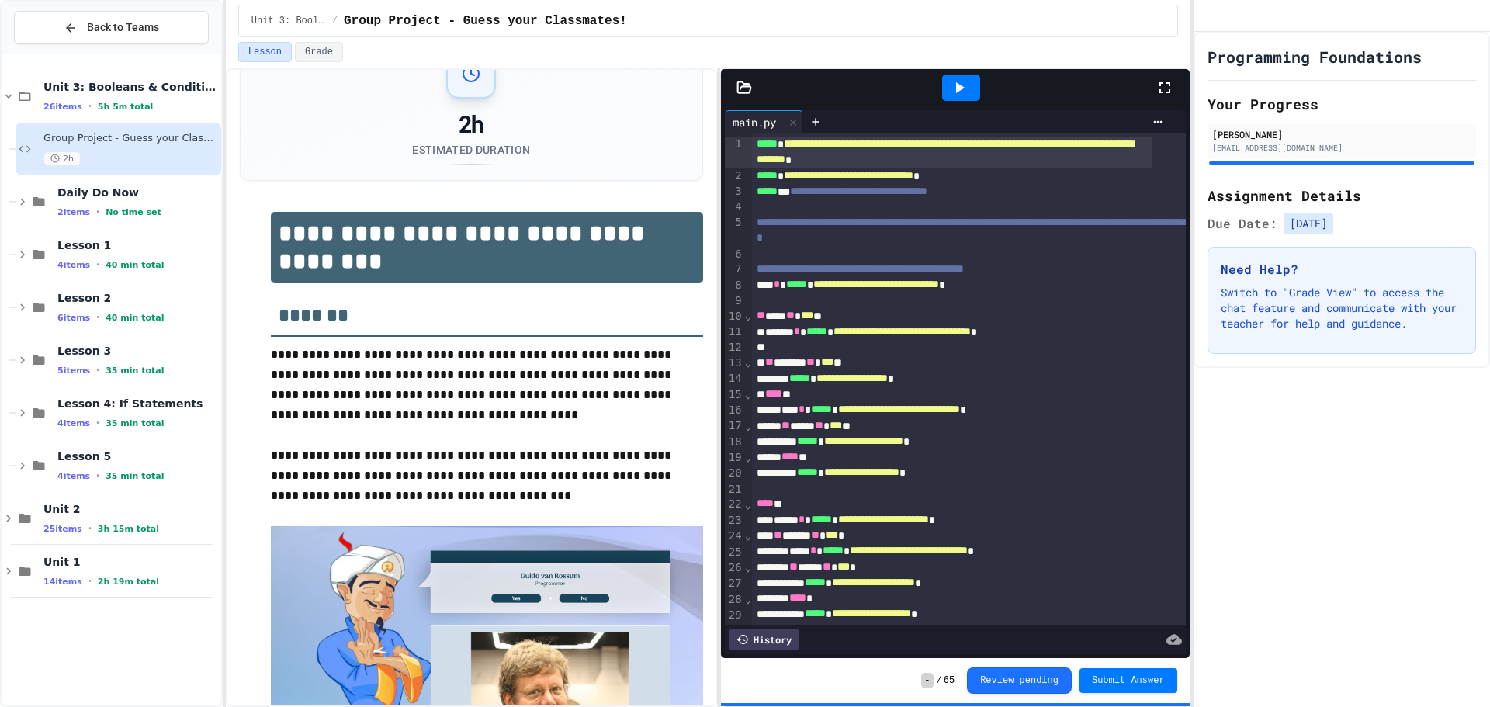
scroll to position [78, 0]
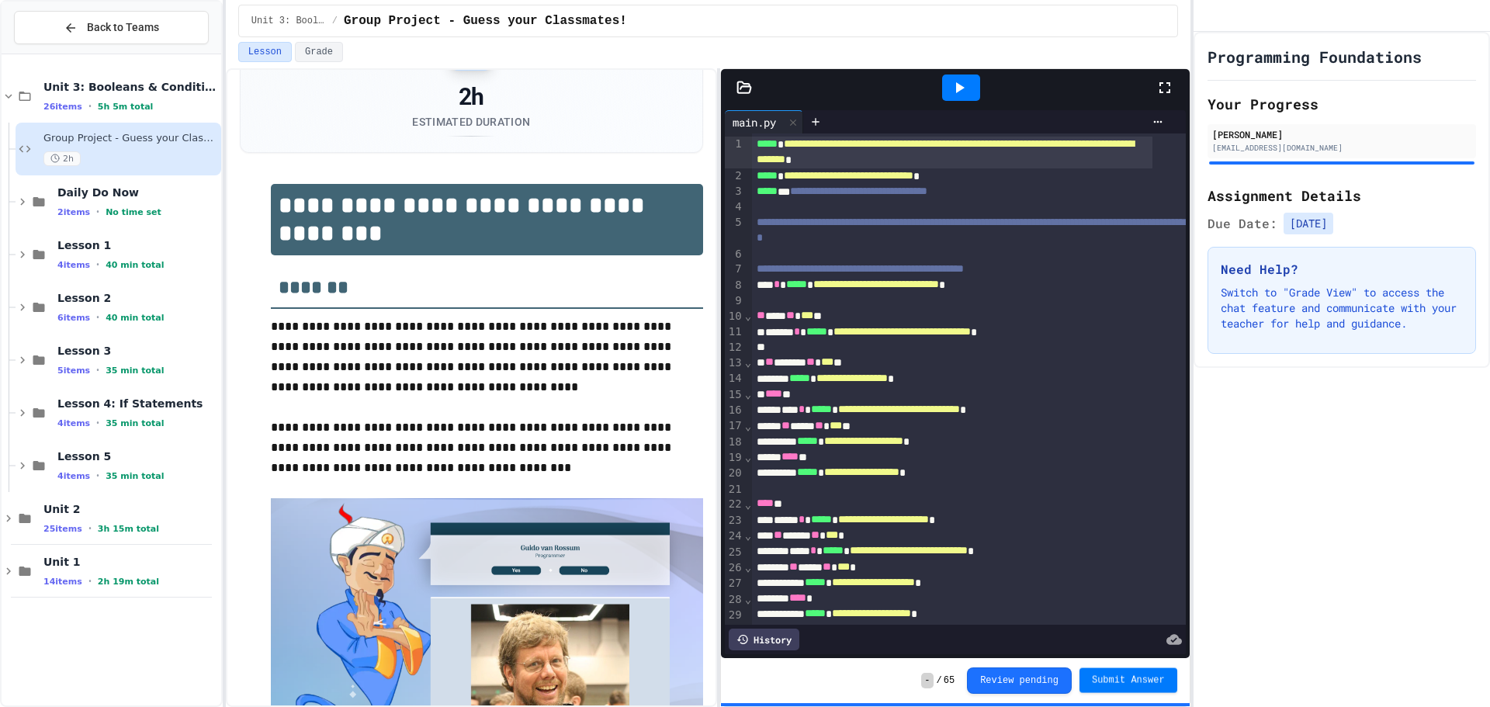
click at [1132, 673] on button "Submit Answer" at bounding box center [1129, 680] width 98 height 25
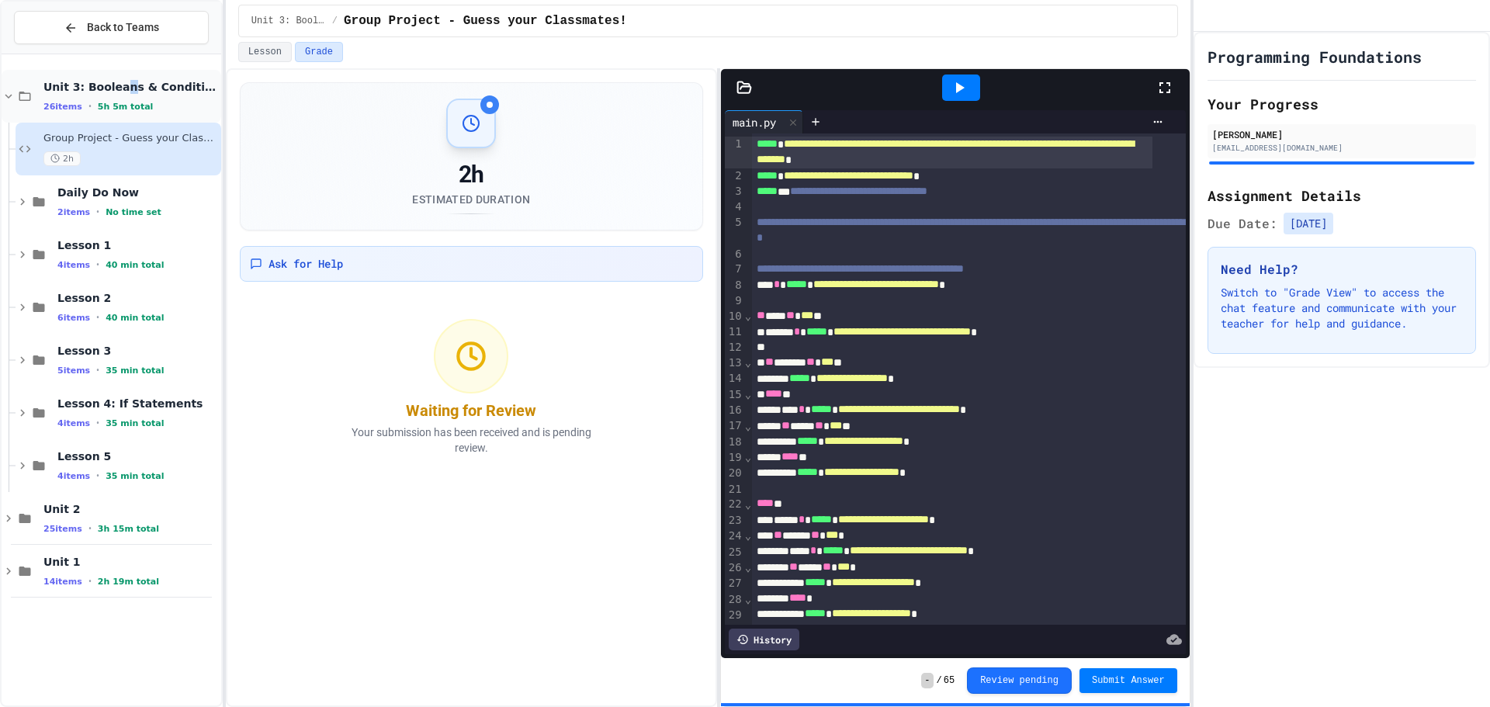
click at [116, 92] on span "Unit 3: Booleans & Conditionals" at bounding box center [130, 87] width 175 height 14
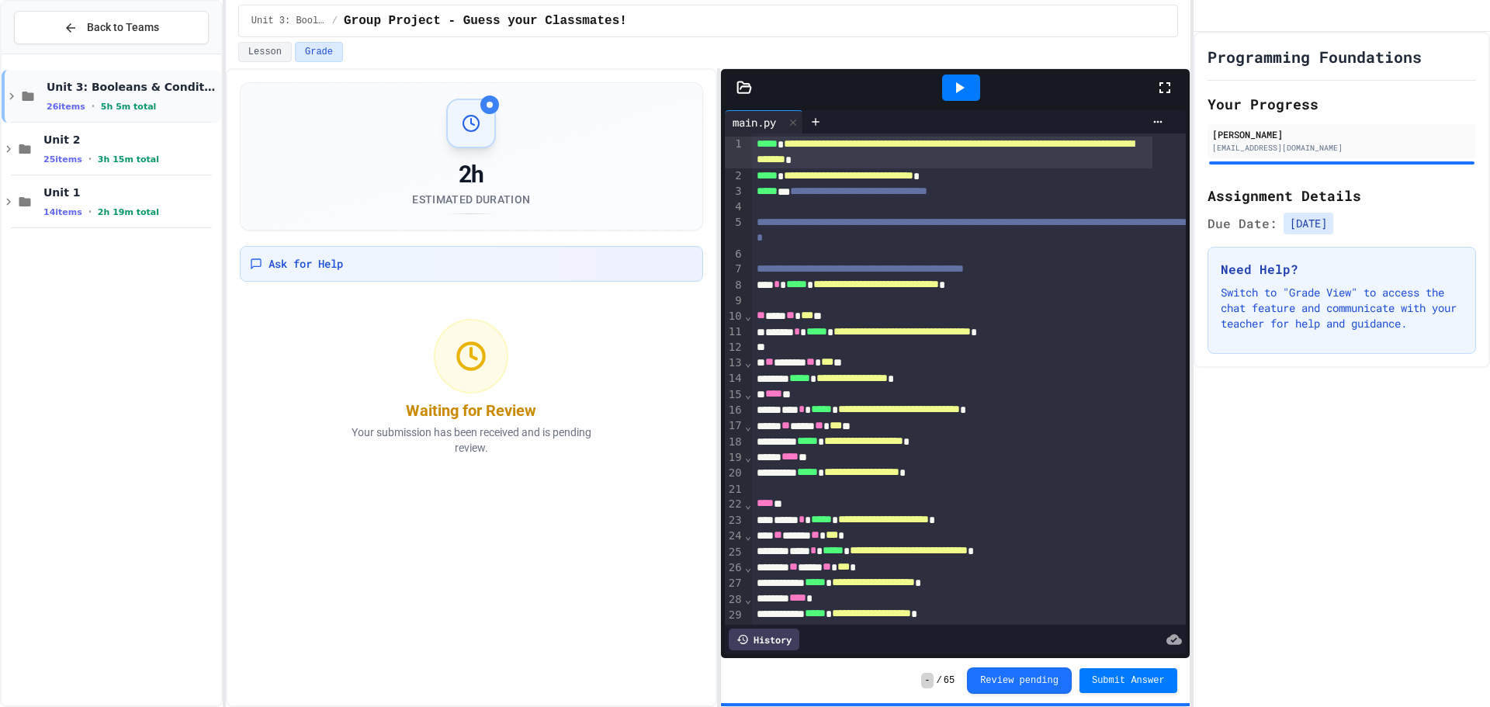
click at [162, 109] on div "26 items • 5h 5m total" at bounding box center [133, 106] width 172 height 12
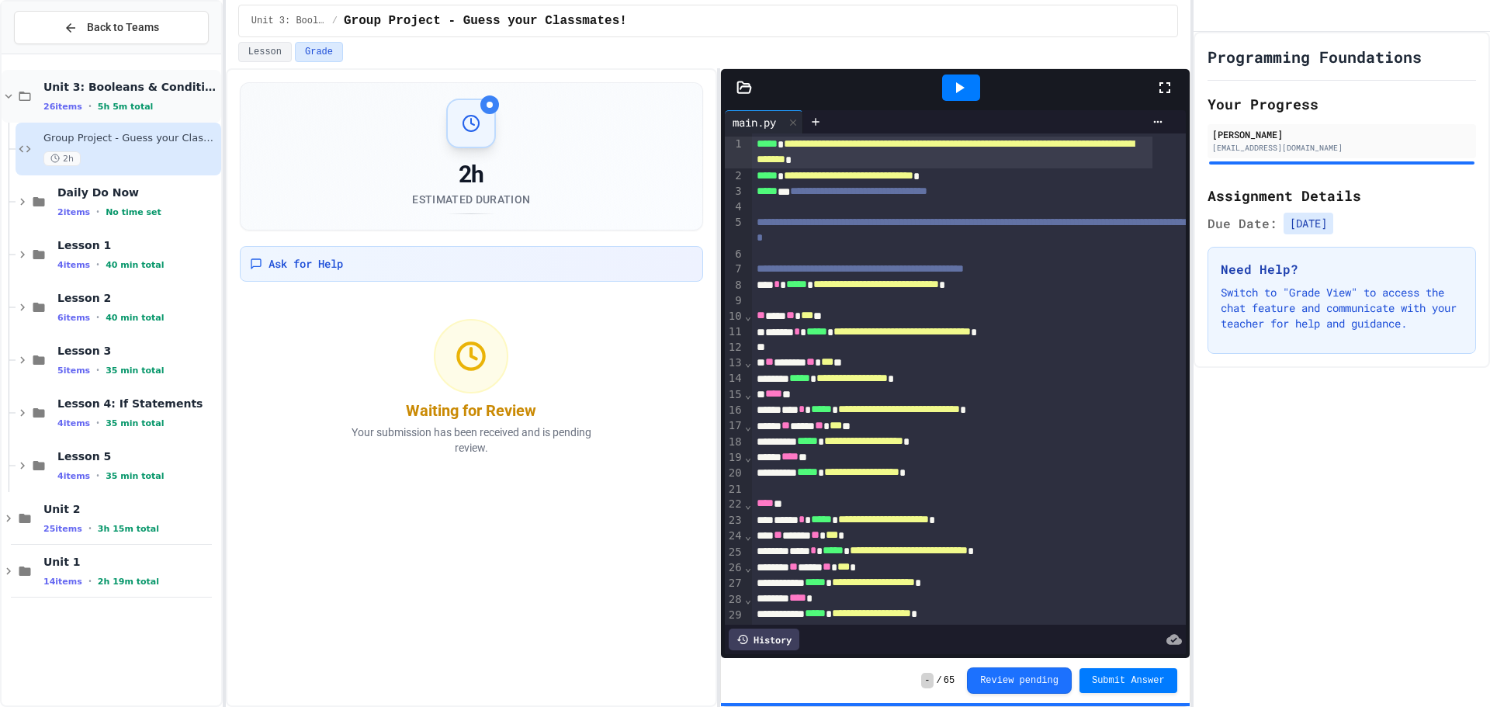
click at [9, 87] on div "Unit 3: Booleans & Conditionals 26 items • 5h 5m total" at bounding box center [112, 96] width 220 height 53
